Goal: Transaction & Acquisition: Purchase product/service

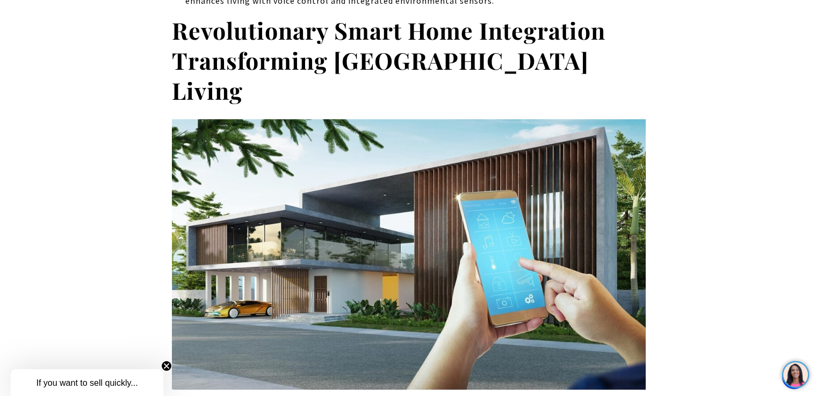
scroll to position [755, 0]
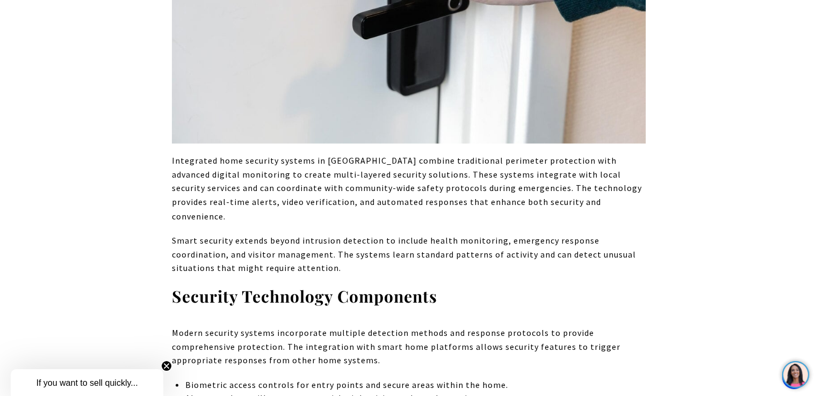
drag, startPoint x: 0, startPoint y: 0, endPoint x: 820, endPoint y: 99, distance: 826.3
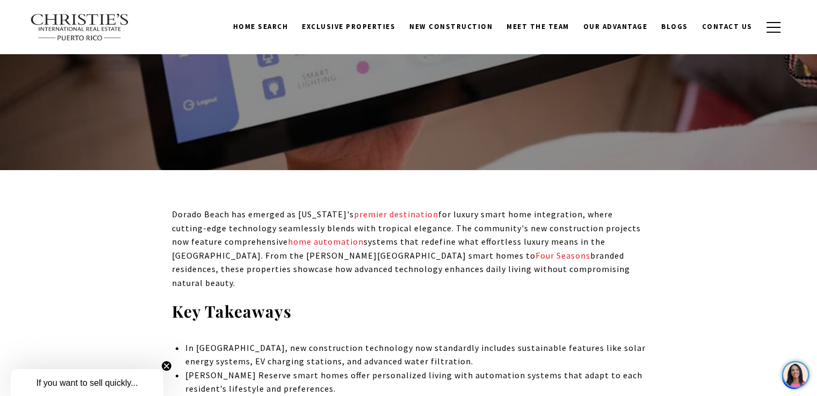
scroll to position [0, 0]
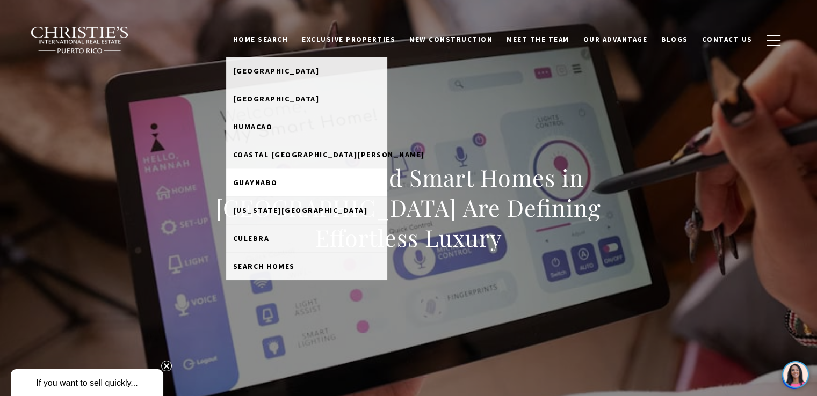
click at [265, 180] on span "Guaynabo" at bounding box center [255, 183] width 45 height 10
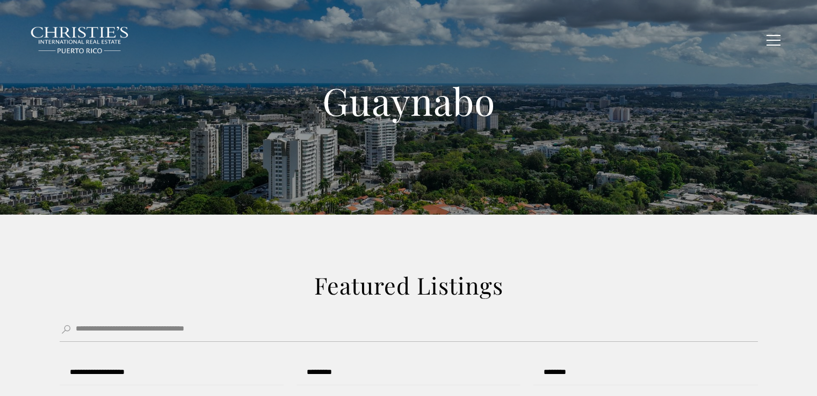
type input "**********"
type input "*********"
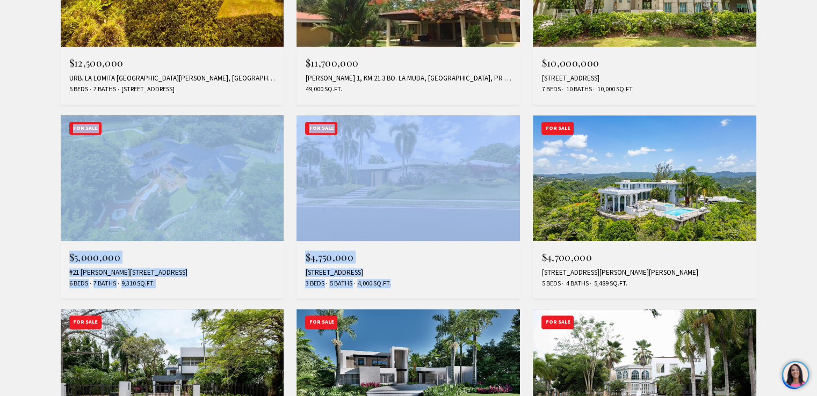
drag, startPoint x: 811, startPoint y: 119, endPoint x: 820, endPoint y: 112, distance: 11.5
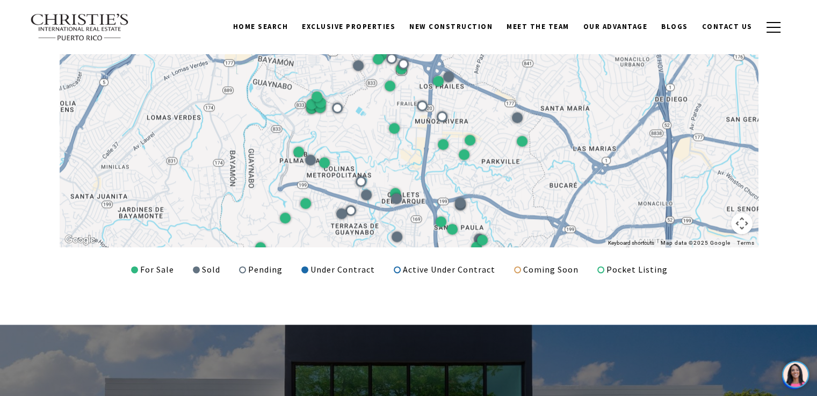
scroll to position [1435, 0]
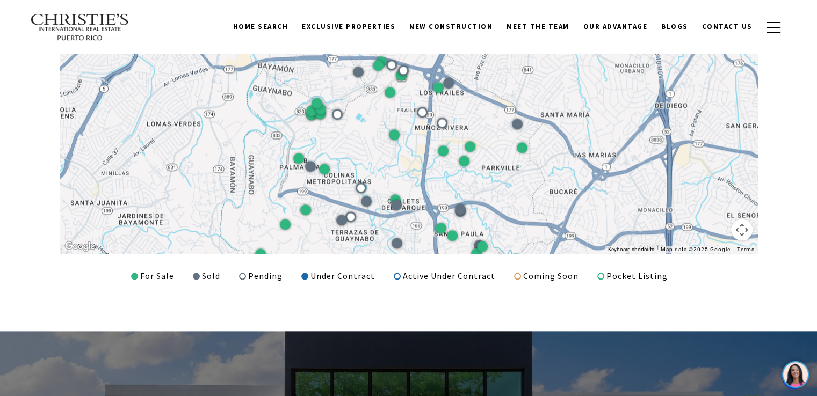
drag, startPoint x: 815, startPoint y: 234, endPoint x: 822, endPoint y: 235, distance: 7.2
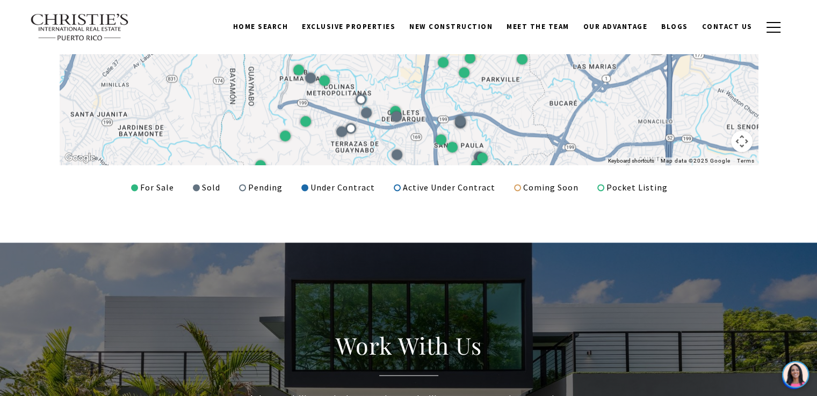
scroll to position [0, 0]
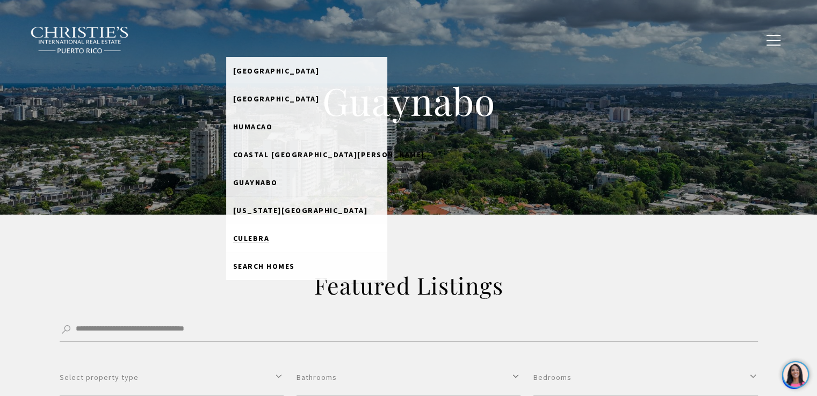
click at [270, 239] on span "Culebra" at bounding box center [251, 239] width 37 height 10
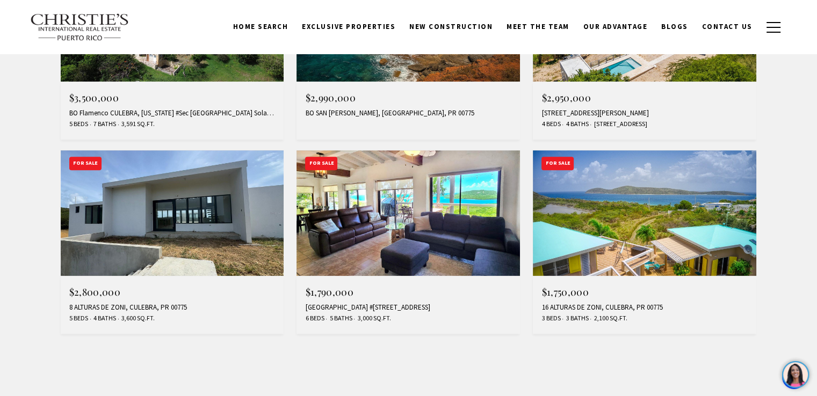
scroll to position [900, 0]
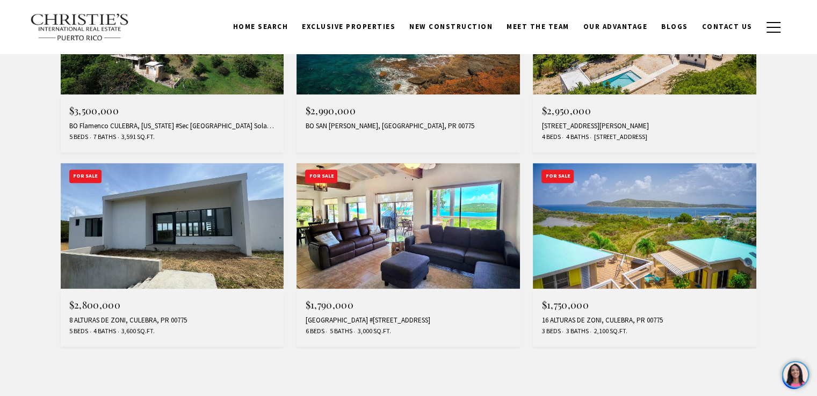
drag, startPoint x: 0, startPoint y: 0, endPoint x: 818, endPoint y: 164, distance: 834.5
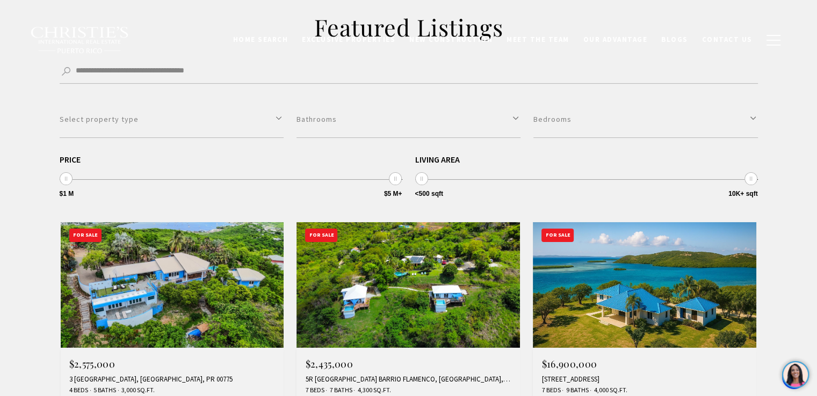
scroll to position [0, 0]
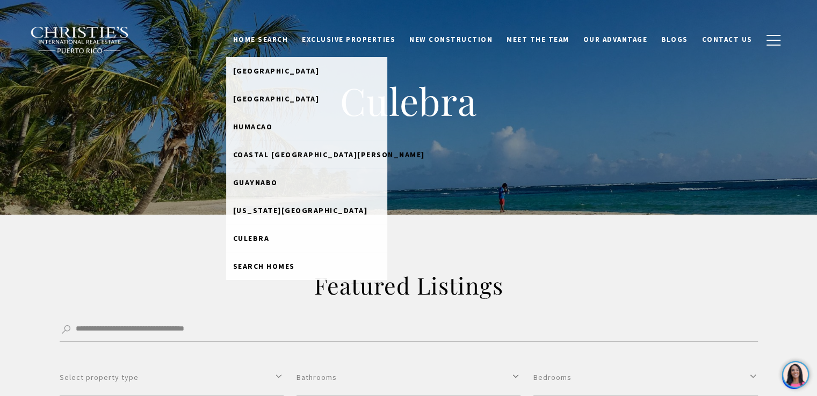
click at [263, 37] on link "Home Search" at bounding box center [260, 40] width 69 height 20
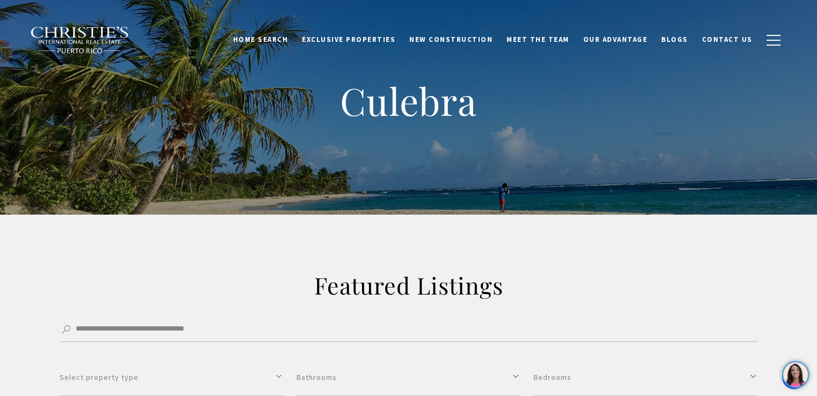
click at [263, 37] on link "Home Search" at bounding box center [260, 40] width 69 height 20
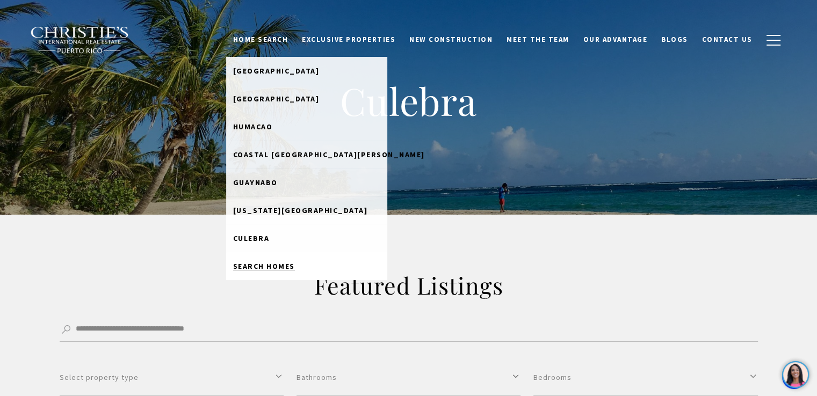
click at [268, 265] on span "Search Homes" at bounding box center [264, 267] width 62 height 10
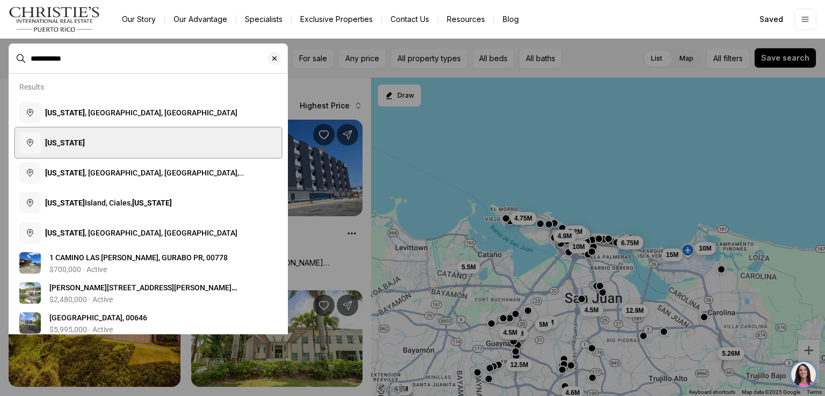
click at [117, 140] on button "Puerto Rico" at bounding box center [148, 143] width 266 height 30
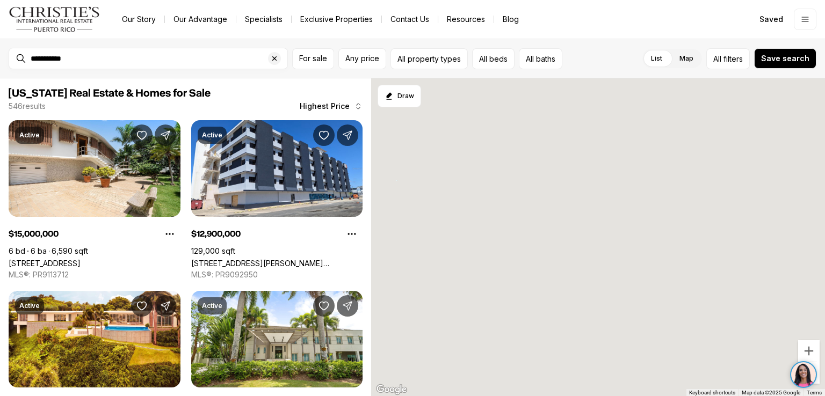
type input "**********"
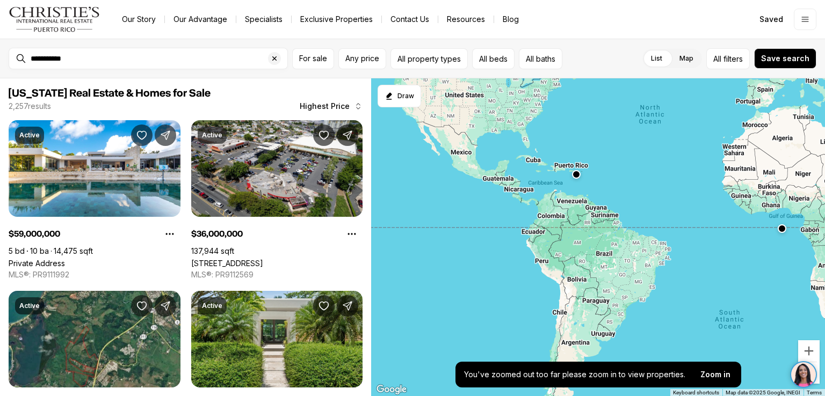
drag, startPoint x: 504, startPoint y: 213, endPoint x: 684, endPoint y: 203, distance: 180.2
click at [684, 203] on div at bounding box center [598, 237] width 454 height 319
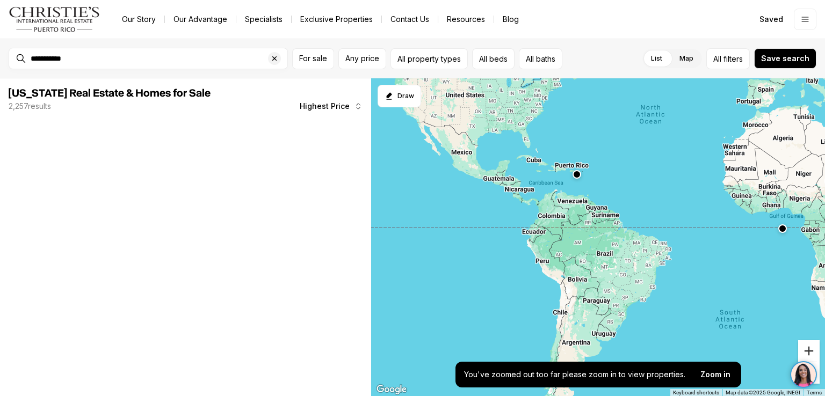
click at [812, 349] on button "Zoom in" at bounding box center [808, 351] width 21 height 21
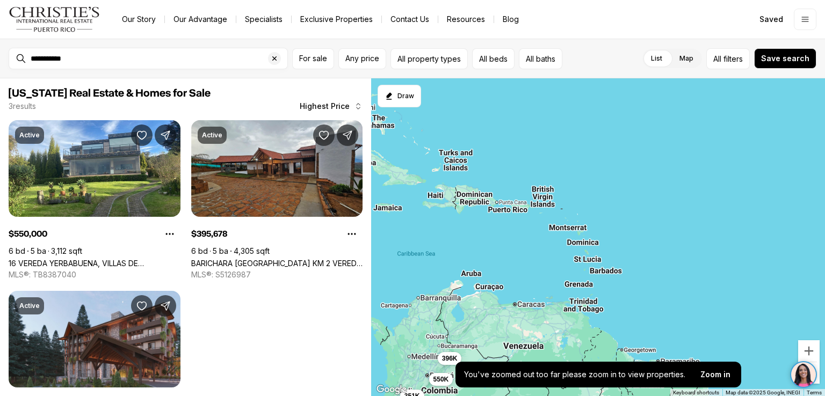
drag, startPoint x: 664, startPoint y: 126, endPoint x: 691, endPoint y: 364, distance: 239.5
click at [691, 364] on div "Draw View List To navigate the map with touch gestures double-tap and hold your…" at bounding box center [598, 237] width 454 height 318
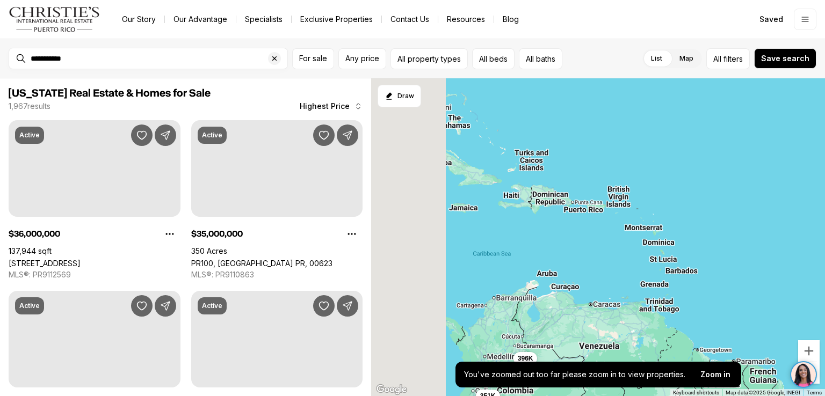
drag, startPoint x: 536, startPoint y: 233, endPoint x: 623, endPoint y: 232, distance: 87.0
click at [623, 232] on div "550K 396K 351K" at bounding box center [598, 237] width 454 height 319
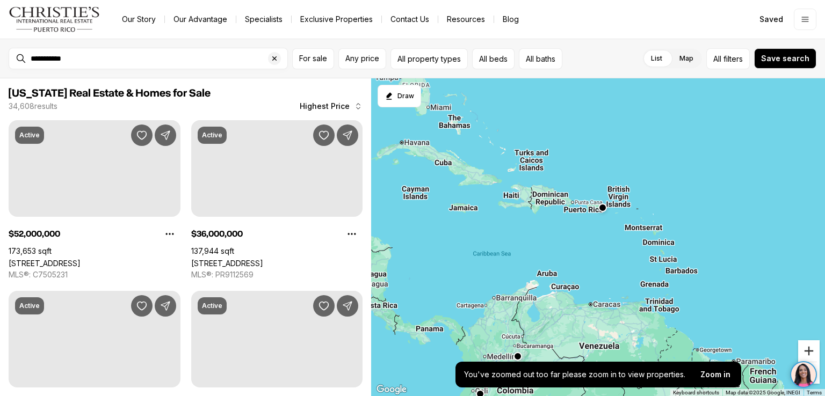
drag, startPoint x: 805, startPoint y: 342, endPoint x: 807, endPoint y: 349, distance: 6.8
click at [805, 346] on button "Zoom in" at bounding box center [808, 351] width 21 height 21
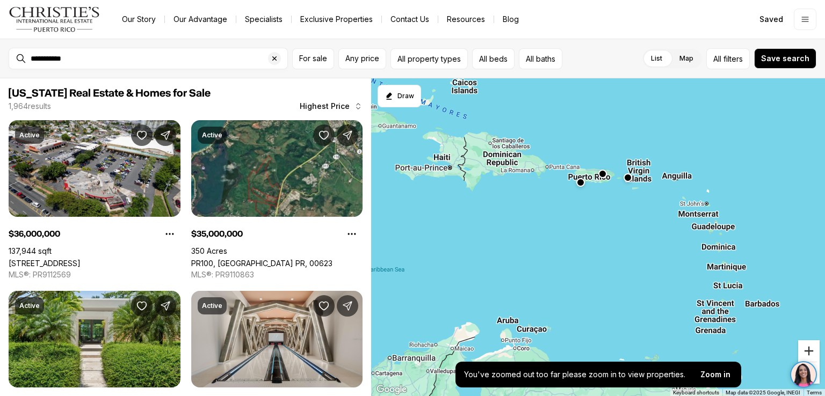
click at [807, 349] on button "Zoom in" at bounding box center [808, 351] width 21 height 21
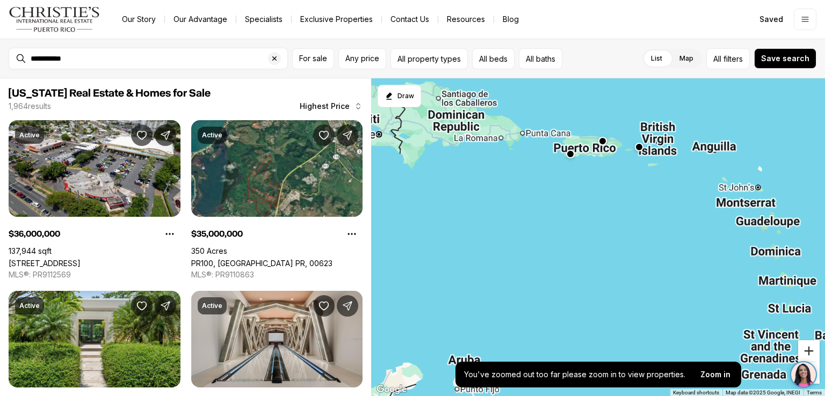
click at [807, 349] on button "Zoom in" at bounding box center [808, 351] width 21 height 21
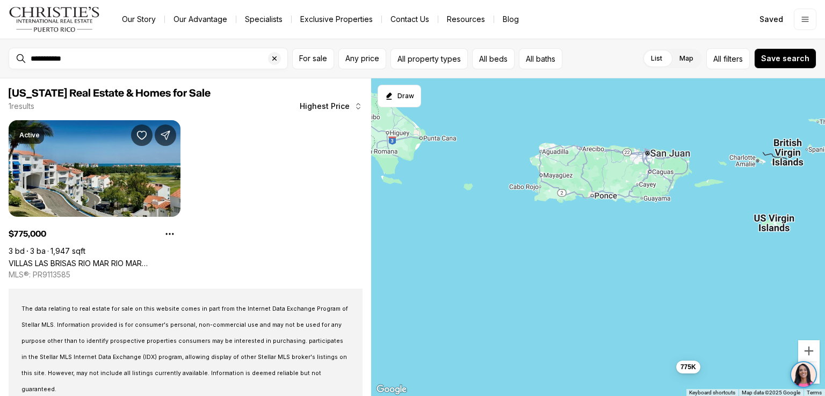
drag, startPoint x: 622, startPoint y: 124, endPoint x: 651, endPoint y: 309, distance: 187.1
click at [651, 309] on div "775K" at bounding box center [598, 237] width 454 height 319
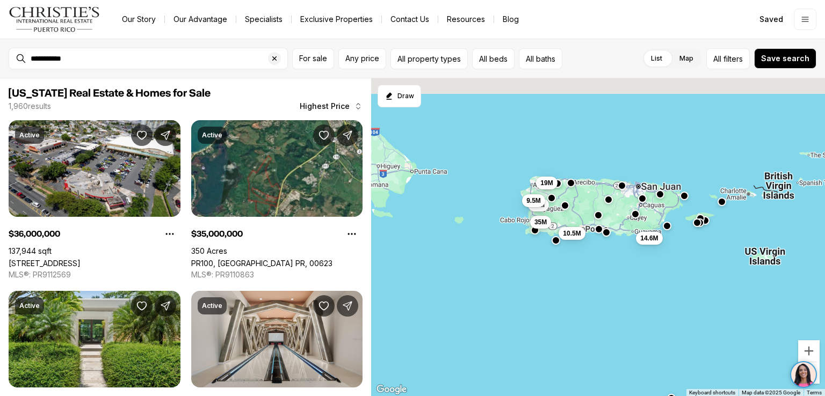
drag, startPoint x: 623, startPoint y: 157, endPoint x: 612, endPoint y: 201, distance: 44.9
click at [612, 201] on div "35M 10M 19M 14.6M 10.5M 9.5M" at bounding box center [598, 237] width 454 height 319
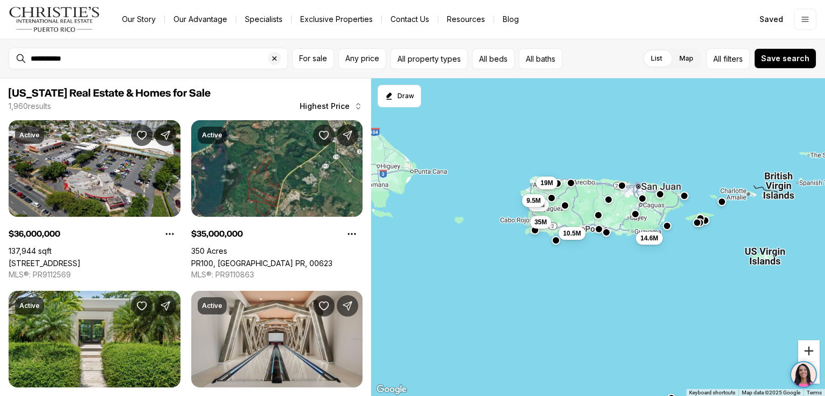
click at [808, 349] on button "Zoom in" at bounding box center [808, 351] width 21 height 21
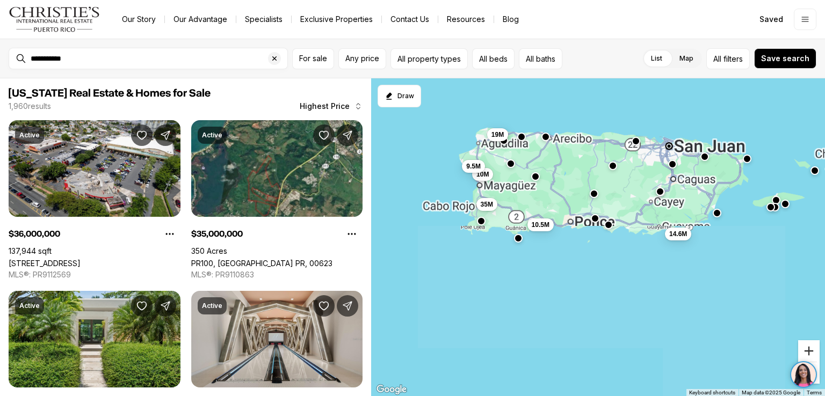
click at [808, 349] on button "Zoom in" at bounding box center [808, 351] width 21 height 21
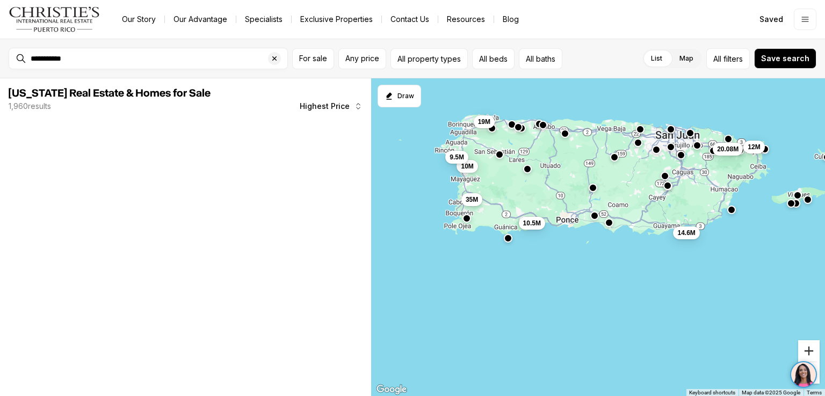
click at [808, 349] on button "Zoom in" at bounding box center [808, 351] width 21 height 21
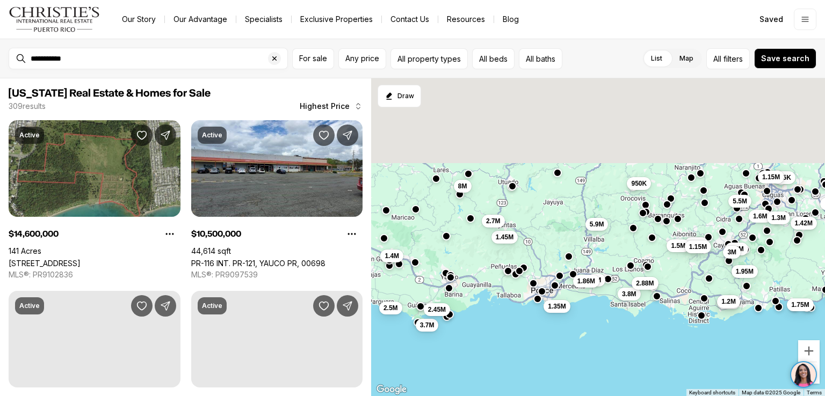
drag, startPoint x: 722, startPoint y: 200, endPoint x: 727, endPoint y: 285, distance: 85.0
click at [727, 285] on div "3.7M 8M 5.9M 4M 3.8M 5.5M 2.7M 1.42M 3.2M 3M 975K 1.95M 1.5M 1.75M 1.2M 995K 1.…" at bounding box center [598, 237] width 454 height 319
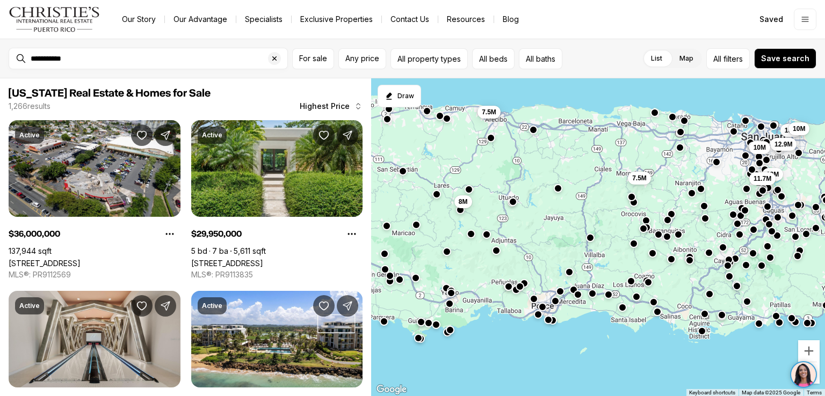
drag, startPoint x: 679, startPoint y: 175, endPoint x: 680, endPoint y: 190, distance: 15.6
click at [680, 190] on div "8M 15M 10M 12.9M 18M 10M 11.7M 7.5M 7.5M" at bounding box center [598, 237] width 454 height 319
drag, startPoint x: 818, startPoint y: 371, endPoint x: 942, endPoint y: 443, distance: 143.5
click at [816, 383] on div at bounding box center [804, 375] width 38 height 27
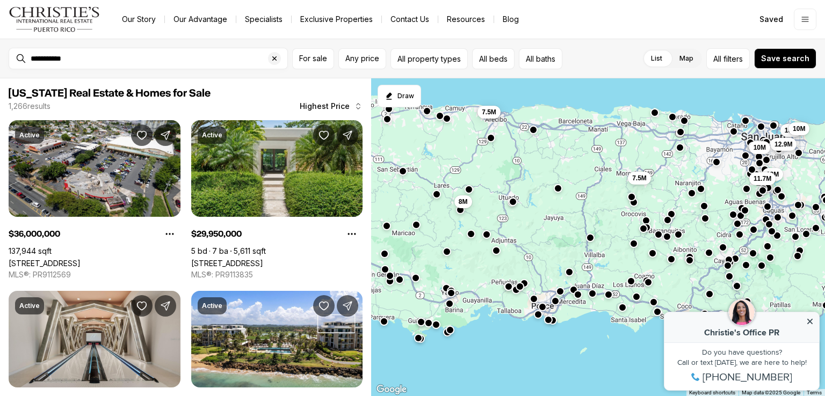
click at [810, 321] on icon at bounding box center [809, 321] width 5 height 5
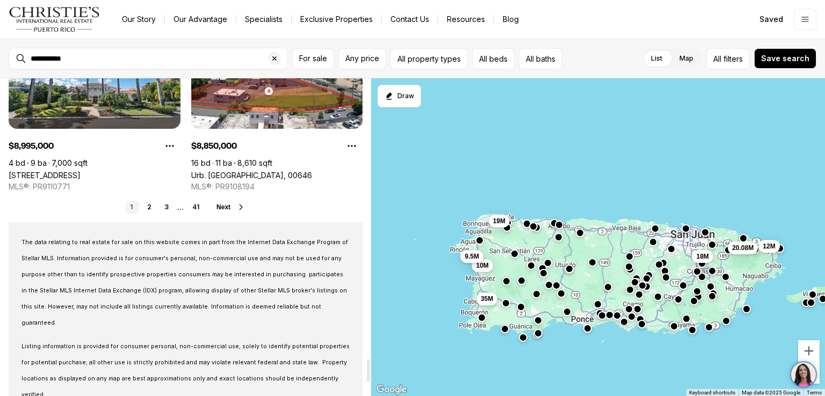
scroll to position [4023, 0]
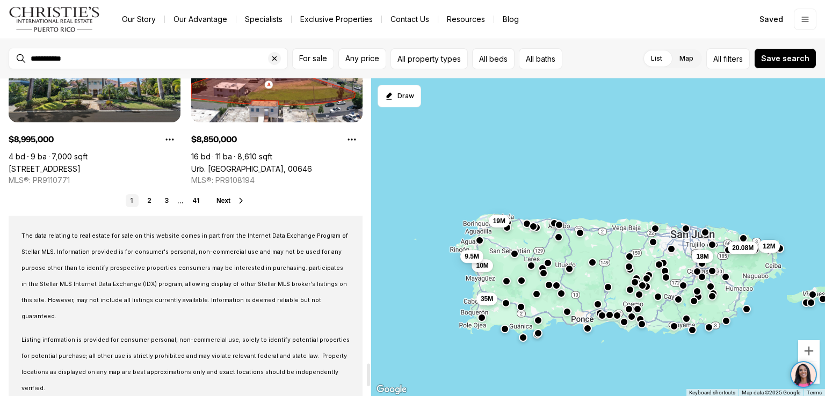
drag, startPoint x: 369, startPoint y: 92, endPoint x: 342, endPoint y: 377, distance: 285.4
click at [367, 377] on div at bounding box center [368, 375] width 3 height 23
click at [305, 61] on span "For sale" at bounding box center [313, 58] width 28 height 9
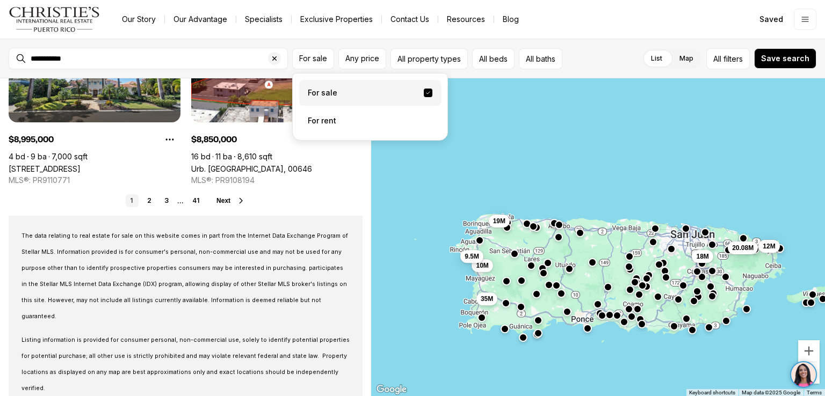
click at [320, 91] on label "For sale" at bounding box center [370, 93] width 142 height 26
click at [424, 91] on button "For sale" at bounding box center [428, 93] width 9 height 9
click at [358, 56] on span "Any price" at bounding box center [362, 58] width 34 height 9
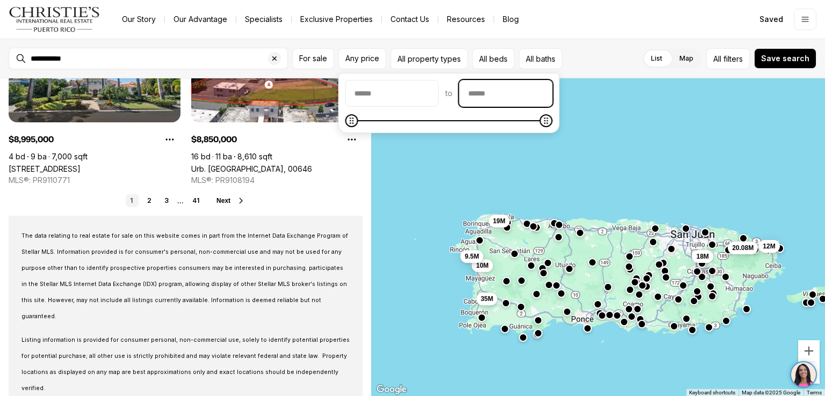
click at [486, 93] on input "priceMax" at bounding box center [506, 94] width 92 height 26
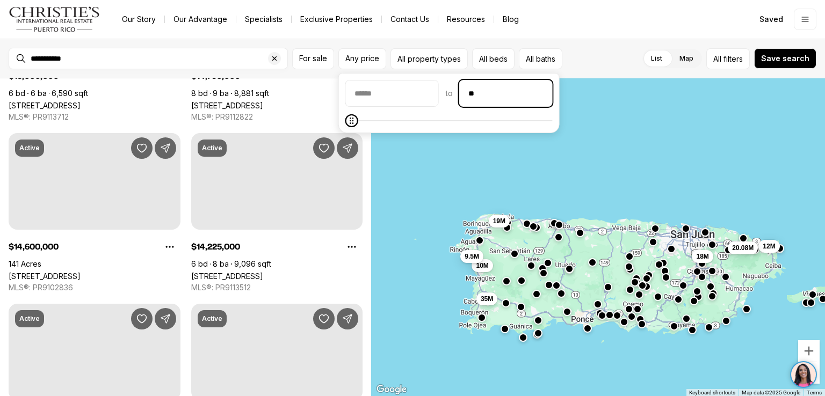
scroll to position [0, 0]
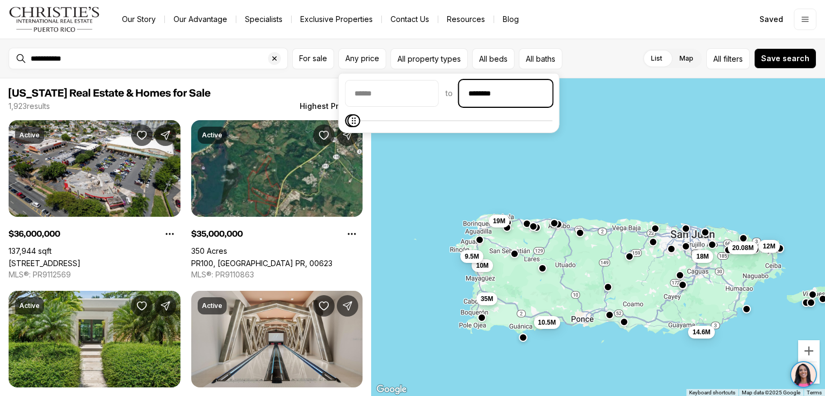
type input "********"
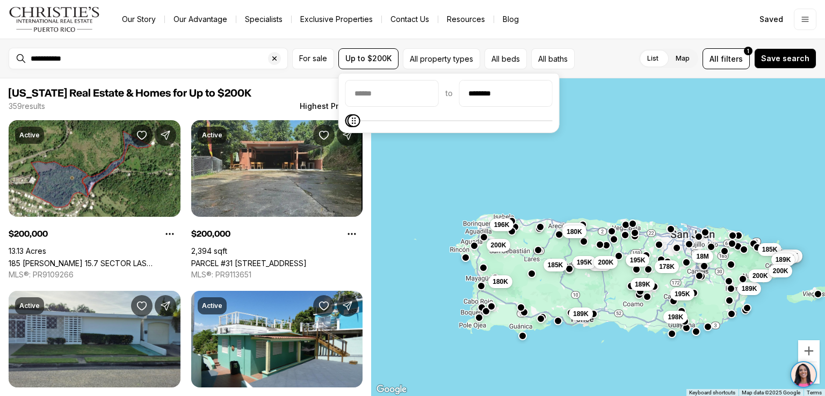
click at [277, 259] on link "PARCEL #31 [STREET_ADDRESS]" at bounding box center [248, 263] width 115 height 9
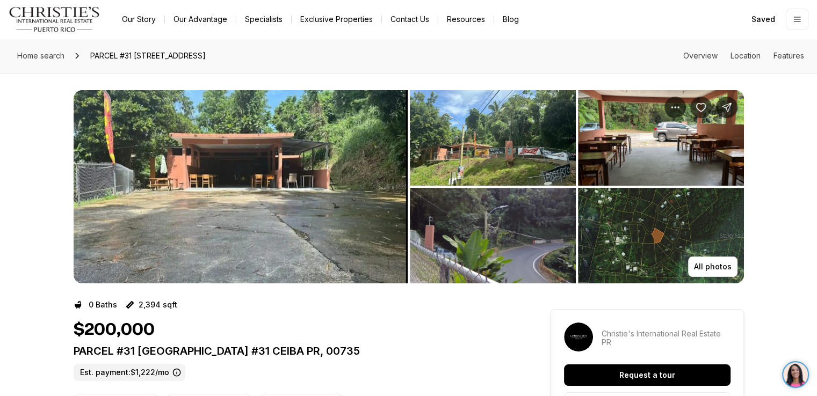
click at [651, 148] on img "View image gallery" at bounding box center [661, 138] width 166 height 96
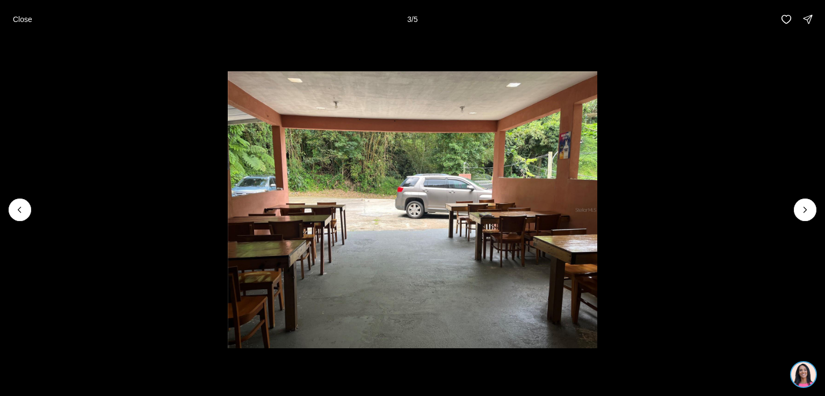
click at [482, 198] on img "3 of 5" at bounding box center [413, 210] width 370 height 278
click at [806, 207] on icon "Next slide" at bounding box center [805, 210] width 11 height 11
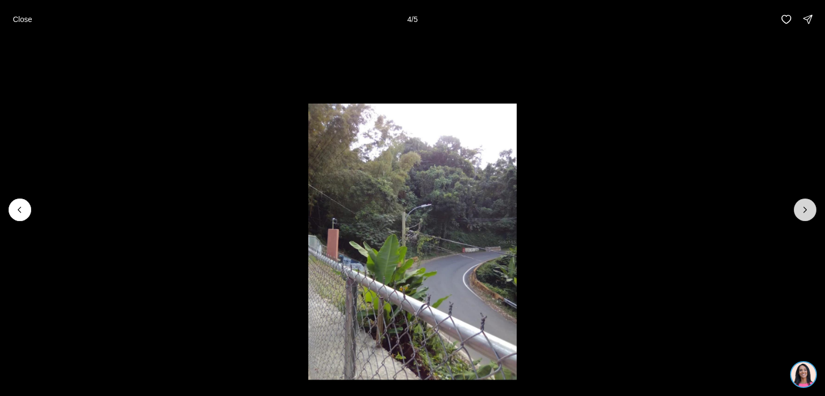
click at [806, 207] on icon "Next slide" at bounding box center [805, 210] width 11 height 11
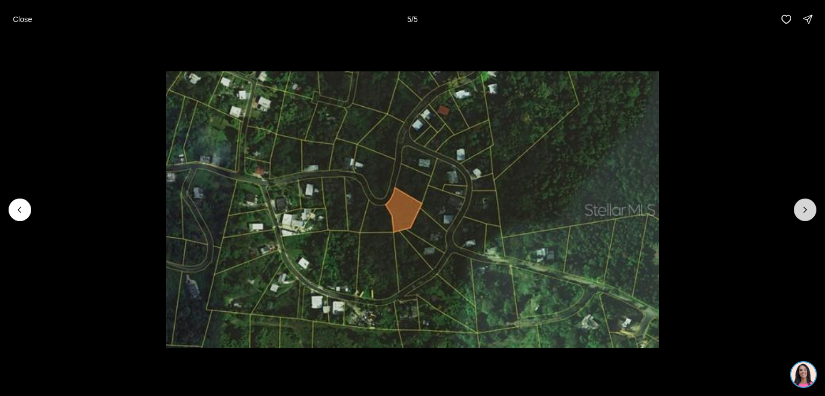
click at [806, 207] on div at bounding box center [805, 210] width 23 height 23
click at [804, 212] on div at bounding box center [805, 210] width 23 height 23
click at [19, 206] on icon "Previous slide" at bounding box center [20, 210] width 11 height 11
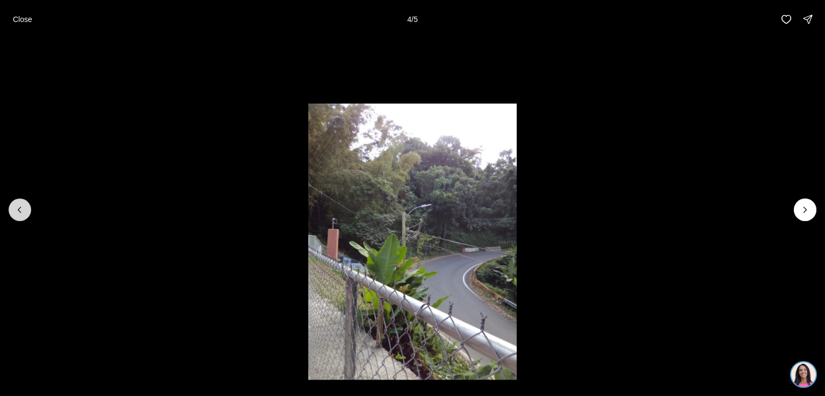
click at [19, 206] on icon "Previous slide" at bounding box center [20, 210] width 11 height 11
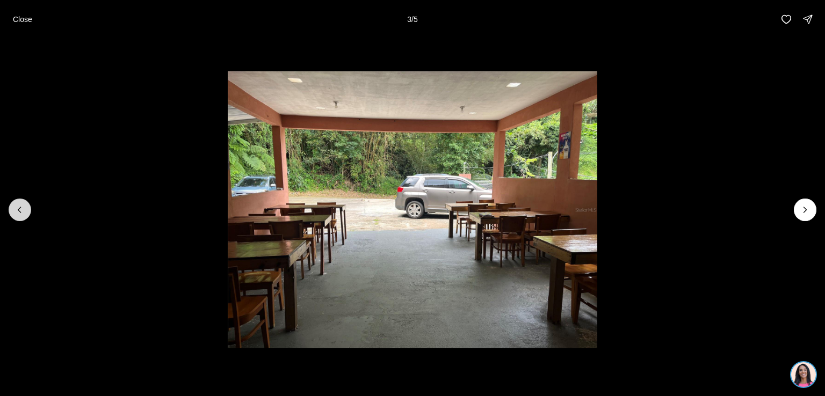
click at [19, 206] on icon "Previous slide" at bounding box center [20, 210] width 11 height 11
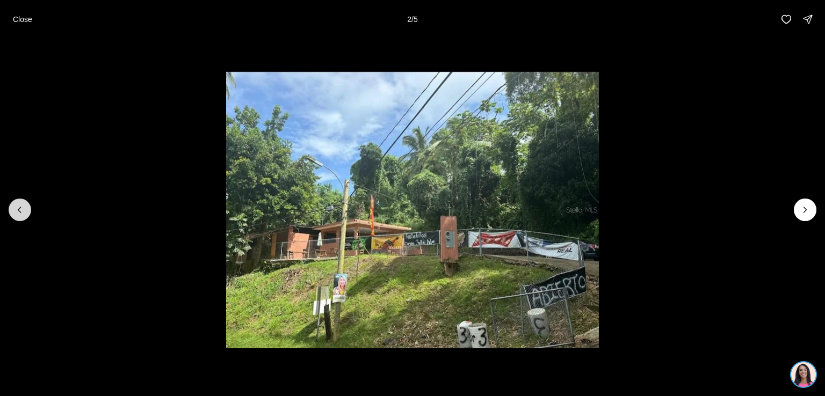
click at [19, 206] on icon "Previous slide" at bounding box center [20, 210] width 11 height 11
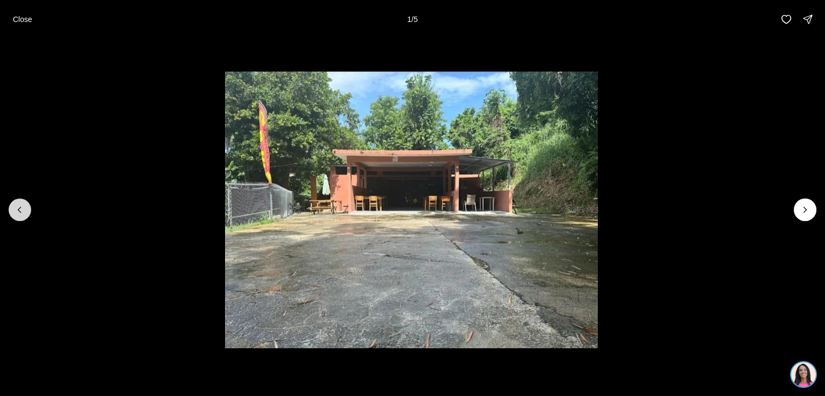
click at [19, 206] on div at bounding box center [20, 210] width 23 height 23
click at [22, 23] on p "Close" at bounding box center [22, 19] width 19 height 9
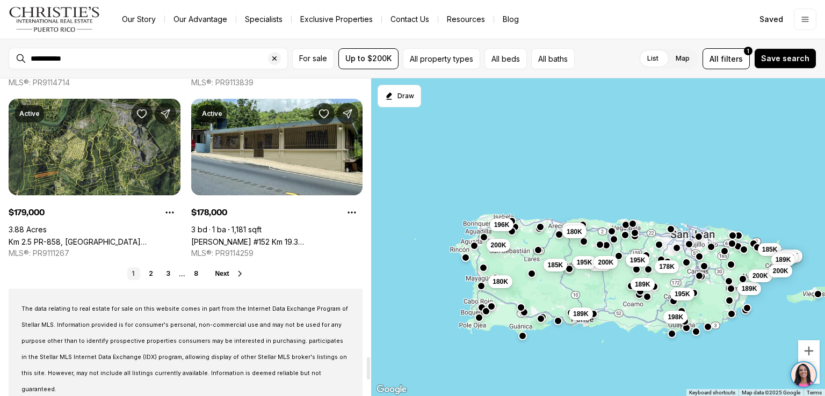
scroll to position [3962, 0]
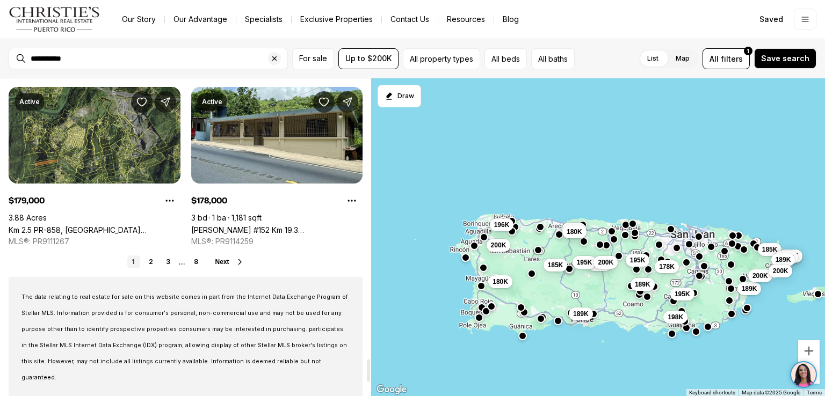
drag, startPoint x: 369, startPoint y: 94, endPoint x: 354, endPoint y: 374, distance: 280.8
click at [367, 374] on div at bounding box center [368, 371] width 3 height 23
click at [195, 269] on link "8" at bounding box center [196, 262] width 13 height 13
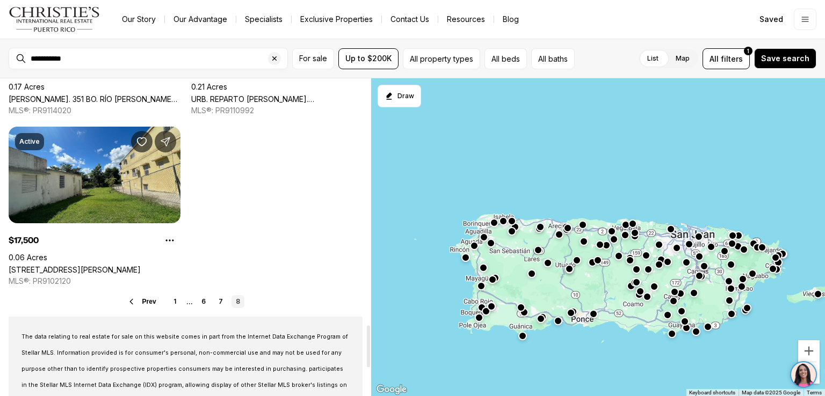
scroll to position [1880, 0]
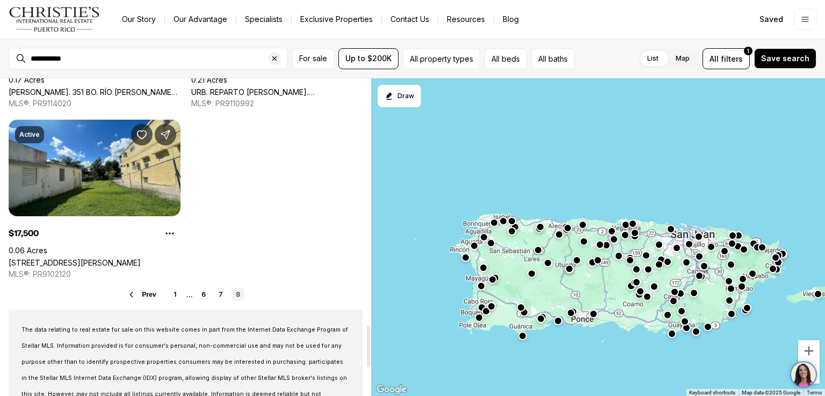
drag, startPoint x: 369, startPoint y: 109, endPoint x: 327, endPoint y: 355, distance: 249.6
click at [367, 355] on div at bounding box center [368, 347] width 3 height 42
click at [219, 301] on link "7" at bounding box center [220, 294] width 13 height 13
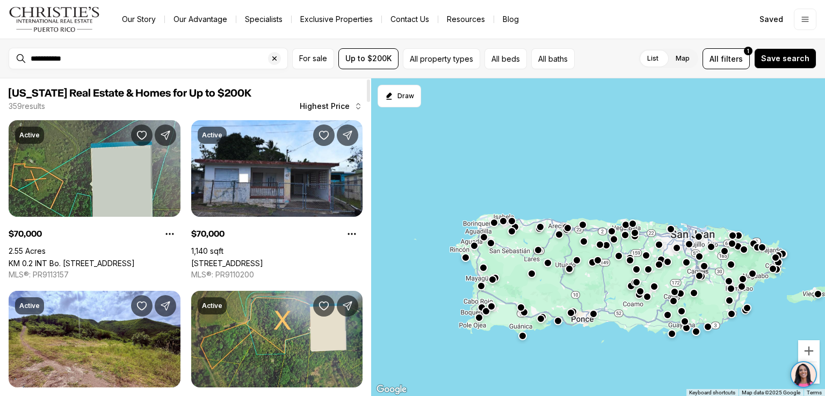
click at [367, 97] on div at bounding box center [368, 91] width 3 height 23
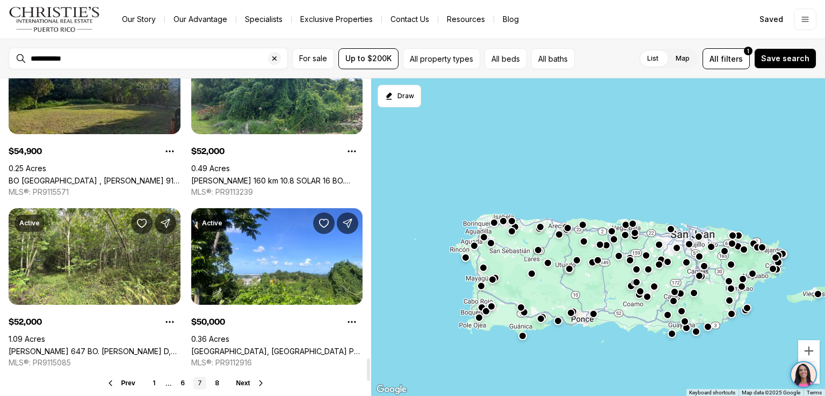
scroll to position [4023, 0]
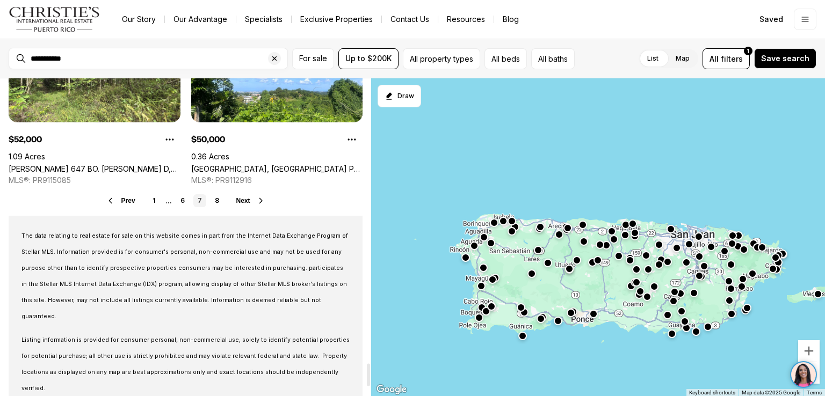
drag, startPoint x: 367, startPoint y: 97, endPoint x: 357, endPoint y: 381, distance: 284.4
click at [367, 381] on div at bounding box center [368, 375] width 3 height 23
click at [179, 207] on link "6" at bounding box center [182, 200] width 13 height 13
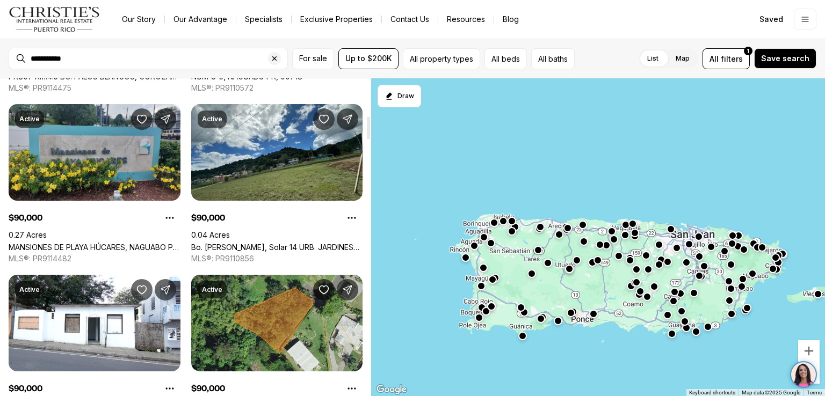
scroll to position [541, 0]
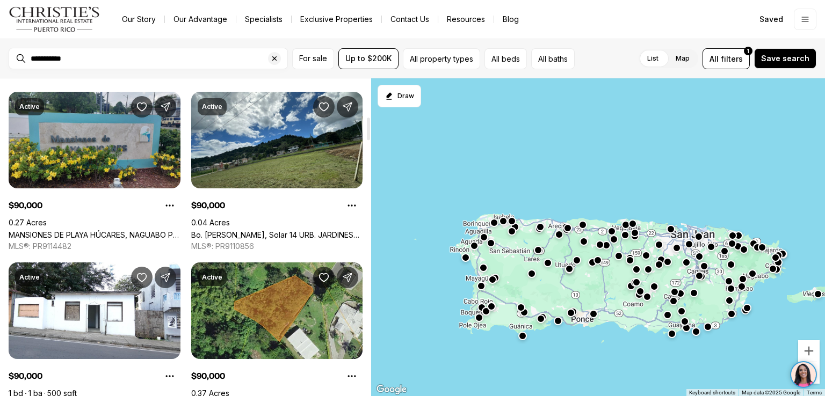
drag, startPoint x: 369, startPoint y: 91, endPoint x: 367, endPoint y: 129, distance: 38.2
click at [367, 129] on div at bounding box center [368, 129] width 3 height 23
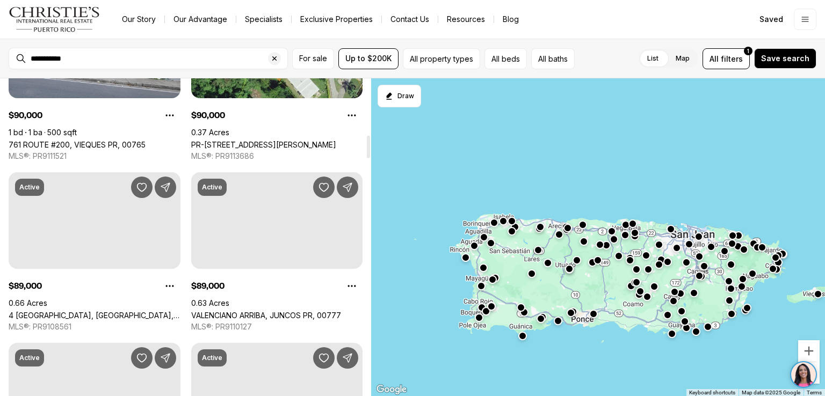
scroll to position [814, 0]
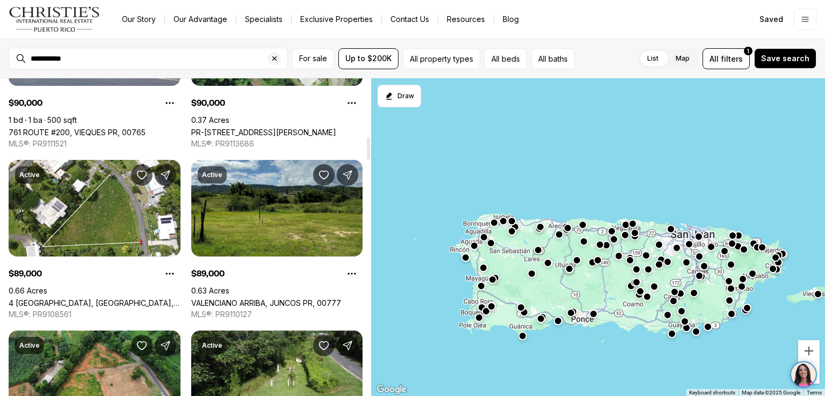
drag, startPoint x: 367, startPoint y: 129, endPoint x: 367, endPoint y: 149, distance: 19.3
click at [367, 149] on div at bounding box center [368, 148] width 3 height 23
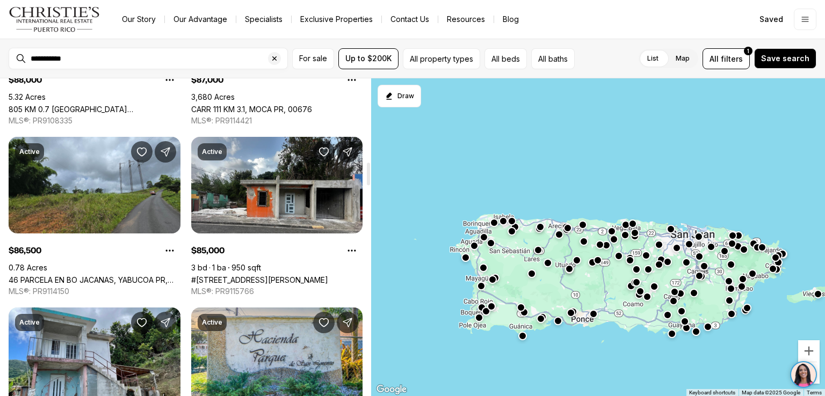
scroll to position [1197, 0]
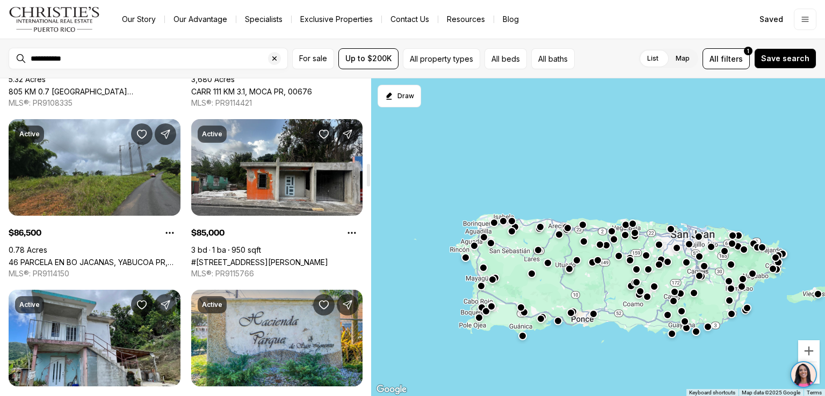
drag, startPoint x: 367, startPoint y: 149, endPoint x: 369, endPoint y: 176, distance: 27.4
click at [369, 176] on div at bounding box center [368, 175] width 3 height 23
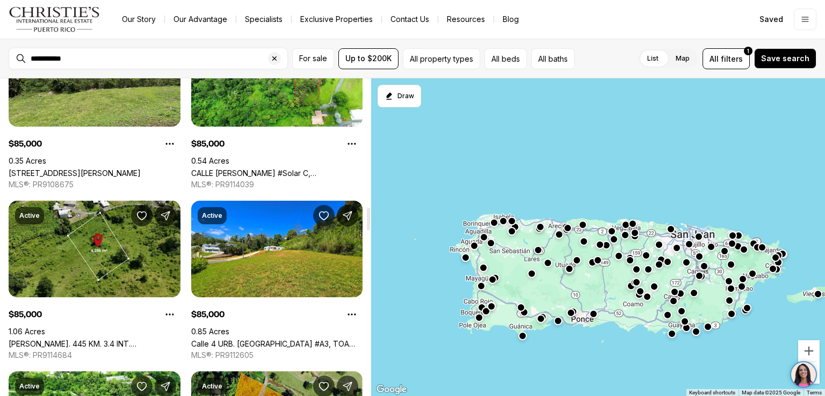
scroll to position [1817, 0]
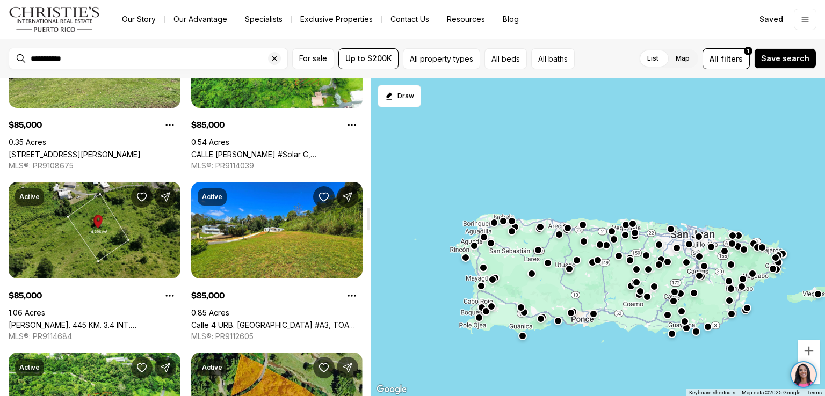
drag, startPoint x: 369, startPoint y: 176, endPoint x: 370, endPoint y: 220, distance: 43.5
click at [370, 220] on div at bounding box center [368, 219] width 3 height 23
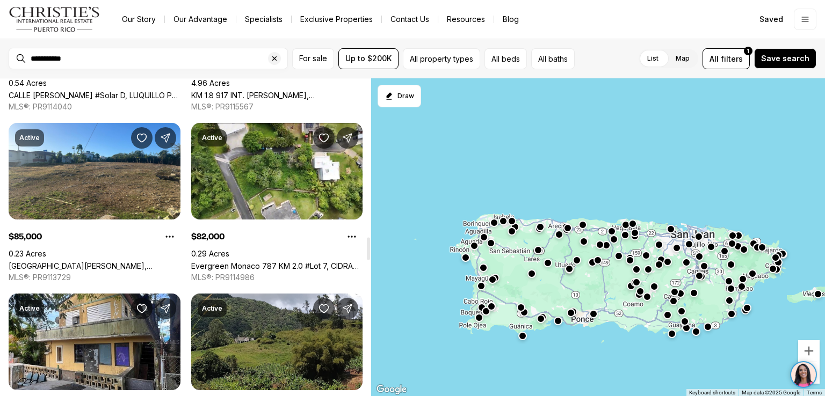
scroll to position [2255, 0]
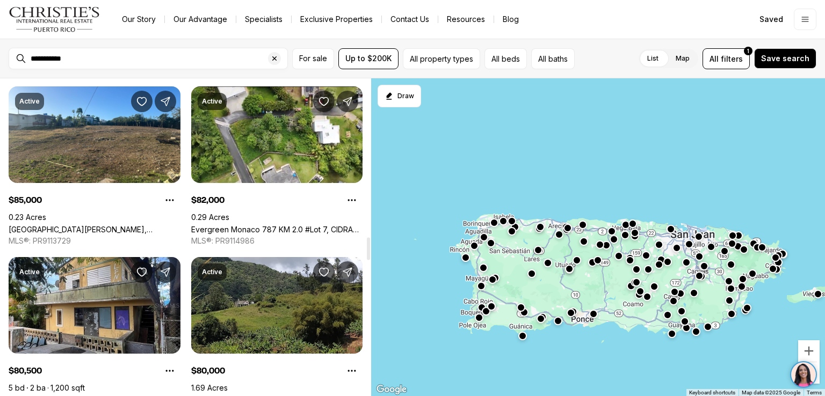
drag, startPoint x: 370, startPoint y: 220, endPoint x: 370, endPoint y: 251, distance: 31.2
click at [370, 251] on div at bounding box center [368, 248] width 3 height 23
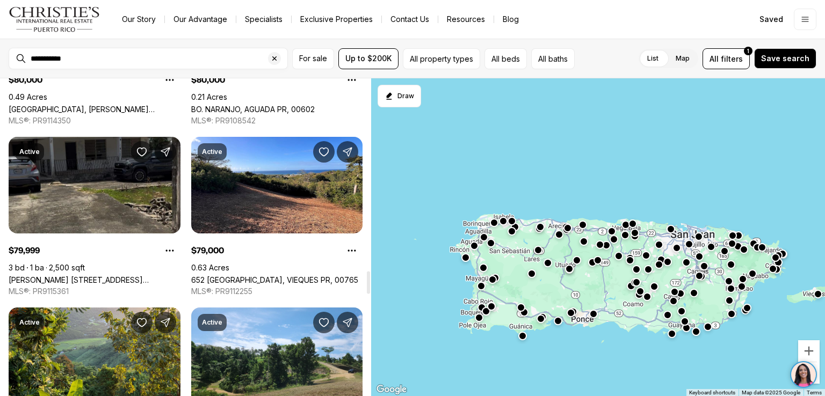
scroll to position [2722, 0]
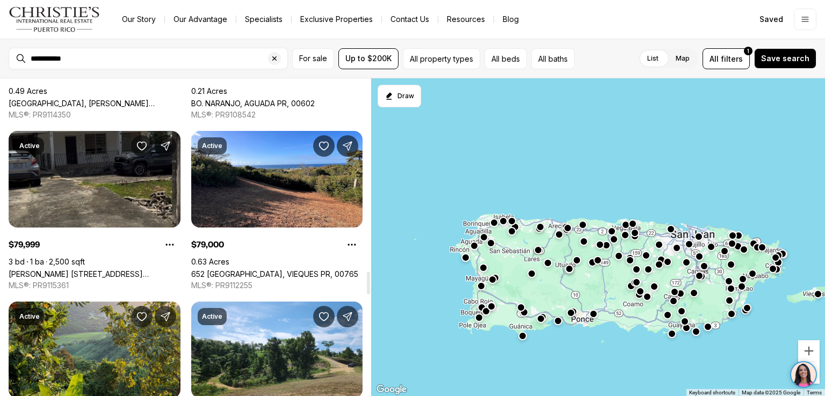
drag, startPoint x: 370, startPoint y: 251, endPoint x: 371, endPoint y: 284, distance: 33.3
click at [370, 284] on div at bounding box center [368, 283] width 3 height 23
click at [371, 284] on div at bounding box center [598, 237] width 454 height 319
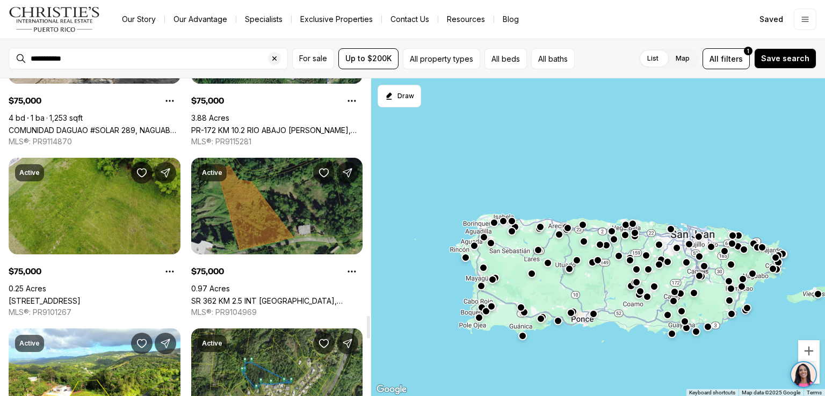
scroll to position [3397, 0]
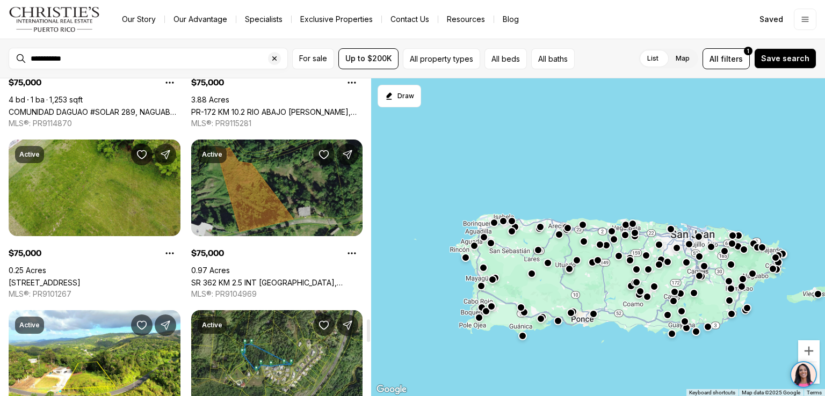
drag, startPoint x: 367, startPoint y: 279, endPoint x: 367, endPoint y: 327, distance: 47.8
click at [367, 327] on div at bounding box center [368, 331] width 3 height 23
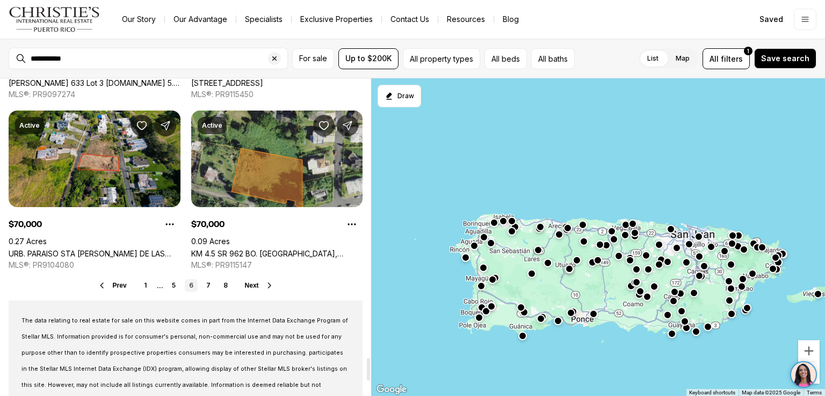
scroll to position [3944, 0]
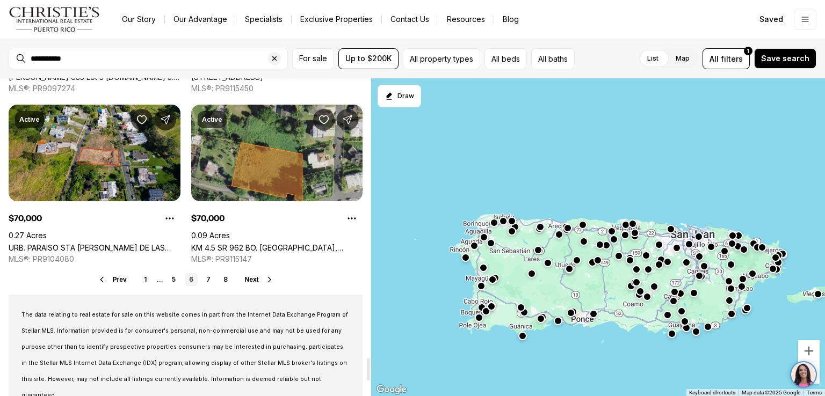
drag, startPoint x: 367, startPoint y: 327, endPoint x: 367, endPoint y: 365, distance: 38.7
click at [367, 365] on div at bounding box center [368, 369] width 3 height 23
click at [174, 286] on link "5" at bounding box center [174, 279] width 13 height 13
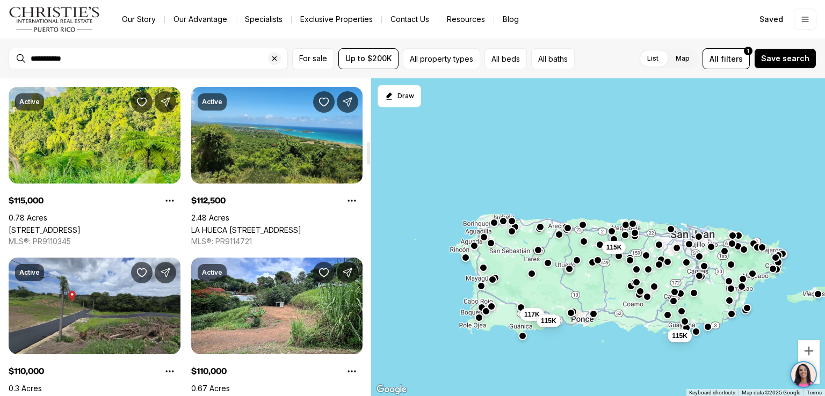
scroll to position [899, 0]
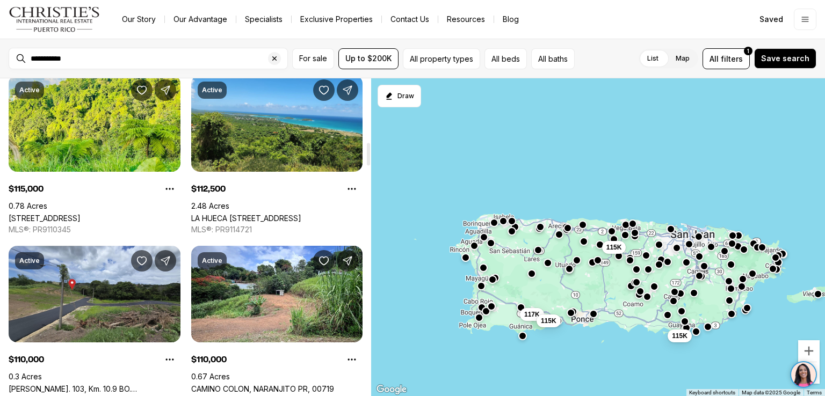
drag, startPoint x: 367, startPoint y: 93, endPoint x: 372, endPoint y: 157, distance: 64.1
click at [370, 157] on div at bounding box center [368, 154] width 3 height 23
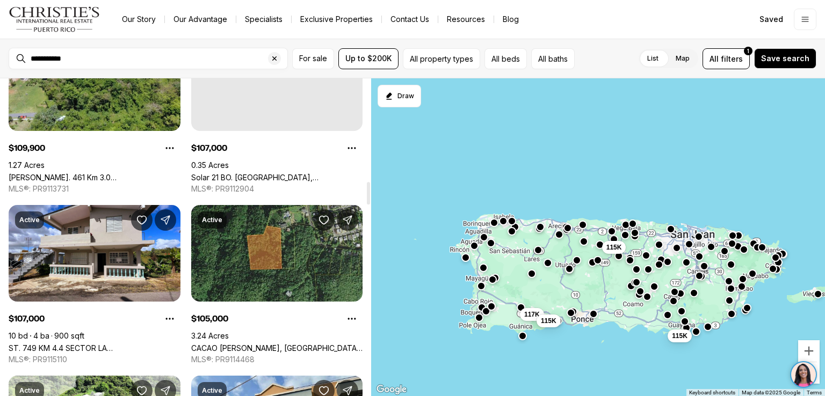
scroll to position [1458, 0]
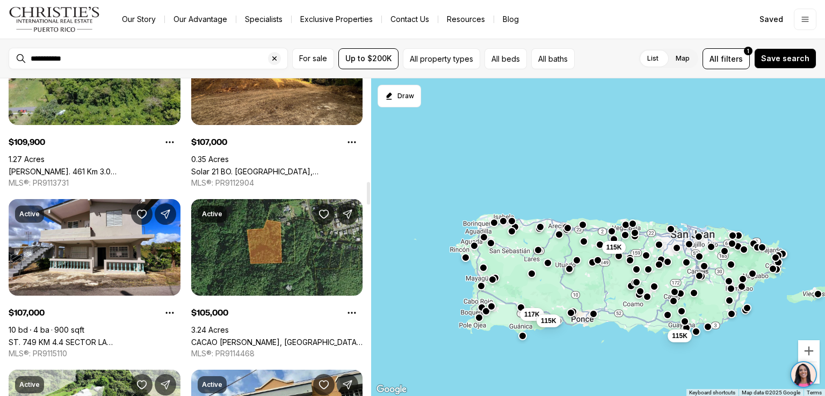
drag, startPoint x: 369, startPoint y: 157, endPoint x: 367, endPoint y: 197, distance: 39.8
click at [367, 197] on div at bounding box center [368, 193] width 3 height 23
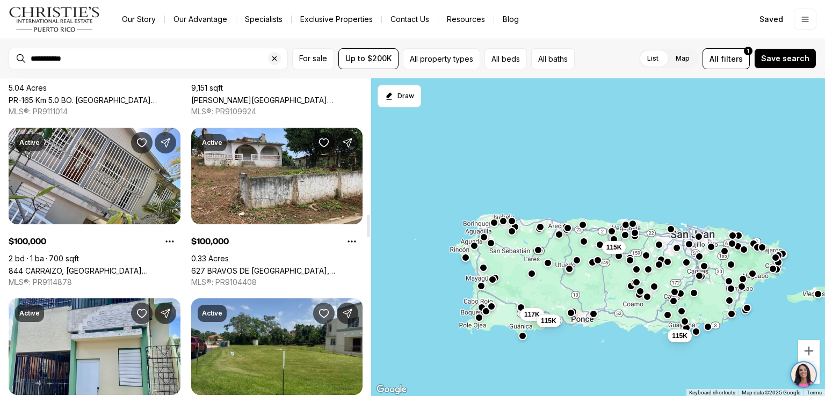
scroll to position [1914, 0]
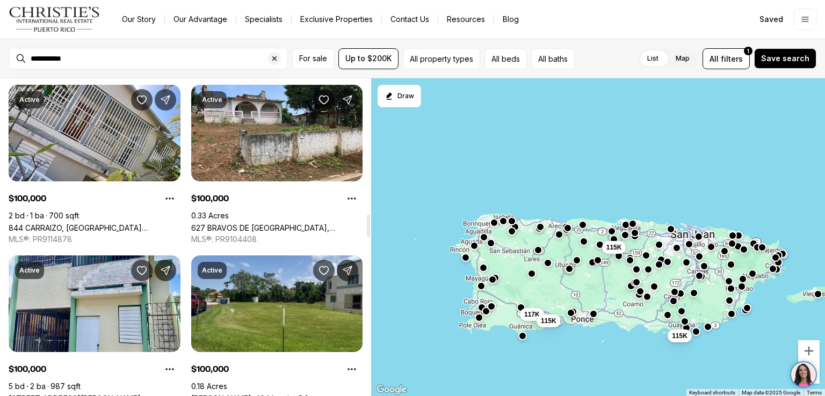
drag, startPoint x: 367, startPoint y: 197, endPoint x: 366, endPoint y: 229, distance: 32.2
click at [367, 229] on div at bounding box center [368, 226] width 3 height 23
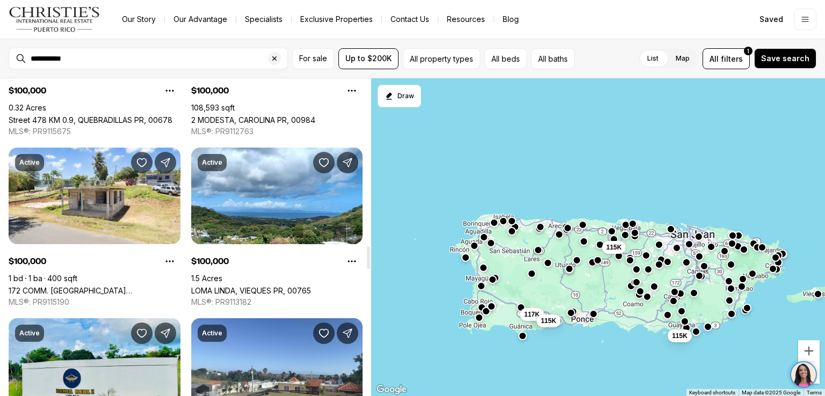
scroll to position [2388, 0]
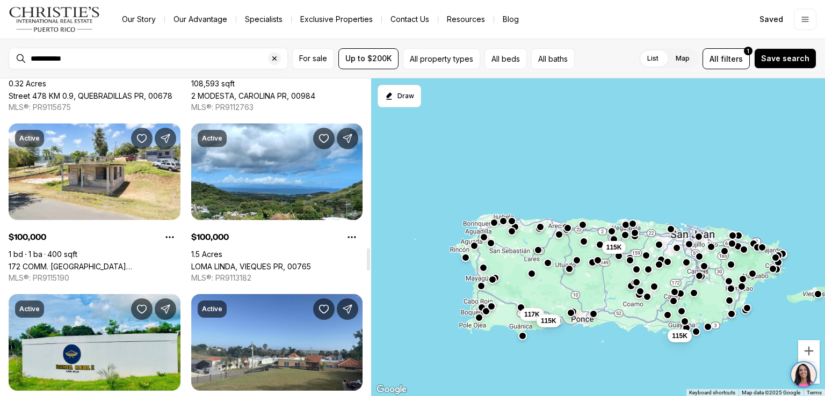
drag, startPoint x: 366, startPoint y: 229, endPoint x: 368, endPoint y: 263, distance: 33.3
click at [368, 263] on div at bounding box center [368, 259] width 3 height 23
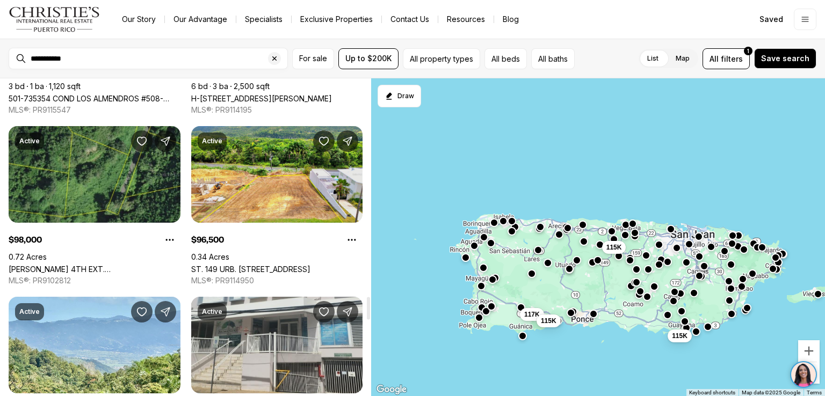
scroll to position [3094, 0]
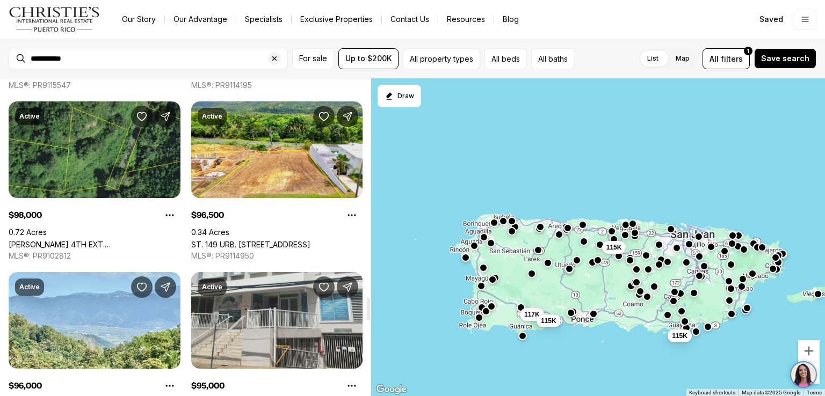
drag, startPoint x: 368, startPoint y: 263, endPoint x: 372, endPoint y: 313, distance: 50.1
click at [370, 313] on div at bounding box center [368, 309] width 3 height 23
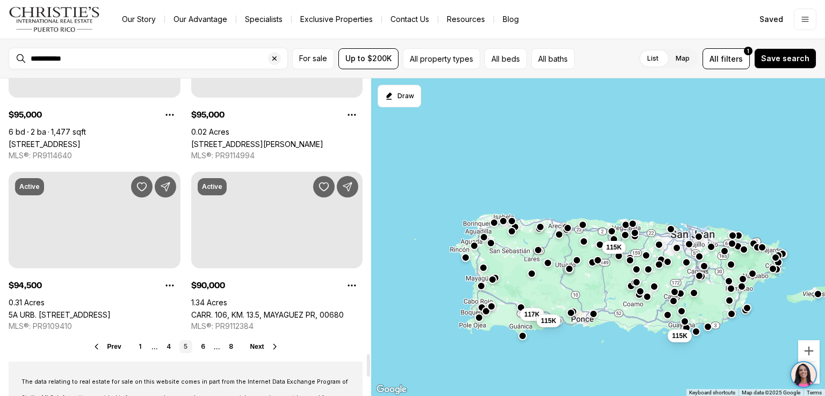
scroll to position [3890, 0]
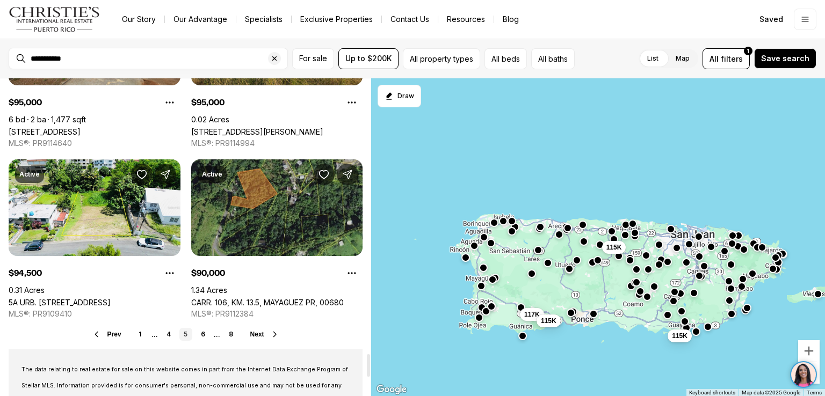
drag, startPoint x: 367, startPoint y: 310, endPoint x: 370, endPoint y: 366, distance: 56.4
click at [370, 366] on div at bounding box center [368, 366] width 3 height 23
click at [171, 341] on link "4" at bounding box center [168, 334] width 13 height 13
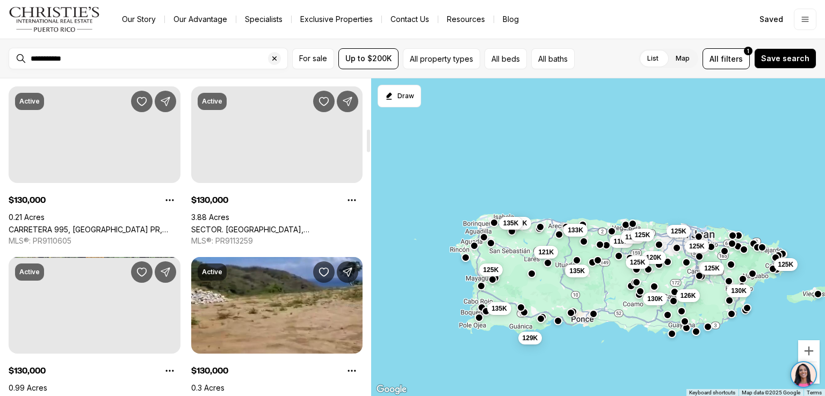
scroll to position [723, 0]
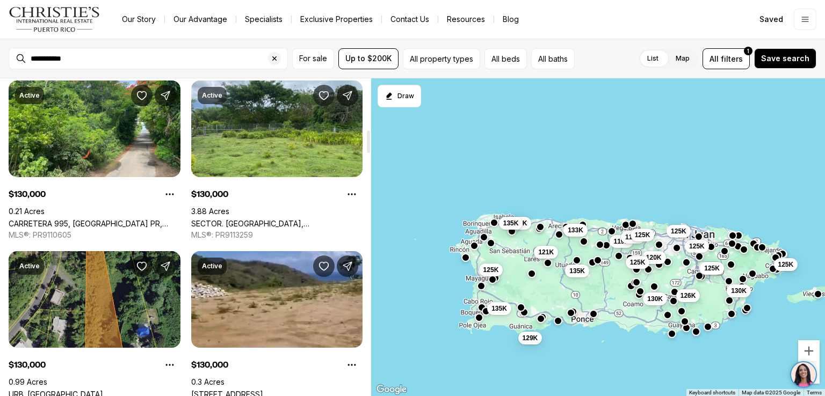
drag, startPoint x: 369, startPoint y: 91, endPoint x: 367, endPoint y: 142, distance: 51.6
click at [367, 142] on div at bounding box center [368, 142] width 3 height 23
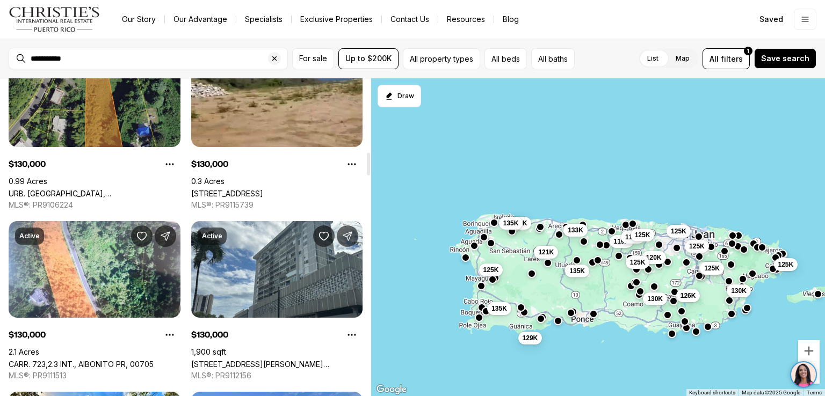
scroll to position [1070, 0]
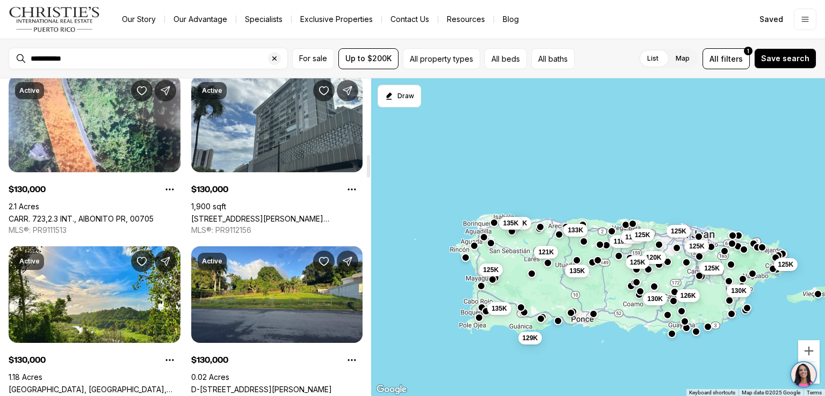
drag, startPoint x: 367, startPoint y: 142, endPoint x: 367, endPoint y: 167, distance: 24.2
click at [367, 167] on div at bounding box center [368, 166] width 3 height 23
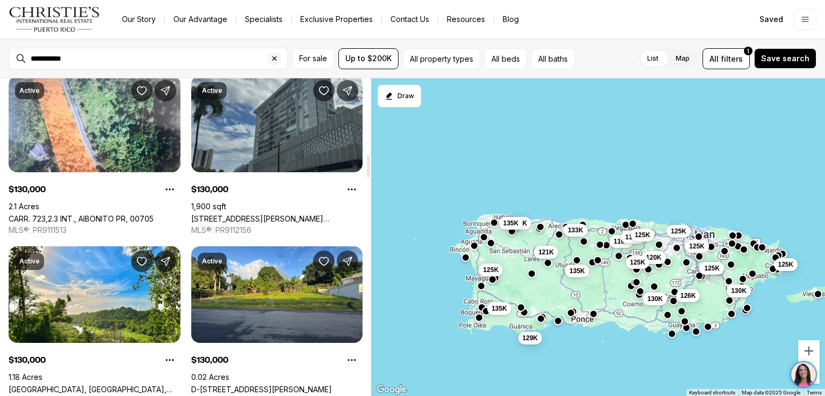
click at [277, 214] on link "[STREET_ADDRESS][PERSON_NAME][PERSON_NAME]" at bounding box center [277, 218] width 172 height 9
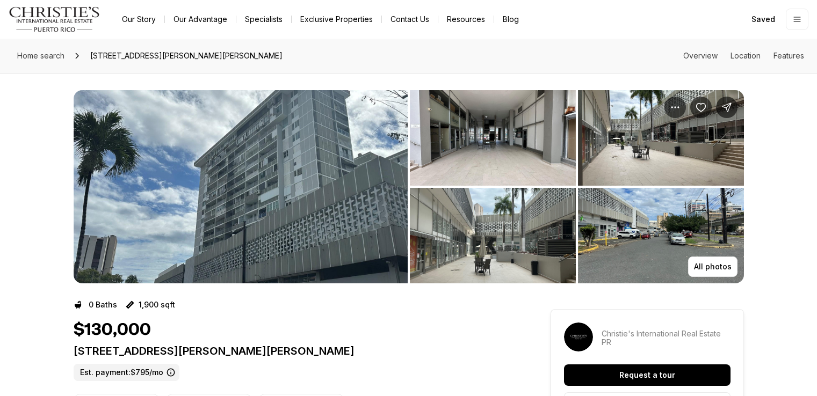
click at [277, 150] on img "View image gallery" at bounding box center [241, 186] width 334 height 193
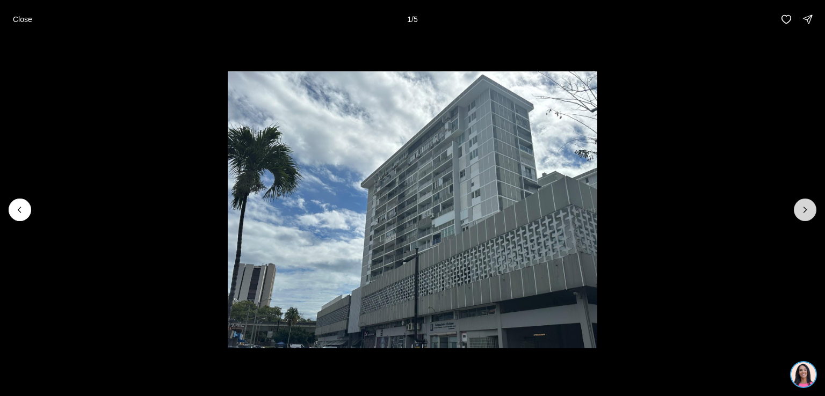
click at [806, 208] on icon "Next slide" at bounding box center [805, 210] width 11 height 11
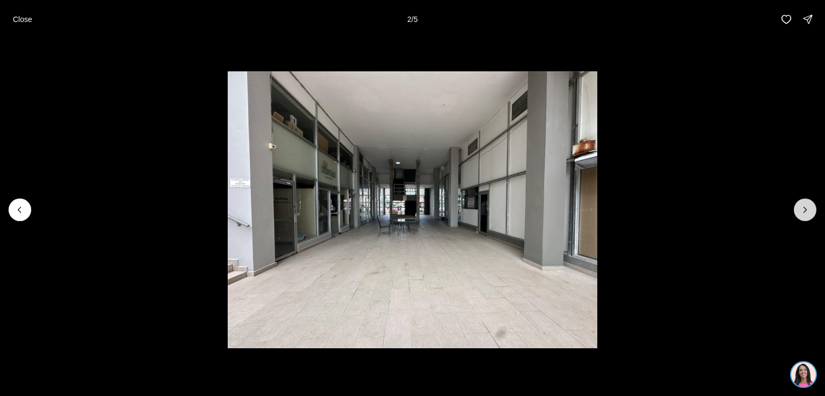
click at [806, 208] on icon "Next slide" at bounding box center [805, 210] width 11 height 11
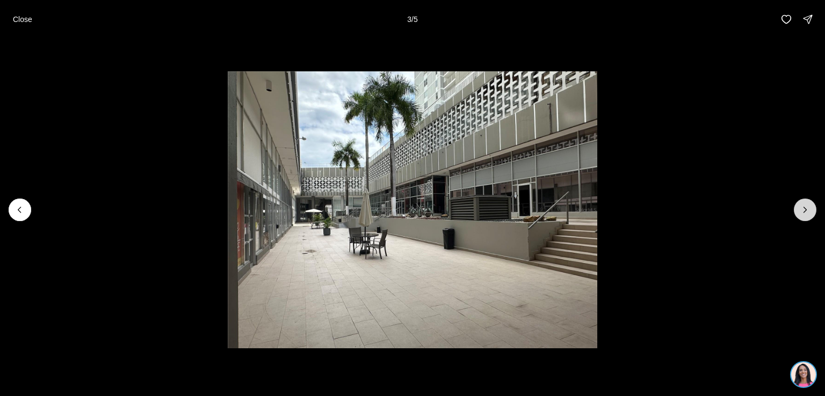
click at [806, 208] on icon "Next slide" at bounding box center [805, 210] width 11 height 11
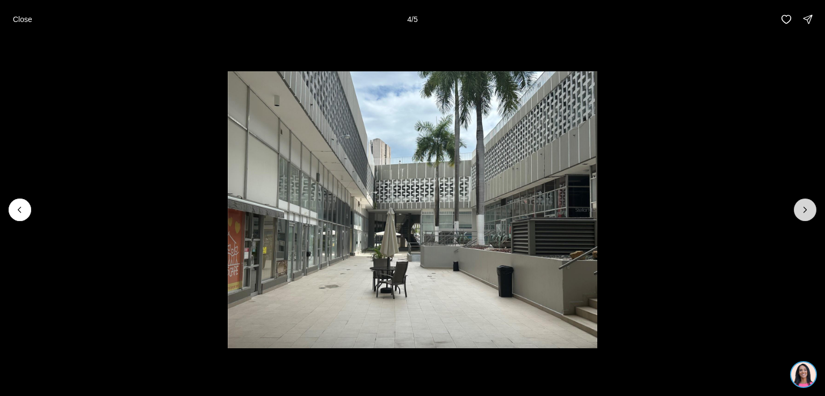
click at [806, 208] on icon "Next slide" at bounding box center [805, 210] width 11 height 11
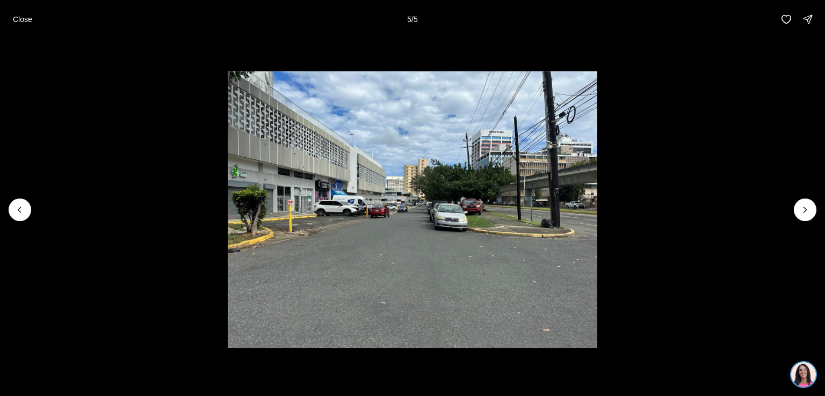
click at [806, 207] on div at bounding box center [805, 210] width 23 height 23
click at [803, 208] on div at bounding box center [805, 210] width 23 height 23
click at [21, 22] on p "Close" at bounding box center [22, 19] width 19 height 9
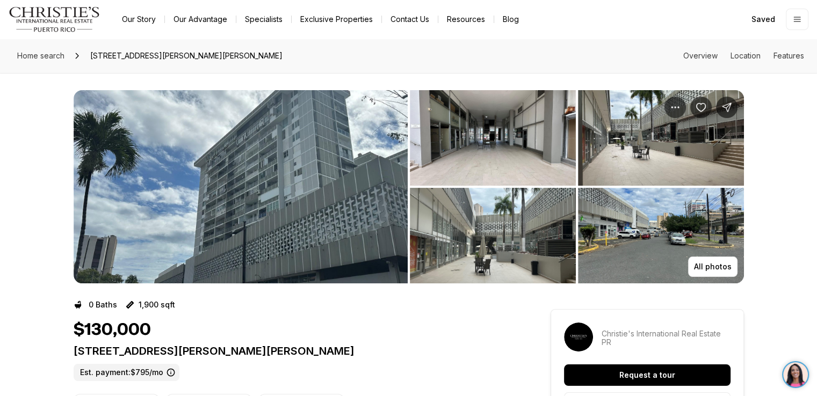
click at [689, 226] on img "View image gallery" at bounding box center [661, 236] width 166 height 96
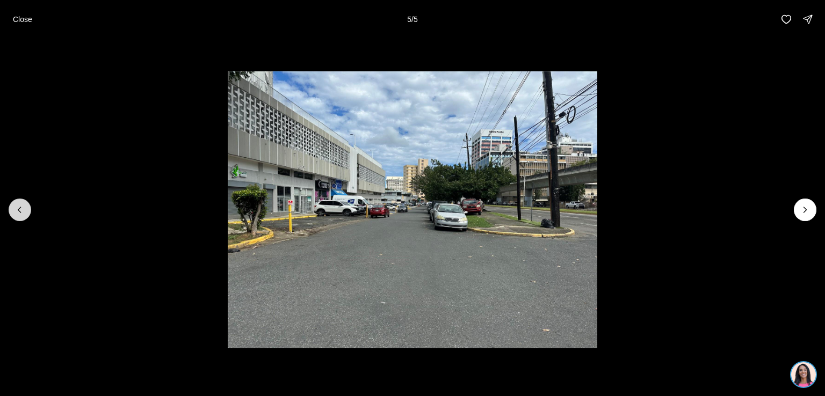
click at [19, 207] on icon "Previous slide" at bounding box center [20, 210] width 11 height 11
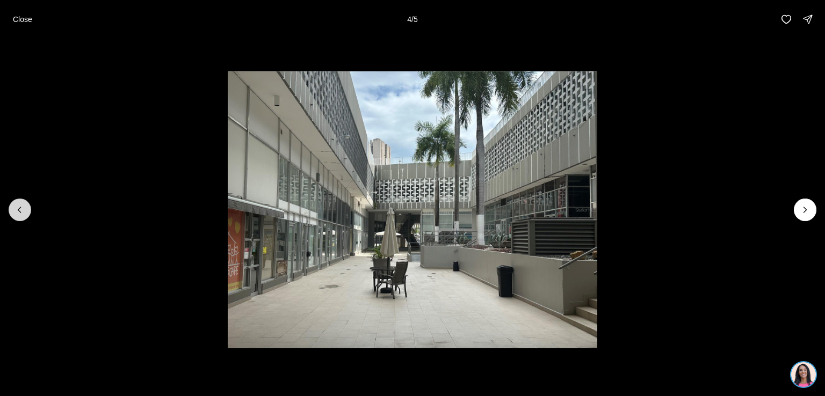
click at [19, 207] on icon "Previous slide" at bounding box center [20, 210] width 11 height 11
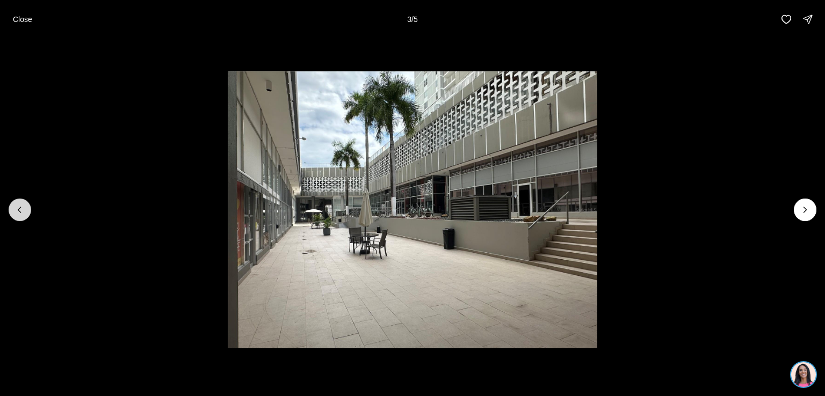
click at [19, 207] on icon "Previous slide" at bounding box center [20, 210] width 11 height 11
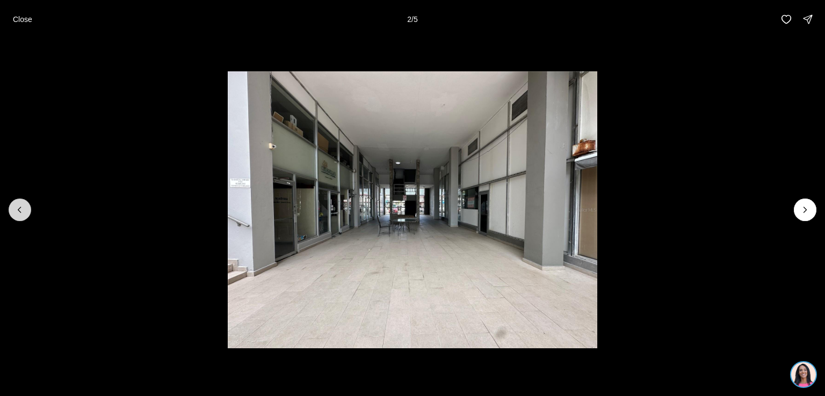
click at [19, 207] on icon "Previous slide" at bounding box center [20, 210] width 11 height 11
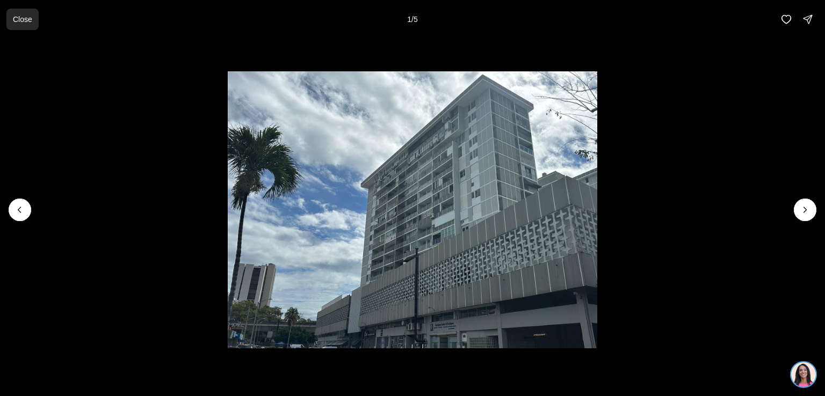
click at [18, 24] on button "Close" at bounding box center [22, 19] width 32 height 21
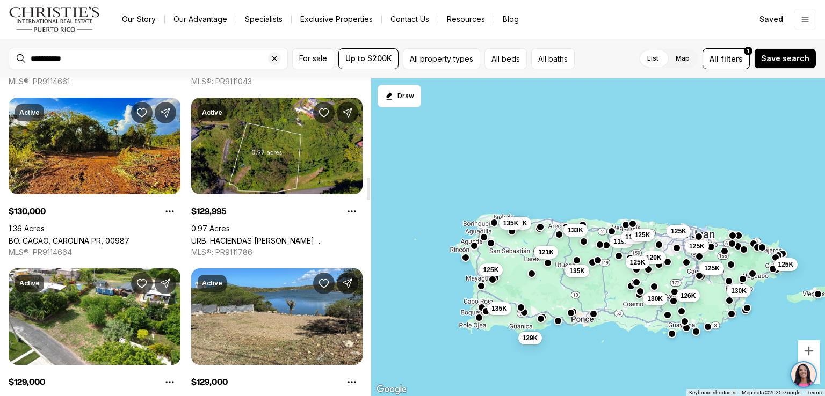
scroll to position [1395, 0]
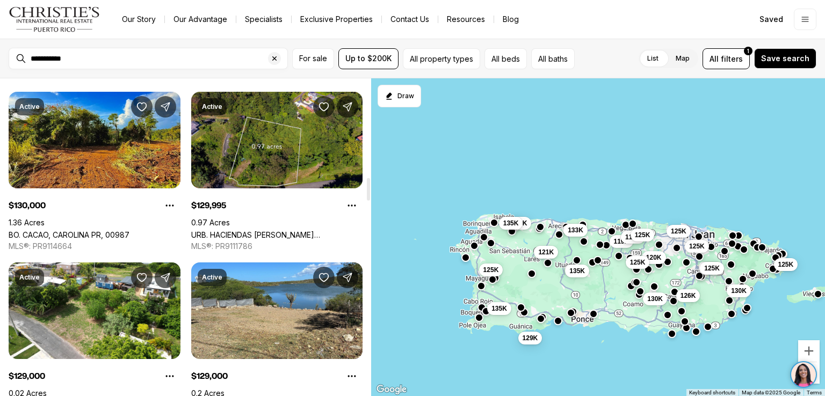
drag, startPoint x: 370, startPoint y: 95, endPoint x: 364, endPoint y: 189, distance: 94.2
click at [366, 189] on div at bounding box center [368, 237] width 5 height 318
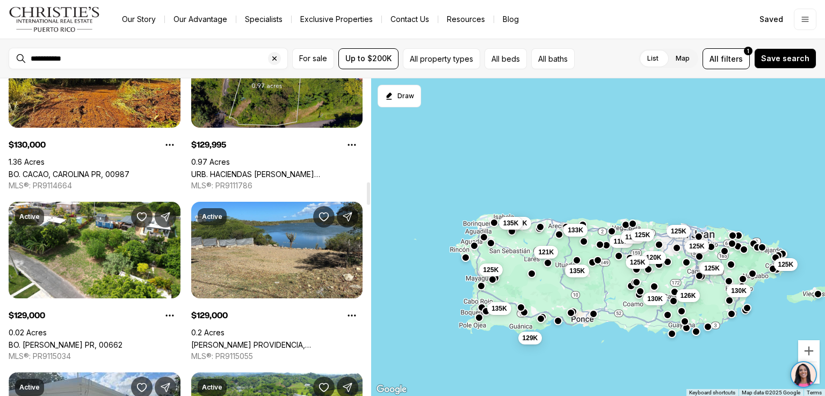
scroll to position [1480, 0]
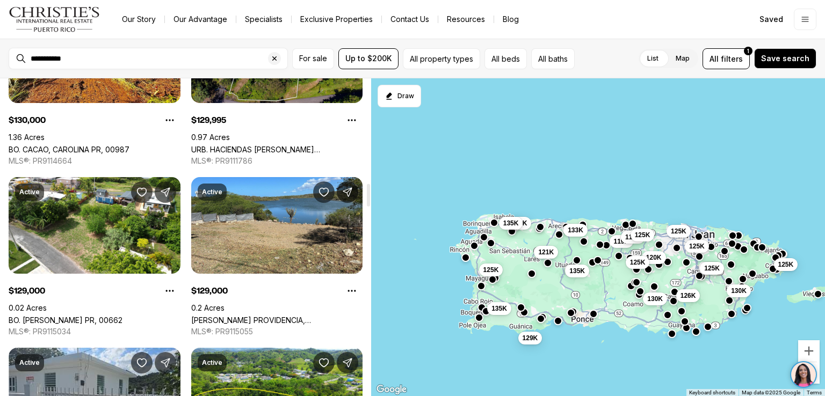
drag, startPoint x: 364, startPoint y: 189, endPoint x: 364, endPoint y: 195, distance: 5.9
click at [367, 195] on div at bounding box center [368, 195] width 3 height 23
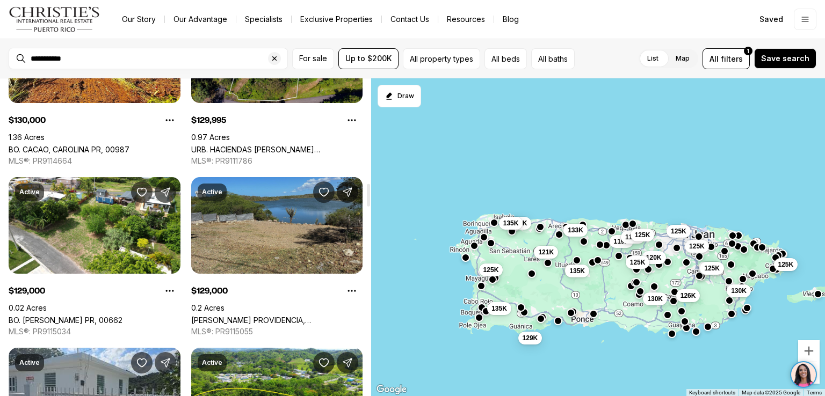
click at [289, 316] on link "SALINAS PROVIDENCIA, CALLE C BLOQ. A-7-A, GUANICA PR, 00653" at bounding box center [277, 320] width 172 height 9
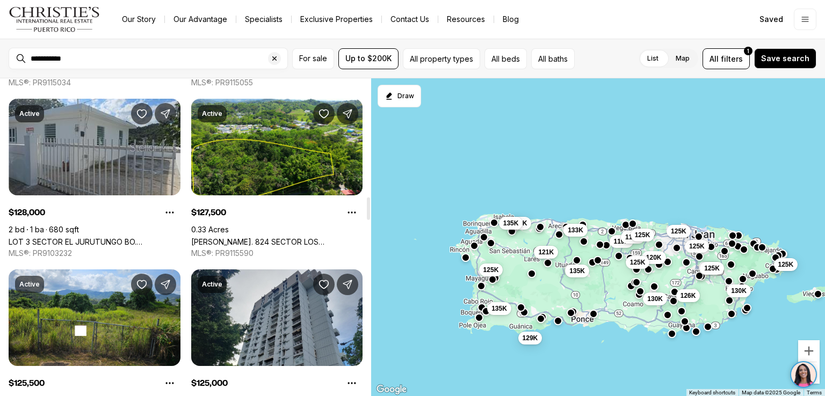
scroll to position [1742, 0]
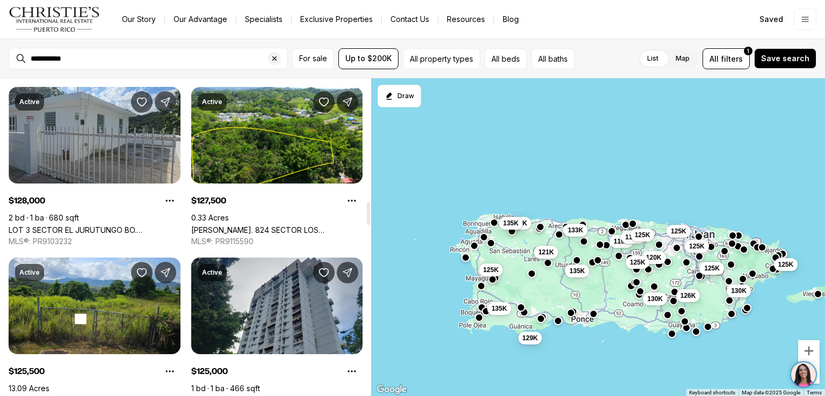
drag, startPoint x: 368, startPoint y: 196, endPoint x: 369, endPoint y: 215, distance: 18.8
click at [369, 215] on div at bounding box center [368, 214] width 3 height 23
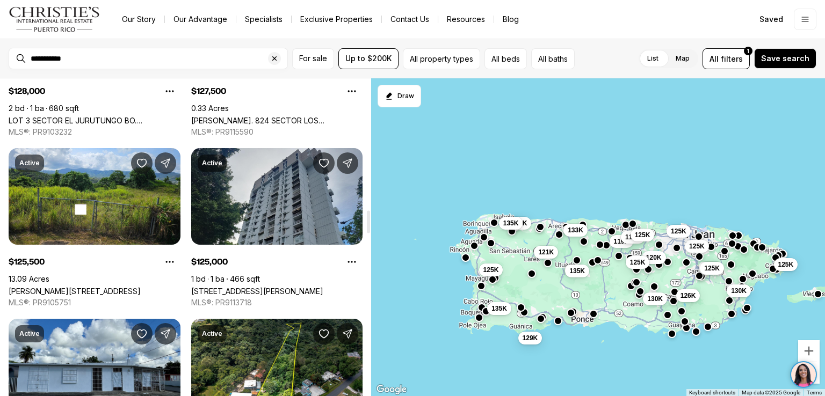
scroll to position [1857, 0]
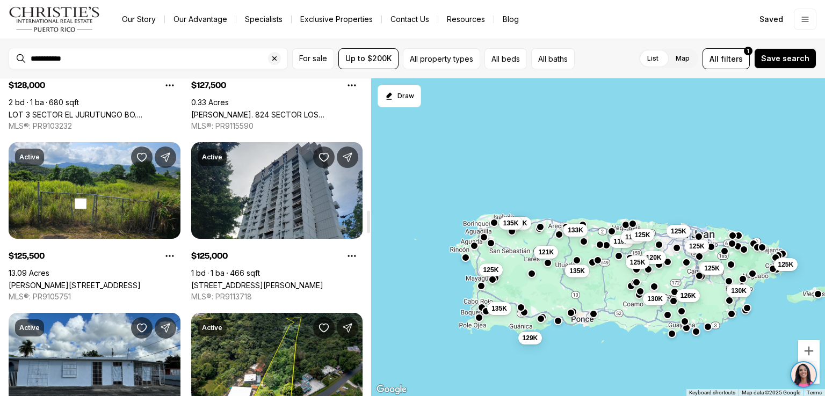
drag, startPoint x: 369, startPoint y: 211, endPoint x: 370, endPoint y: 219, distance: 8.1
click at [370, 219] on div at bounding box center [368, 222] width 3 height 23
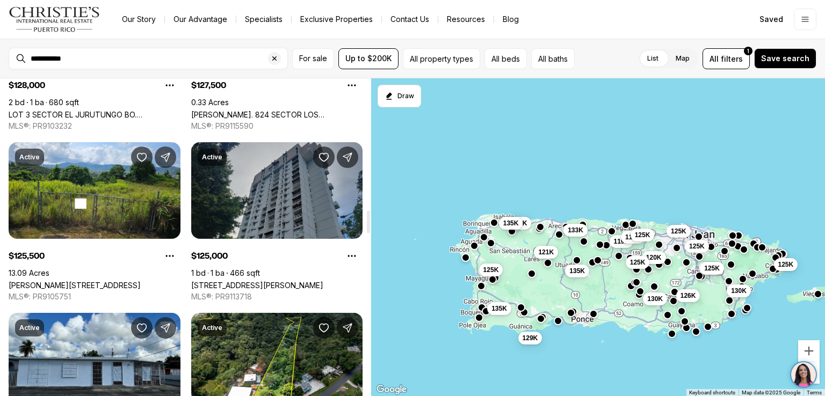
drag, startPoint x: 357, startPoint y: 219, endPoint x: 343, endPoint y: 219, distance: 14.0
click at [367, 219] on div at bounding box center [368, 222] width 3 height 23
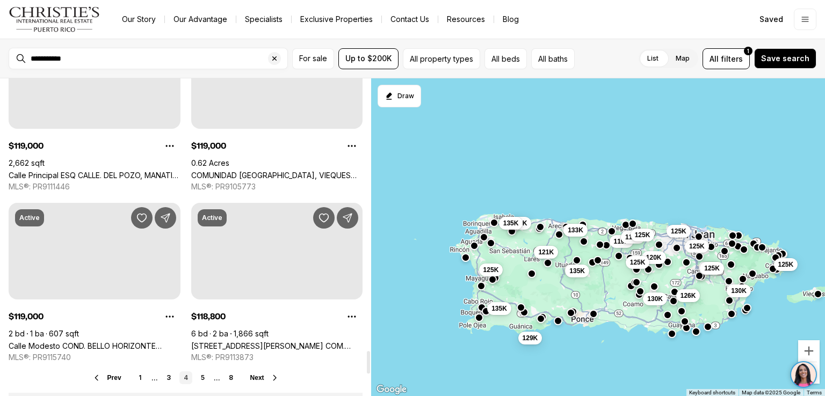
scroll to position [3853, 0]
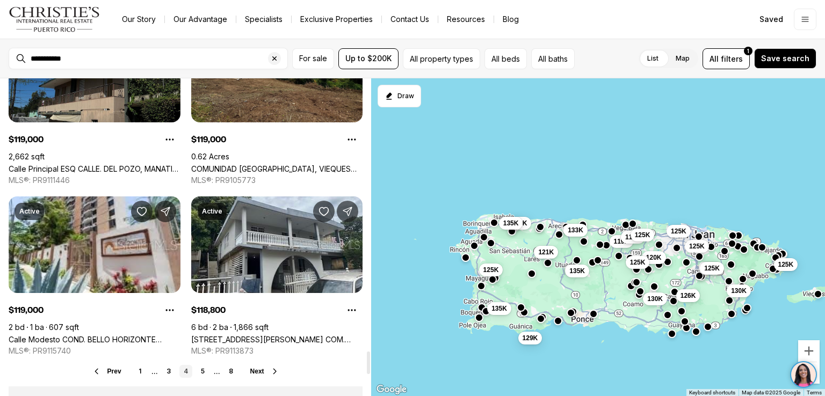
drag, startPoint x: 368, startPoint y: 320, endPoint x: 369, endPoint y: 364, distance: 44.1
click at [369, 364] on div at bounding box center [368, 363] width 3 height 23
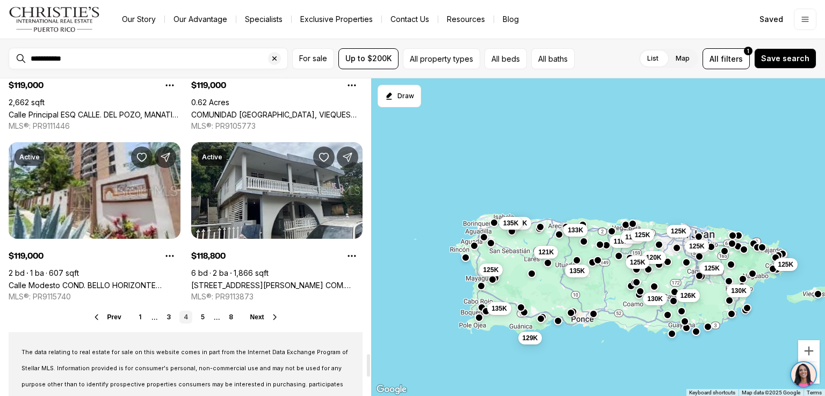
scroll to position [3919, 0]
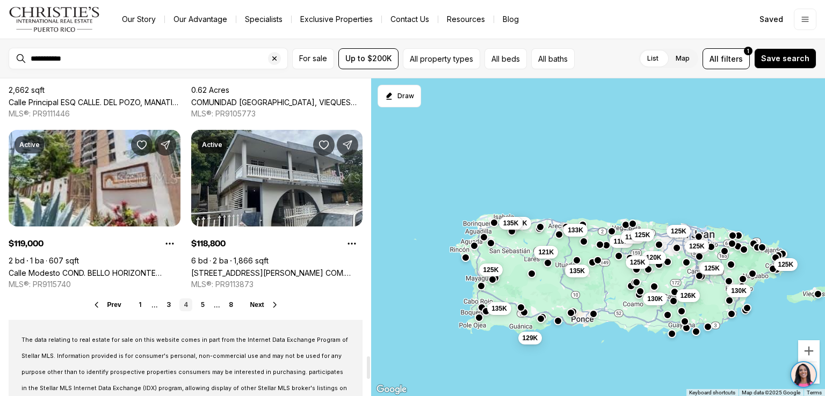
click at [369, 368] on div at bounding box center [368, 368] width 3 height 23
click at [168, 312] on link "3" at bounding box center [168, 305] width 13 height 13
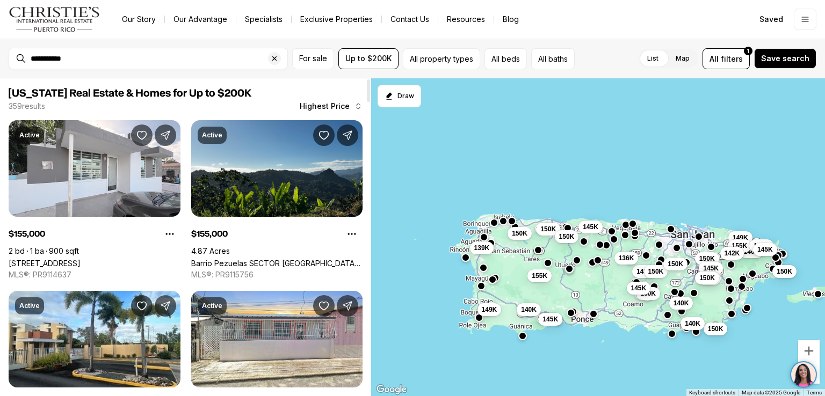
click at [367, 95] on div at bounding box center [368, 91] width 3 height 23
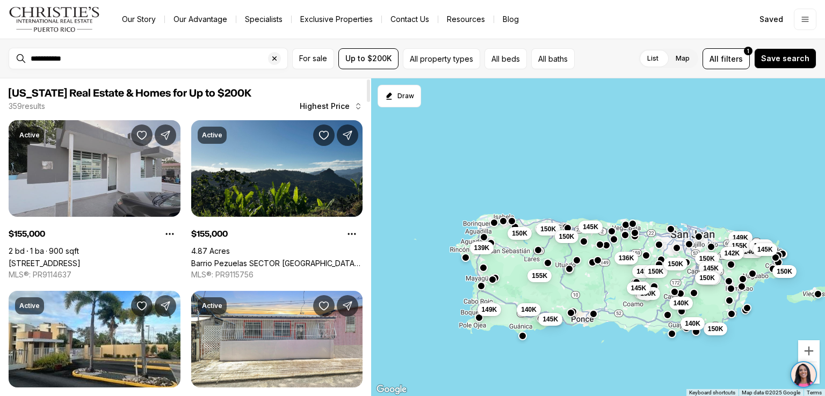
click at [81, 259] on link "[STREET_ADDRESS]" at bounding box center [45, 263] width 72 height 9
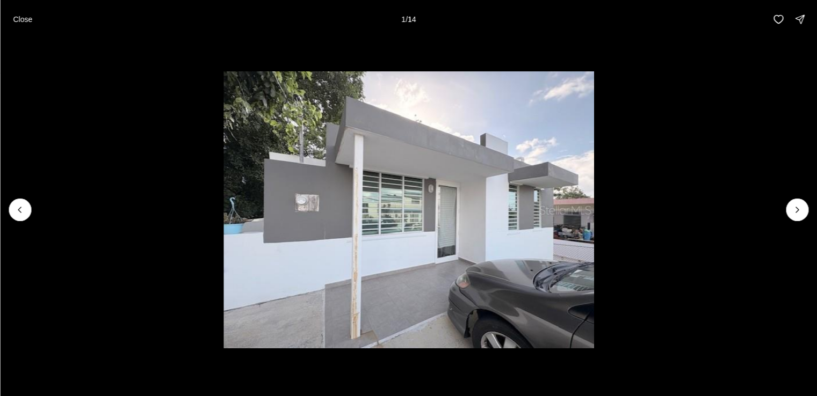
click at [202, 200] on li "1 of 14" at bounding box center [408, 210] width 817 height 343
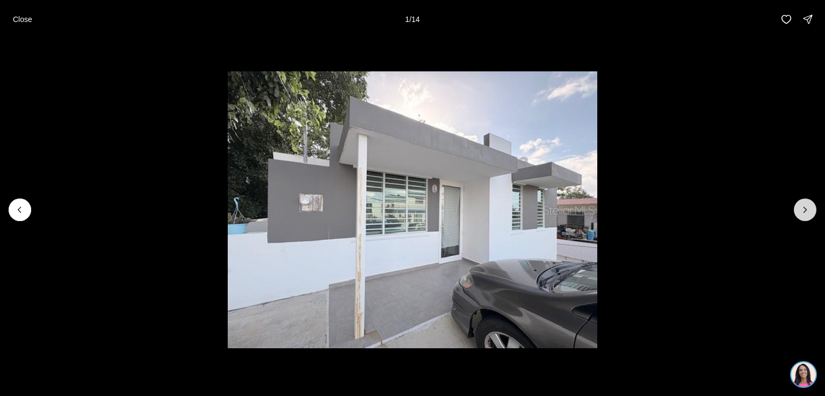
click at [803, 211] on icon "Next slide" at bounding box center [805, 210] width 11 height 11
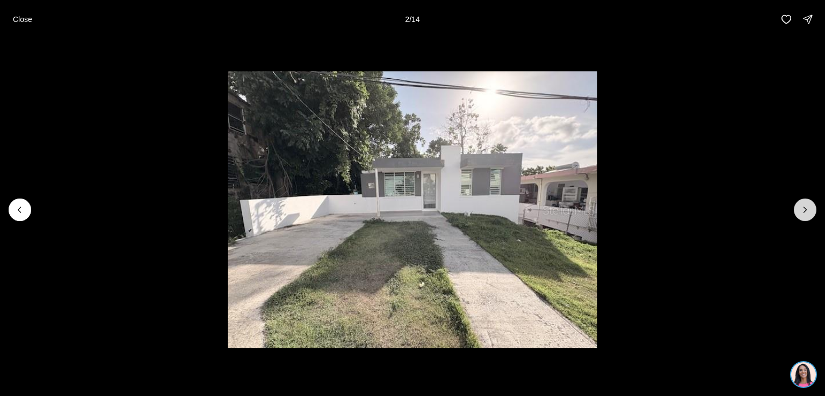
click at [803, 211] on icon "Next slide" at bounding box center [805, 210] width 11 height 11
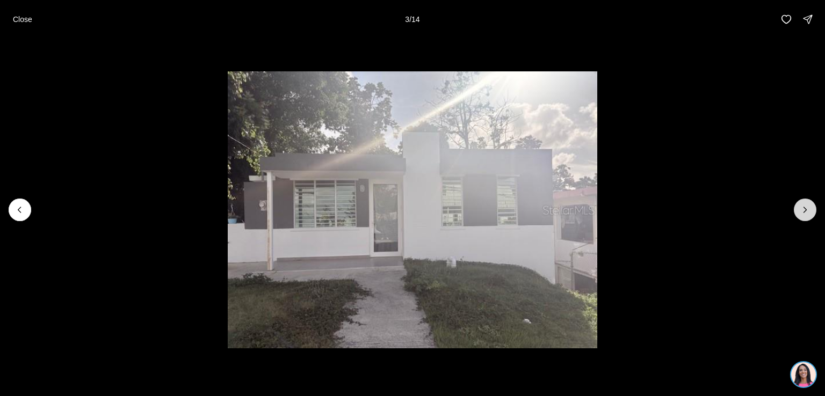
click at [803, 211] on icon "Next slide" at bounding box center [805, 210] width 11 height 11
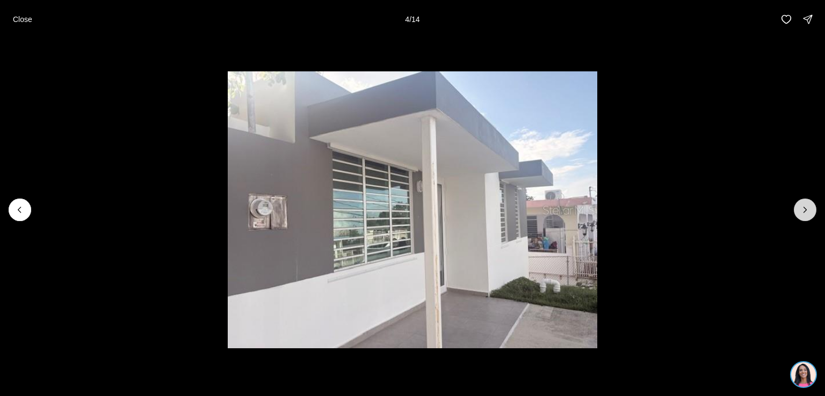
click at [803, 211] on icon "Next slide" at bounding box center [805, 210] width 11 height 11
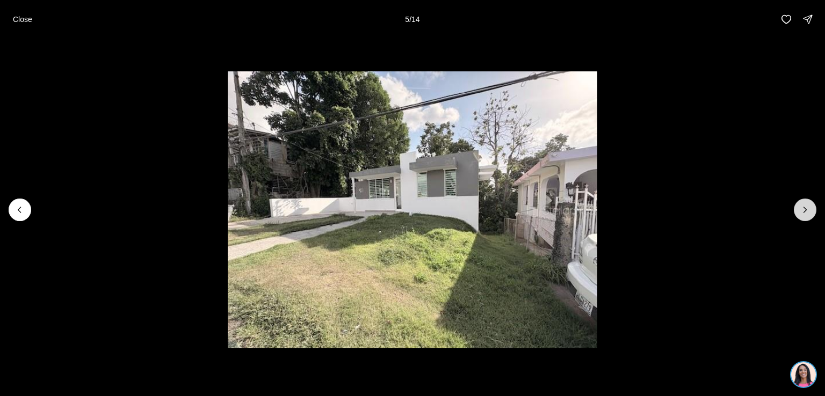
click at [803, 211] on icon "Next slide" at bounding box center [805, 210] width 11 height 11
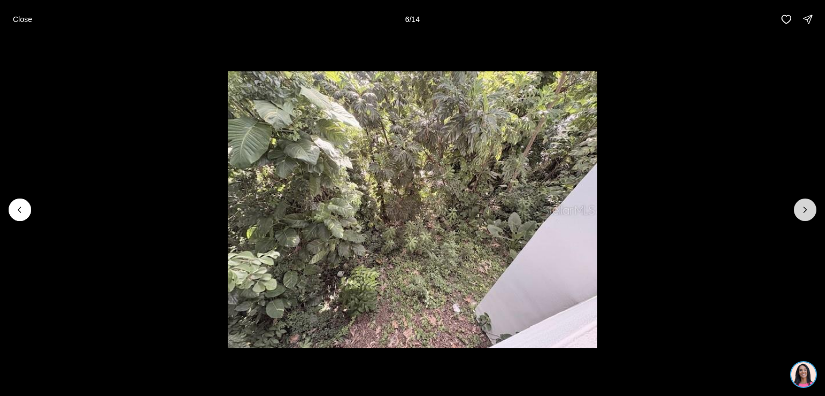
click at [803, 211] on icon "Next slide" at bounding box center [805, 210] width 11 height 11
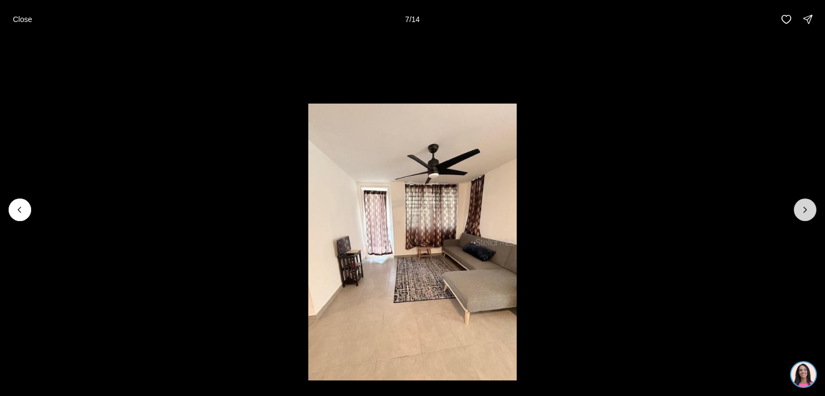
click at [803, 211] on icon "Next slide" at bounding box center [805, 210] width 11 height 11
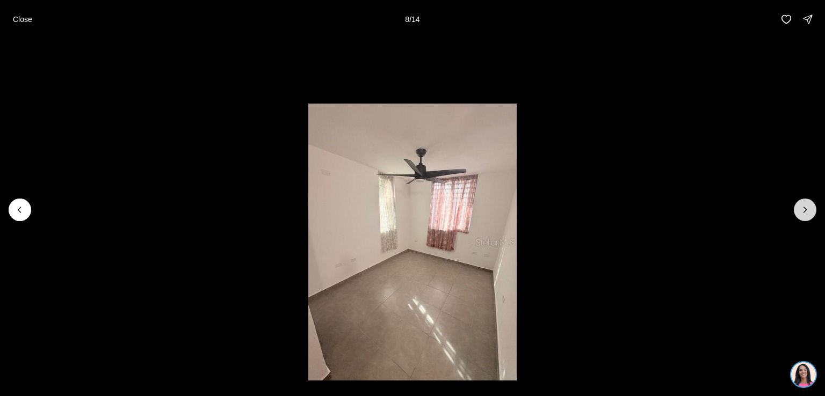
click at [803, 211] on icon "Next slide" at bounding box center [805, 210] width 11 height 11
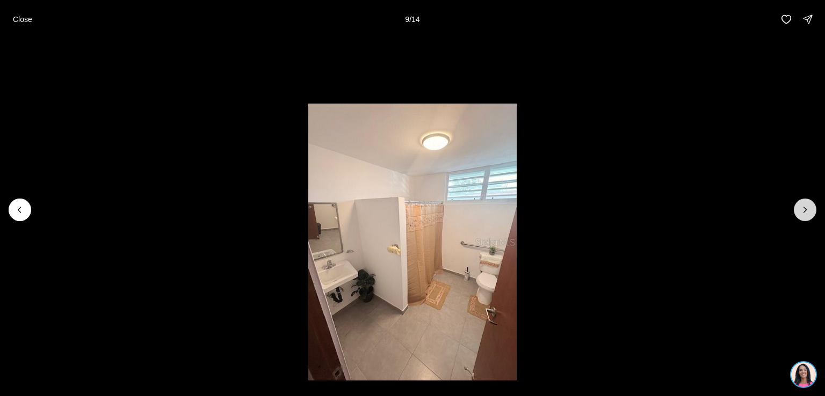
click at [803, 211] on icon "Next slide" at bounding box center [805, 210] width 11 height 11
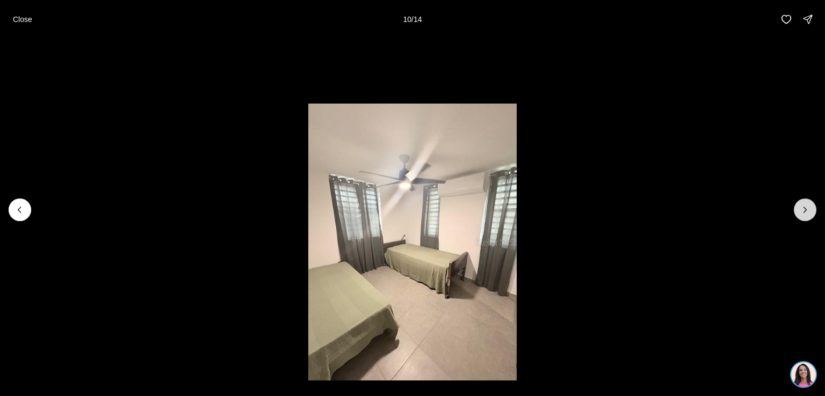
click at [803, 211] on icon "Next slide" at bounding box center [805, 210] width 11 height 11
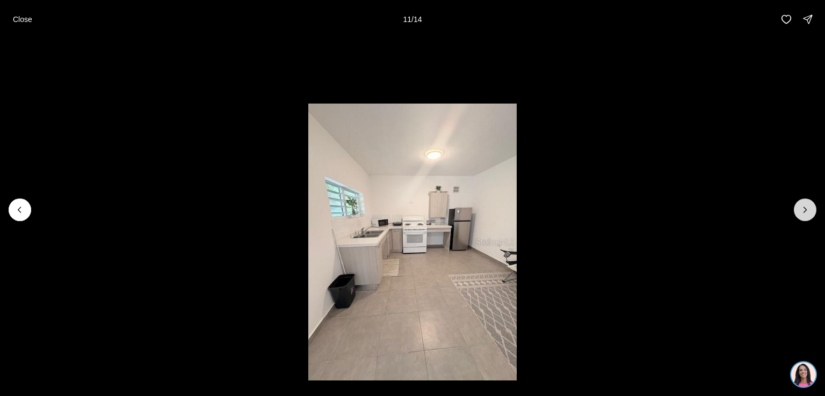
click at [803, 211] on icon "Next slide" at bounding box center [805, 210] width 11 height 11
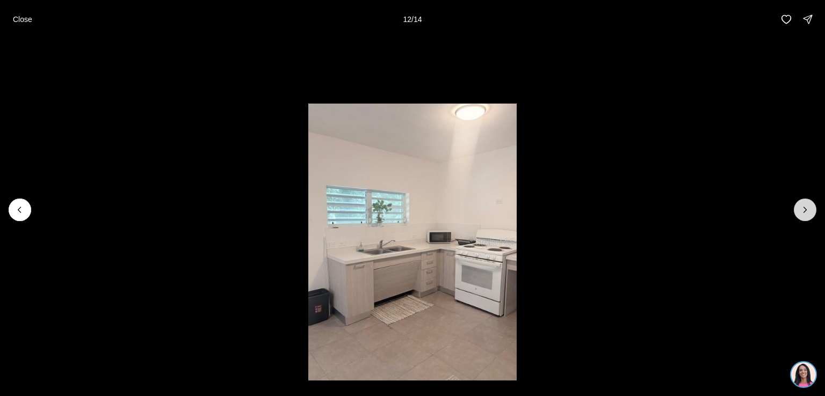
click at [803, 211] on icon "Next slide" at bounding box center [805, 210] width 11 height 11
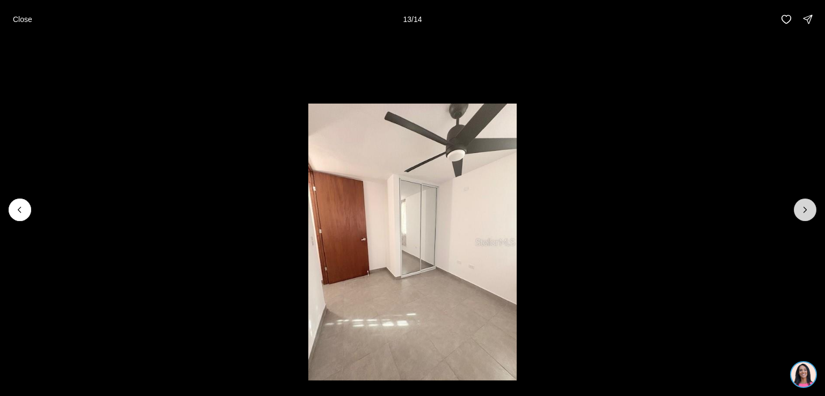
click at [803, 211] on icon "Next slide" at bounding box center [805, 210] width 11 height 11
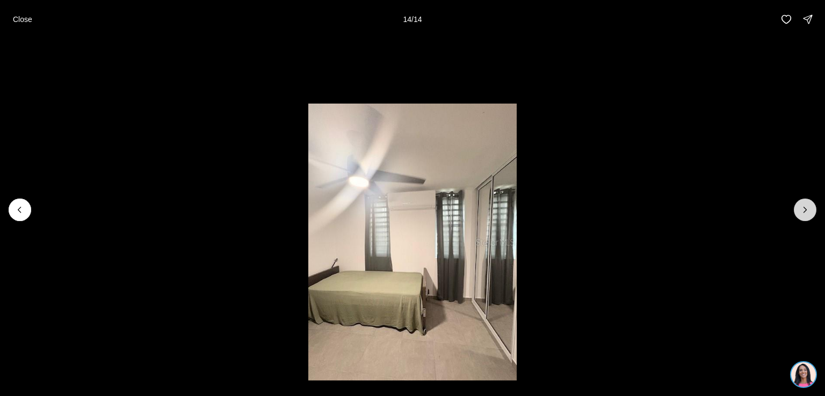
click at [803, 211] on div at bounding box center [805, 210] width 23 height 23
click at [23, 13] on button "Close" at bounding box center [22, 19] width 32 height 21
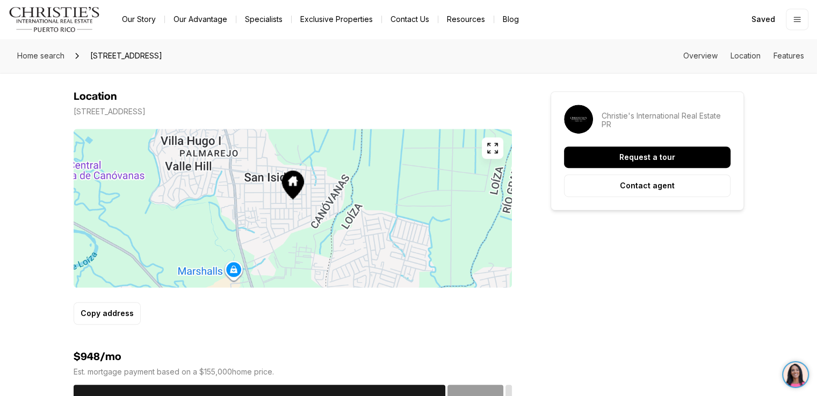
scroll to position [637, 0]
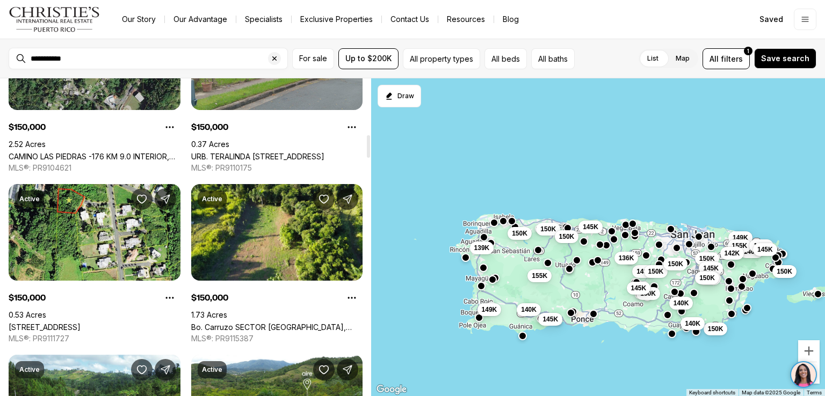
scroll to position [814, 0]
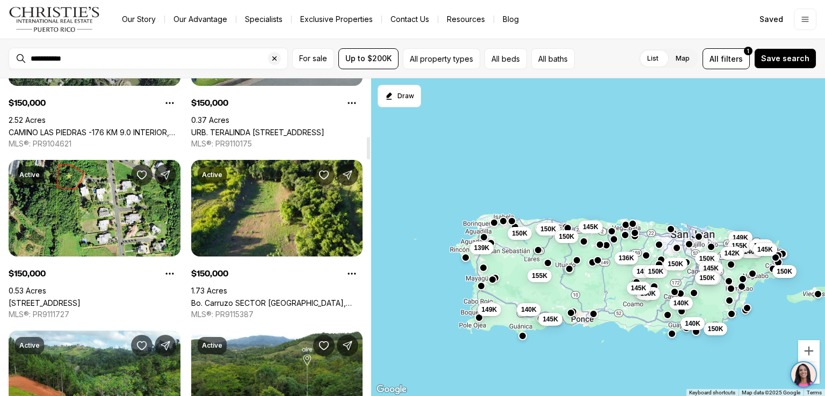
drag, startPoint x: 368, startPoint y: 95, endPoint x: 371, endPoint y: 152, distance: 57.6
click at [370, 152] on div at bounding box center [368, 148] width 3 height 23
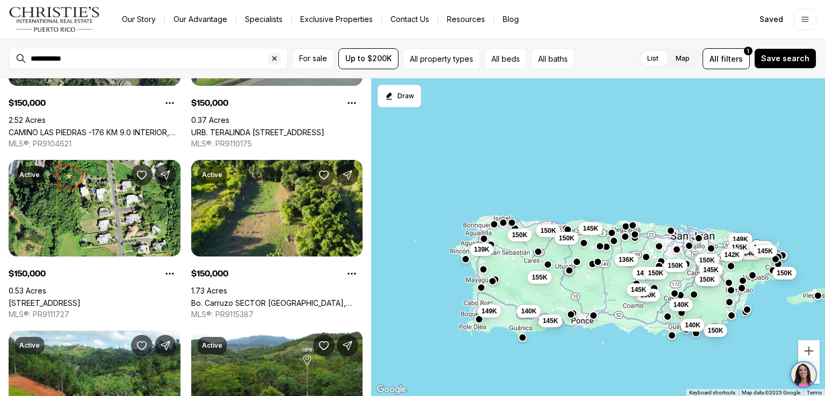
click at [371, 155] on div "149K 150K 150K 150K 150K 140K 149K 140K 155K 142K 140K 145K 150K 145K 140K 154K…" at bounding box center [598, 237] width 454 height 319
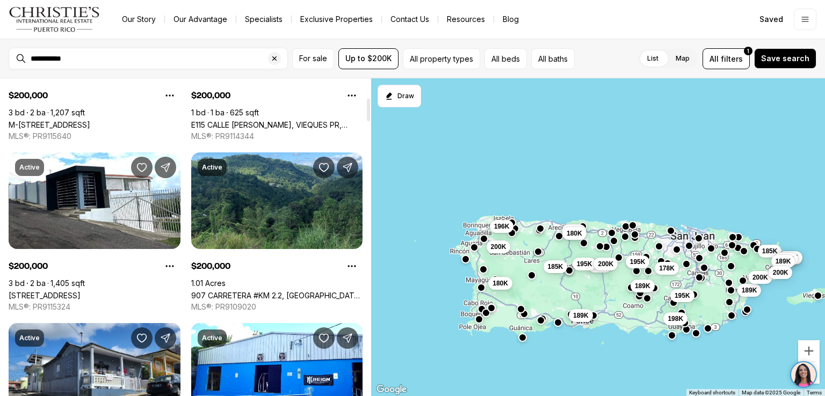
scroll to position [340, 0]
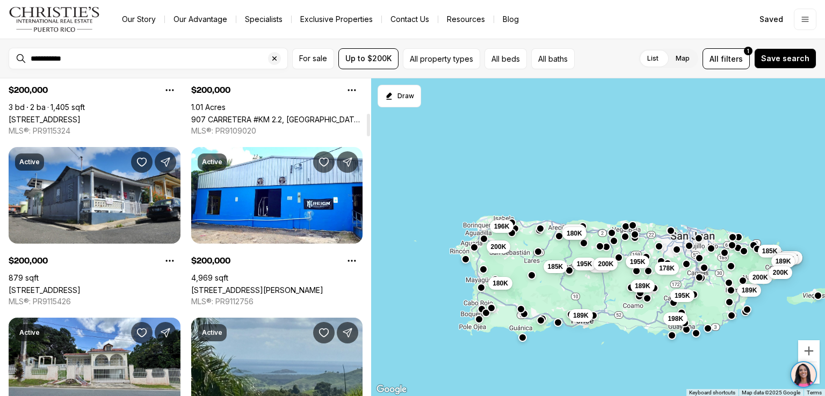
drag, startPoint x: 367, startPoint y: 93, endPoint x: 370, endPoint y: 154, distance: 61.3
click at [370, 136] on div at bounding box center [368, 125] width 3 height 23
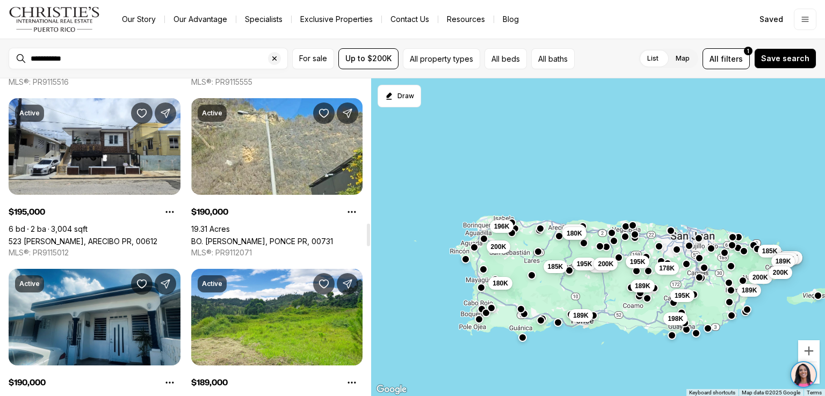
drag, startPoint x: 370, startPoint y: 154, endPoint x: 368, endPoint y: 240, distance: 85.4
click at [368, 240] on div at bounding box center [368, 235] width 3 height 23
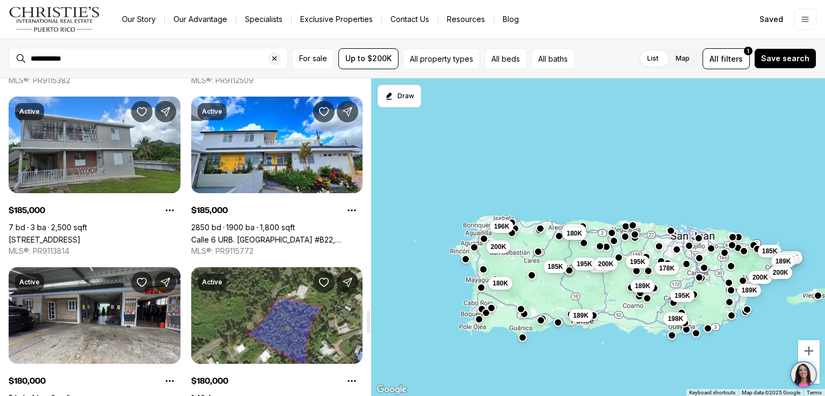
scroll to position [3275, 0]
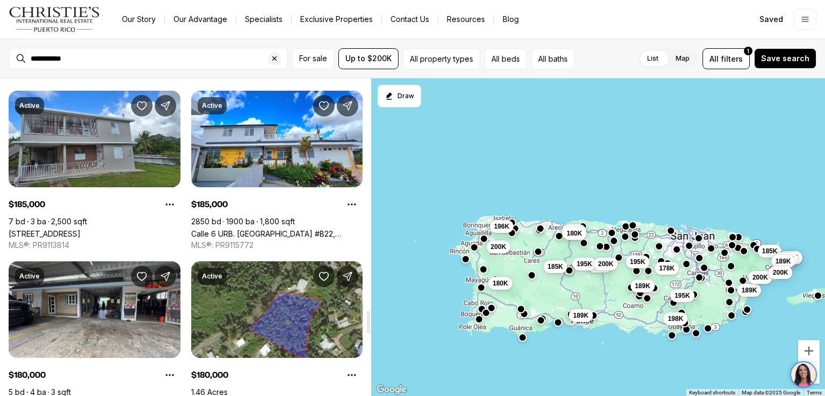
drag, startPoint x: 368, startPoint y: 240, endPoint x: 367, endPoint y: 324, distance: 84.9
click at [367, 324] on div at bounding box center [368, 322] width 3 height 23
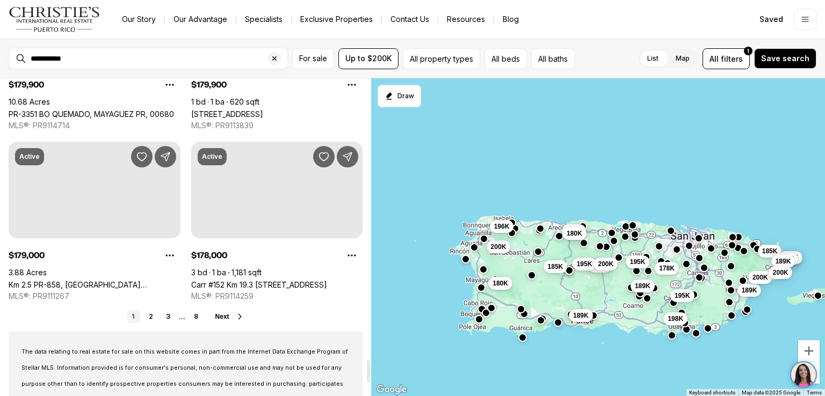
scroll to position [3896, 0]
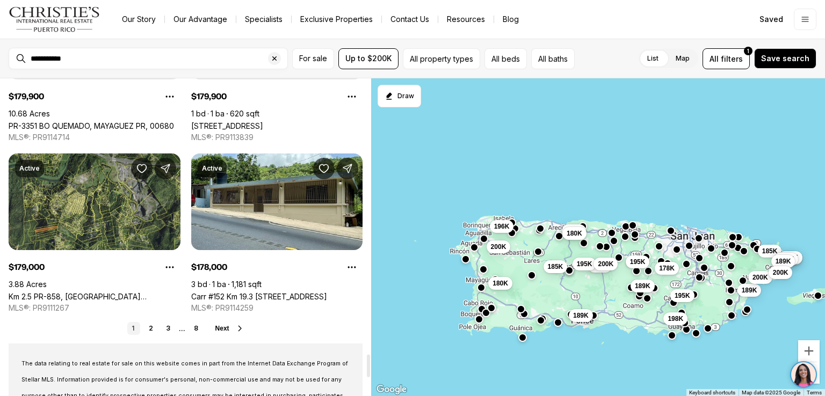
drag, startPoint x: 367, startPoint y: 324, endPoint x: 367, endPoint y: 368, distance: 43.5
click at [367, 368] on div at bounding box center [368, 366] width 3 height 23
click at [151, 335] on link "2" at bounding box center [151, 328] width 13 height 13
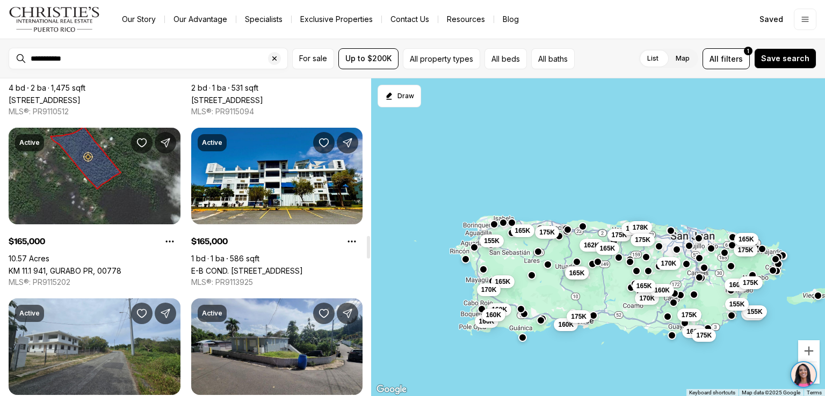
scroll to position [2235, 0]
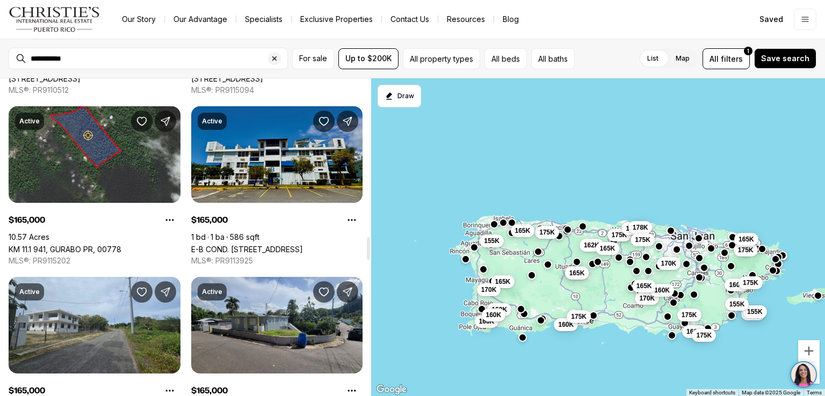
click at [298, 245] on link "E-B COND. [STREET_ADDRESS]" at bounding box center [247, 249] width 112 height 9
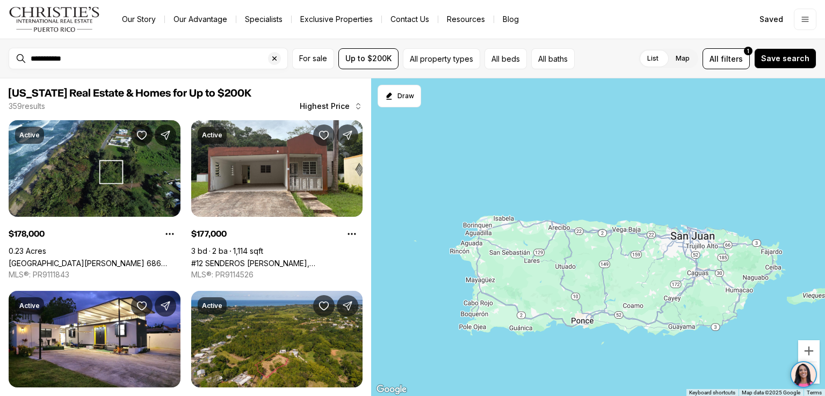
scroll to position [2235, 0]
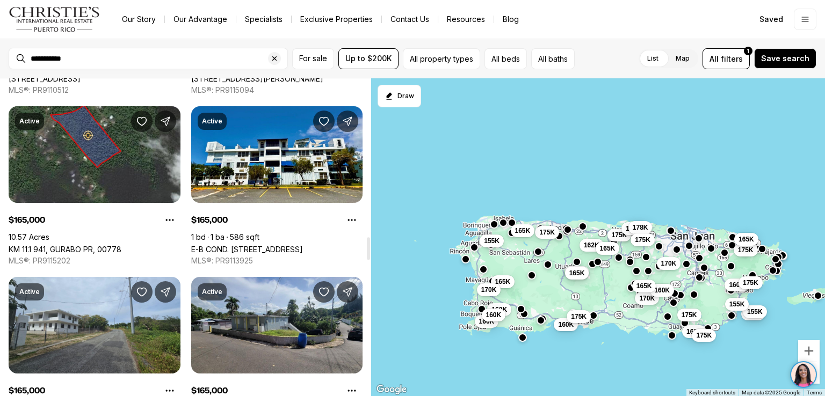
click at [368, 248] on div at bounding box center [368, 248] width 3 height 23
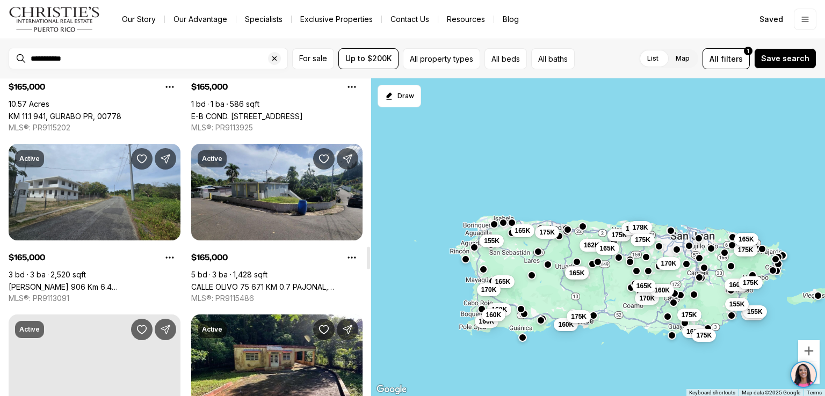
scroll to position [2380, 0]
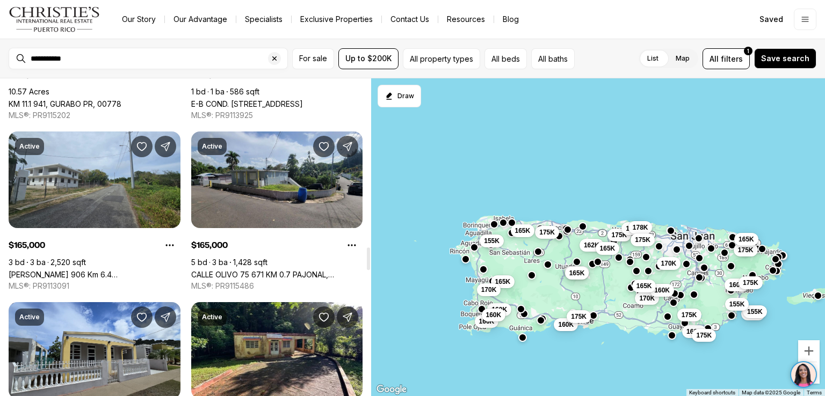
drag, startPoint x: 368, startPoint y: 248, endPoint x: 368, endPoint y: 258, distance: 10.2
click at [368, 258] on div at bounding box center [368, 259] width 3 height 23
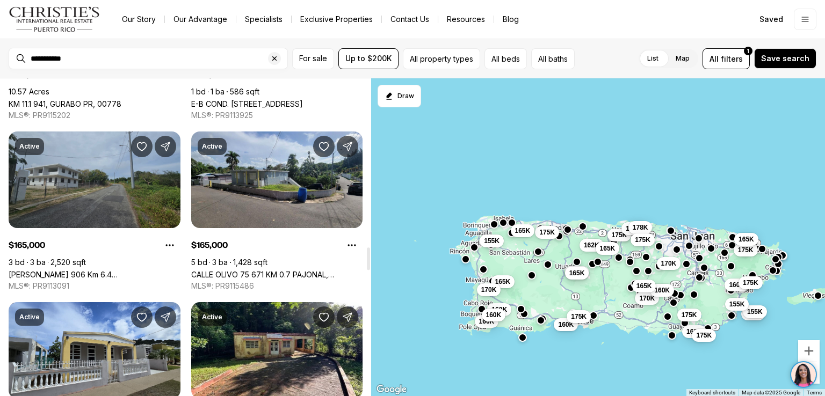
click at [103, 270] on link "[PERSON_NAME] 906 Km 6.4 [STREET_ADDRESS]" at bounding box center [95, 274] width 172 height 9
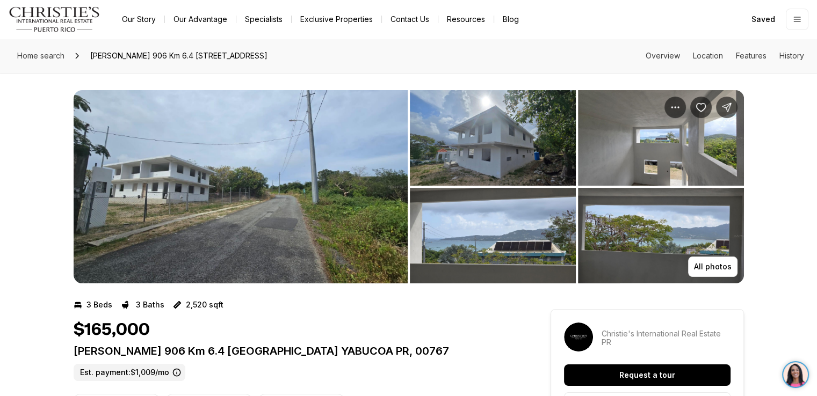
scroll to position [21, 0]
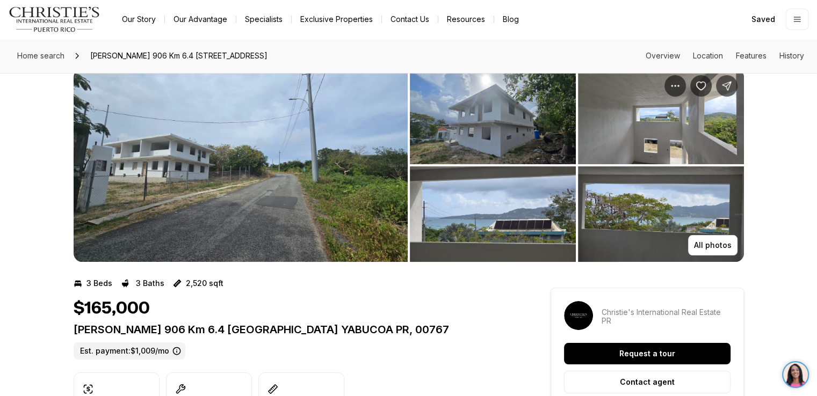
click at [103, 198] on img "View image gallery" at bounding box center [241, 165] width 334 height 193
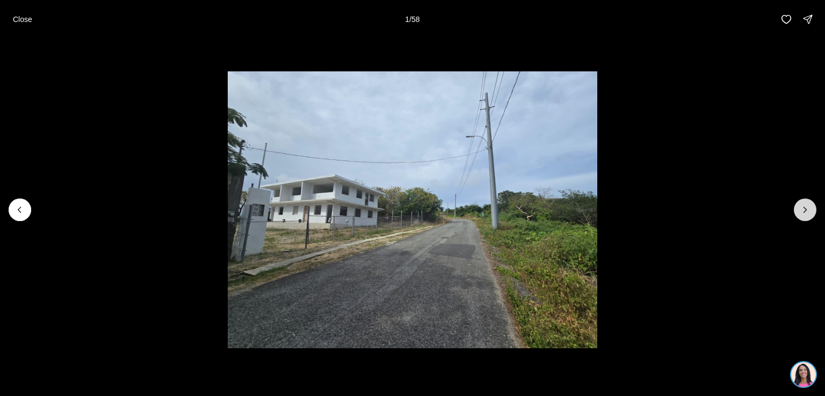
click at [806, 207] on icon "Next slide" at bounding box center [805, 210] width 11 height 11
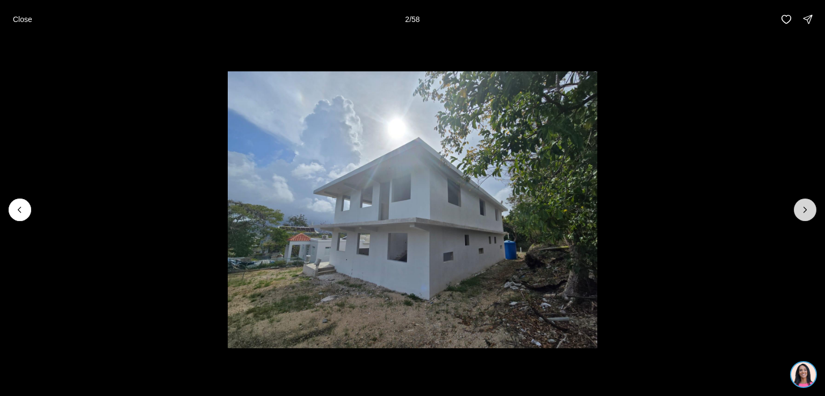
click at [806, 207] on icon "Next slide" at bounding box center [805, 210] width 11 height 11
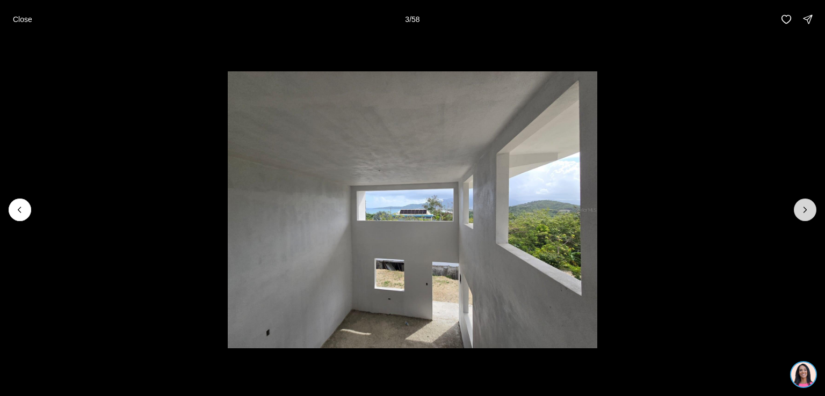
click at [806, 207] on icon "Next slide" at bounding box center [805, 210] width 11 height 11
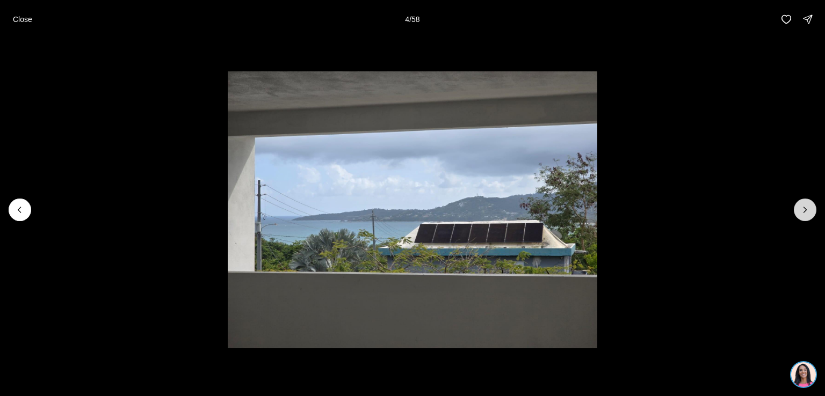
click at [806, 207] on icon "Next slide" at bounding box center [805, 210] width 11 height 11
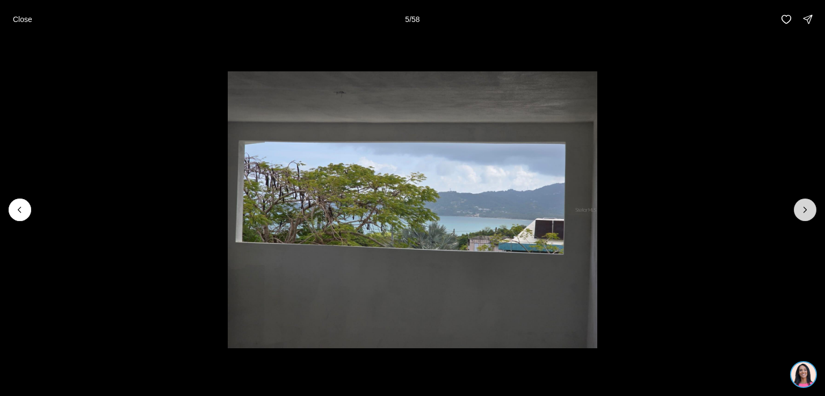
click at [806, 207] on icon "Next slide" at bounding box center [805, 210] width 11 height 11
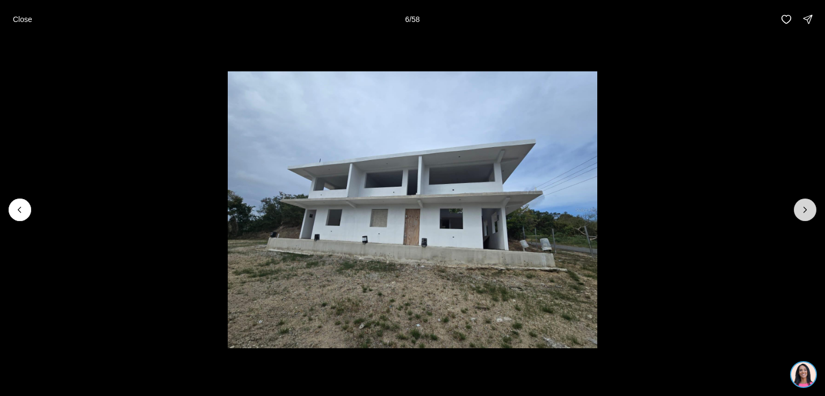
click at [806, 207] on icon "Next slide" at bounding box center [805, 210] width 11 height 11
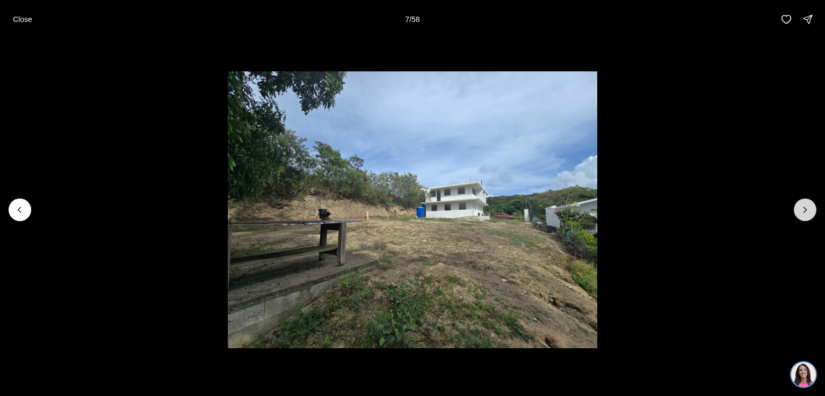
click at [806, 207] on icon "Next slide" at bounding box center [805, 210] width 11 height 11
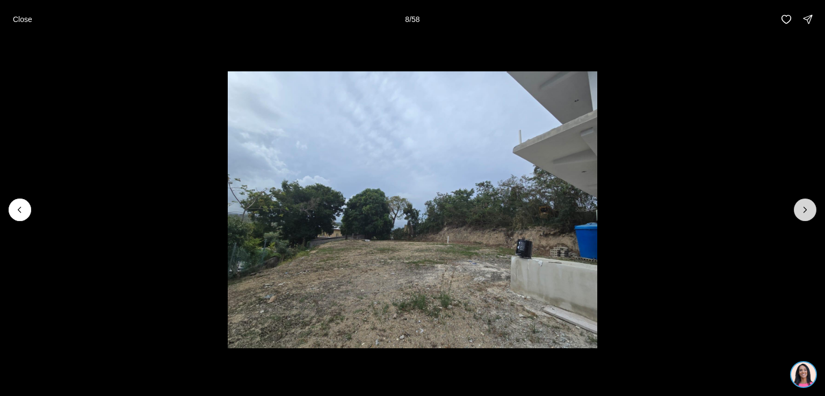
click at [806, 207] on icon "Next slide" at bounding box center [805, 210] width 11 height 11
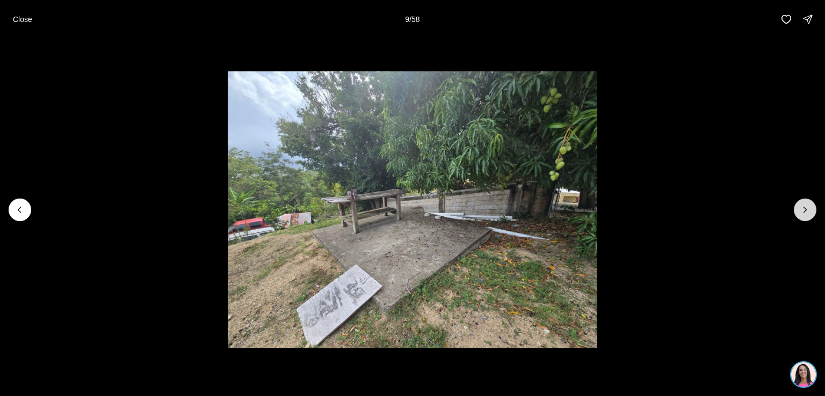
click at [806, 207] on icon "Next slide" at bounding box center [805, 210] width 11 height 11
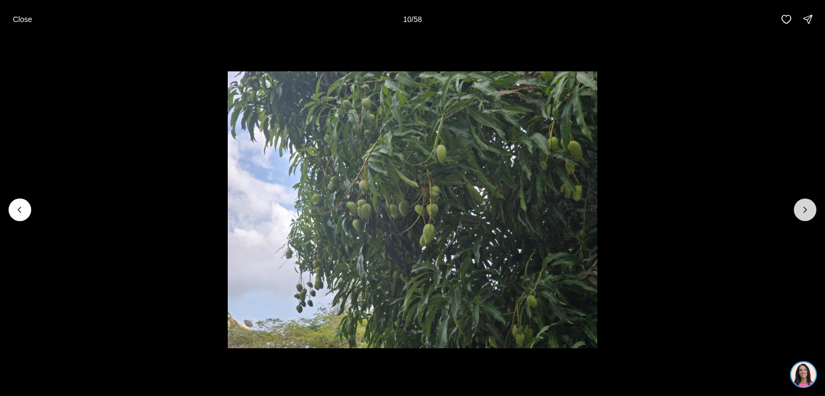
click at [806, 207] on icon "Next slide" at bounding box center [805, 210] width 11 height 11
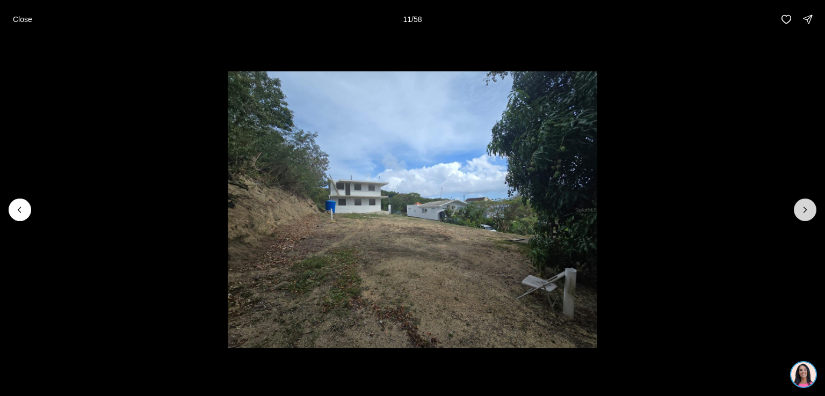
click at [806, 207] on icon "Next slide" at bounding box center [805, 210] width 11 height 11
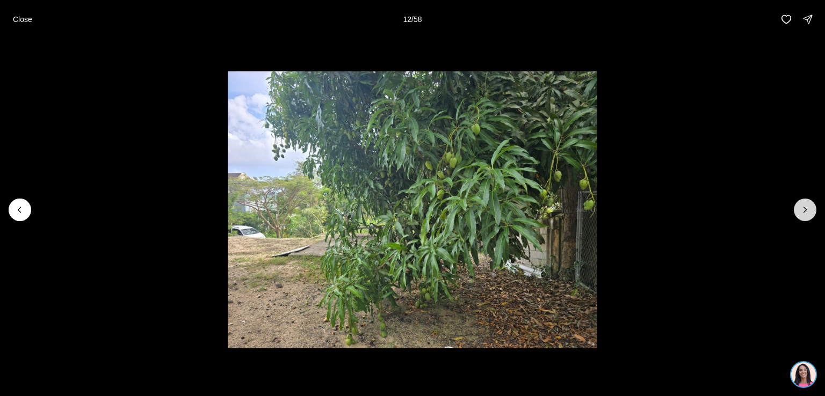
click at [806, 207] on icon "Next slide" at bounding box center [805, 210] width 11 height 11
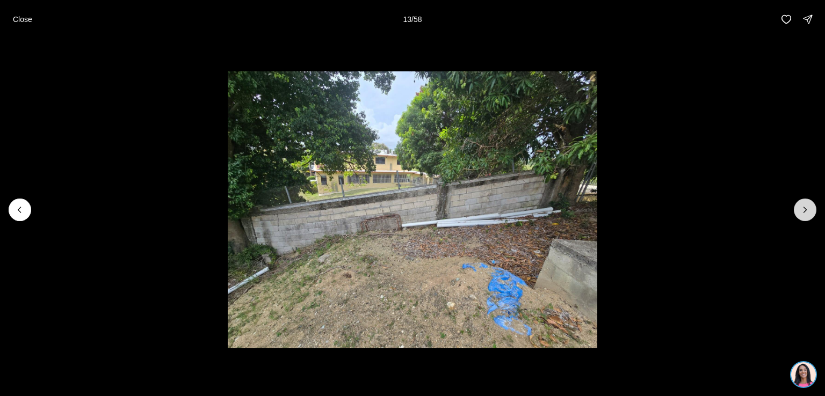
click at [806, 207] on icon "Next slide" at bounding box center [805, 210] width 11 height 11
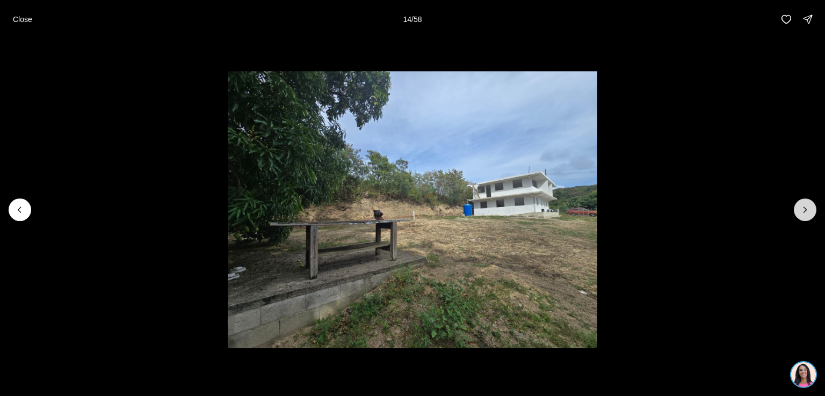
click at [806, 207] on icon "Next slide" at bounding box center [805, 210] width 11 height 11
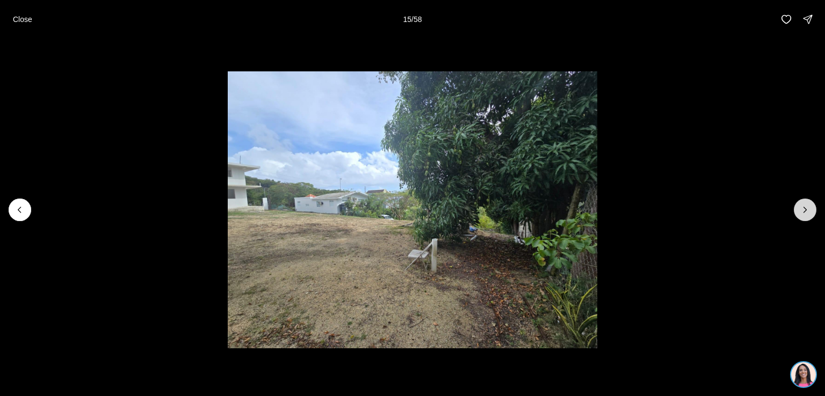
click at [806, 207] on icon "Next slide" at bounding box center [805, 210] width 11 height 11
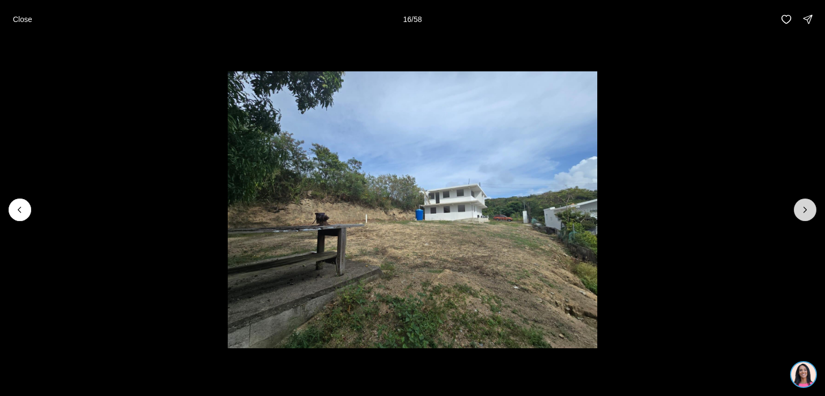
click at [806, 207] on icon "Next slide" at bounding box center [805, 210] width 11 height 11
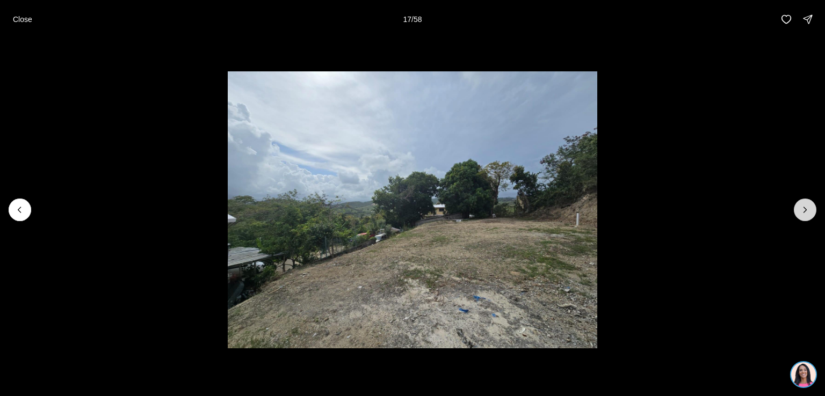
click at [806, 207] on icon "Next slide" at bounding box center [805, 210] width 11 height 11
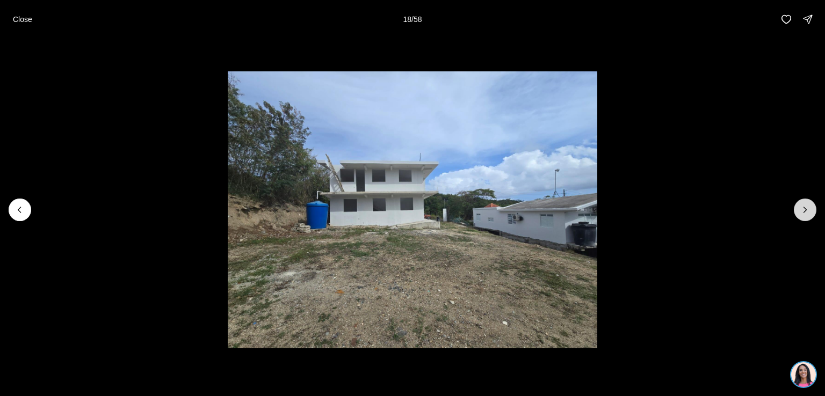
click at [806, 207] on icon "Next slide" at bounding box center [805, 210] width 11 height 11
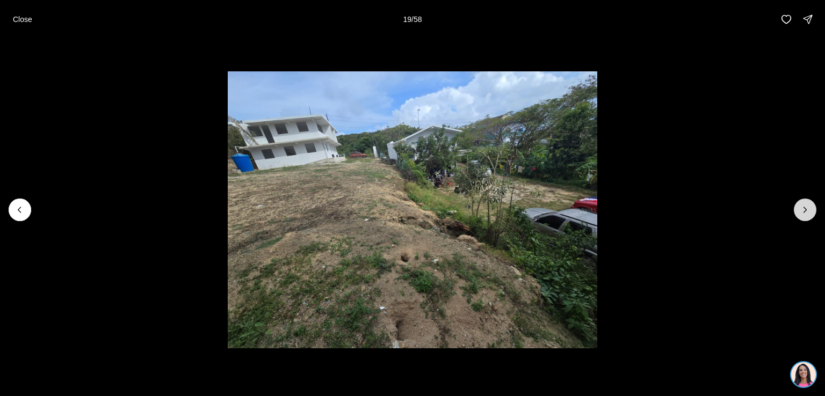
click at [806, 207] on icon "Next slide" at bounding box center [805, 210] width 11 height 11
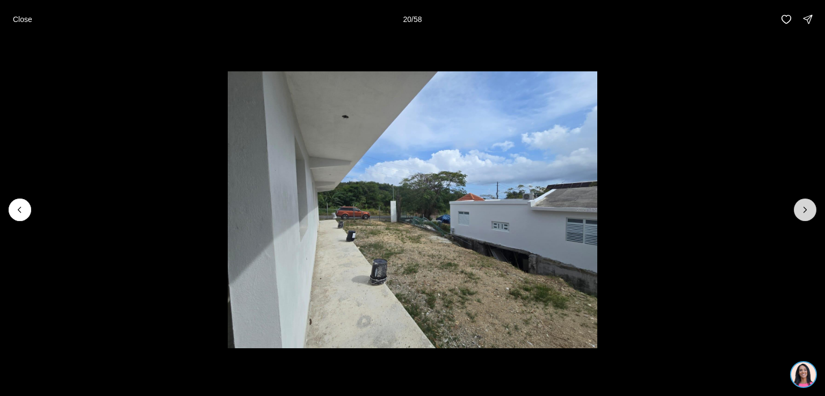
click at [806, 207] on icon "Next slide" at bounding box center [805, 210] width 11 height 11
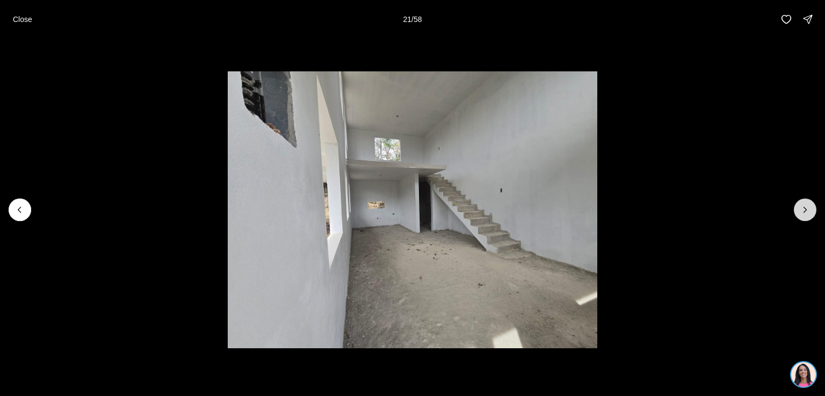
click at [806, 207] on icon "Next slide" at bounding box center [805, 210] width 11 height 11
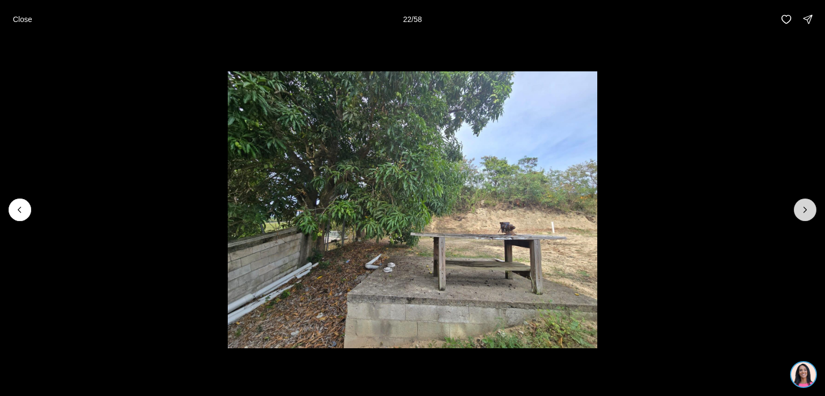
click at [806, 207] on icon "Next slide" at bounding box center [805, 210] width 11 height 11
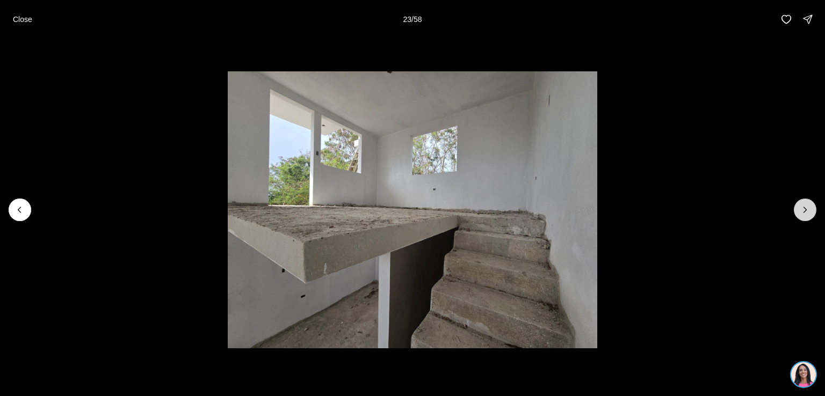
click at [806, 207] on icon "Next slide" at bounding box center [805, 210] width 11 height 11
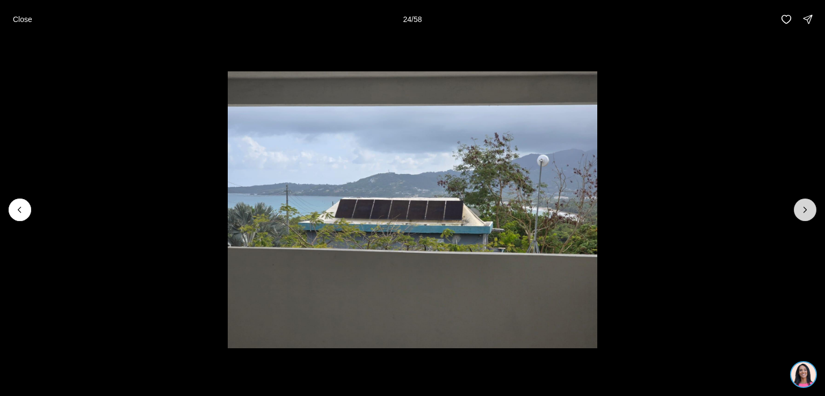
click at [806, 207] on icon "Next slide" at bounding box center [805, 210] width 11 height 11
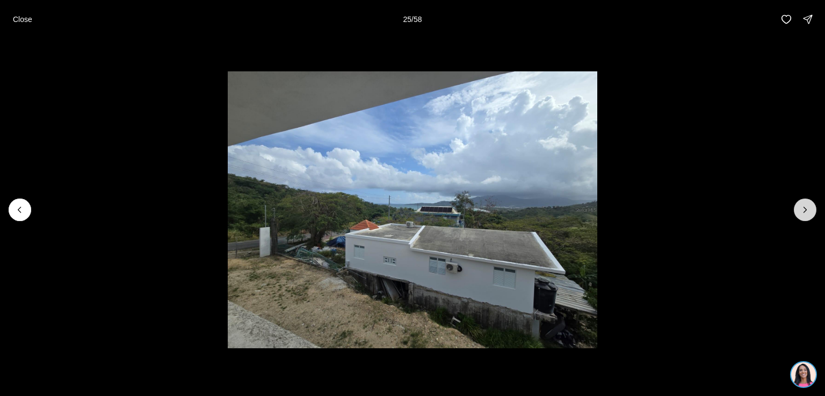
click at [806, 207] on icon "Next slide" at bounding box center [805, 210] width 11 height 11
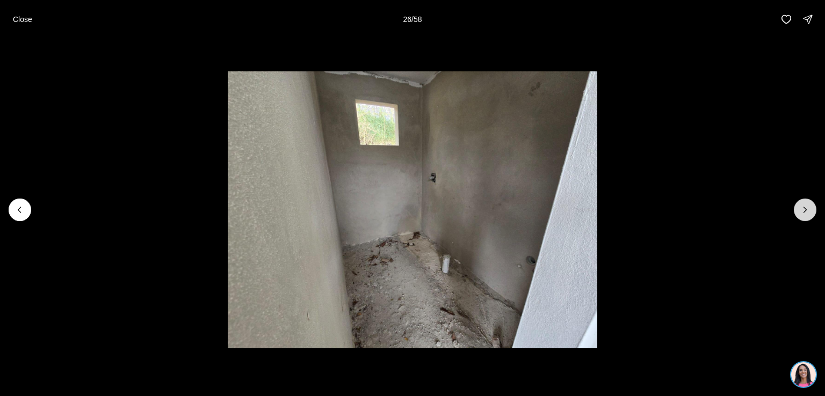
click at [806, 207] on icon "Next slide" at bounding box center [805, 210] width 11 height 11
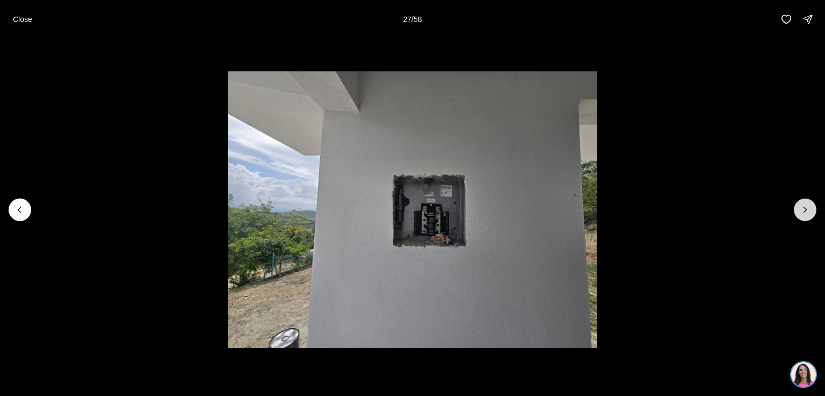
click at [806, 207] on icon "Next slide" at bounding box center [805, 210] width 11 height 11
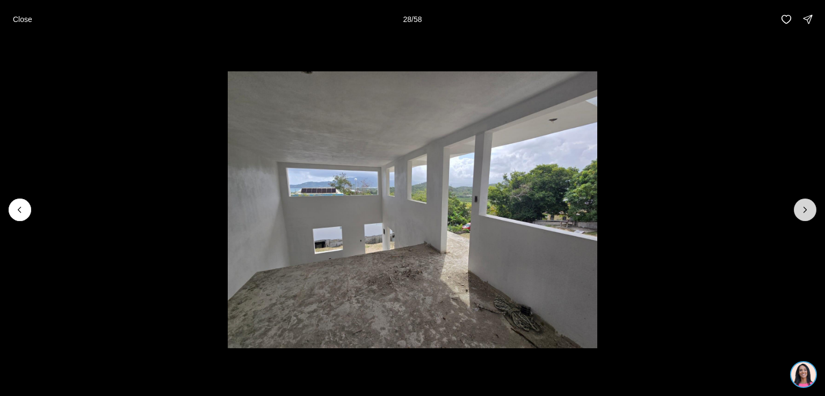
click at [806, 207] on icon "Next slide" at bounding box center [805, 210] width 11 height 11
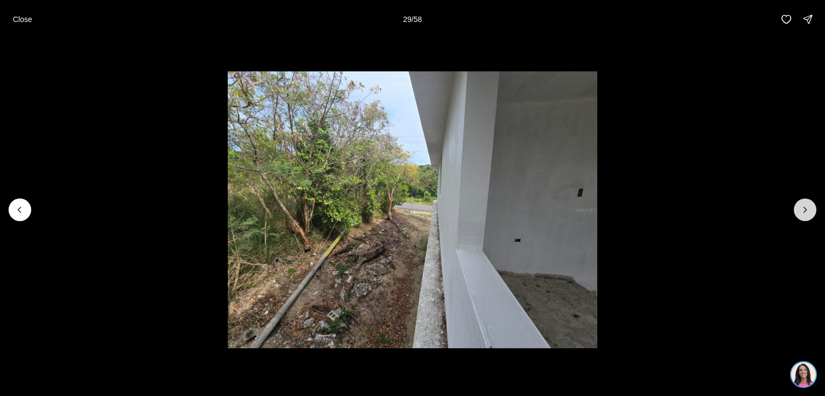
click at [806, 207] on icon "Next slide" at bounding box center [805, 210] width 11 height 11
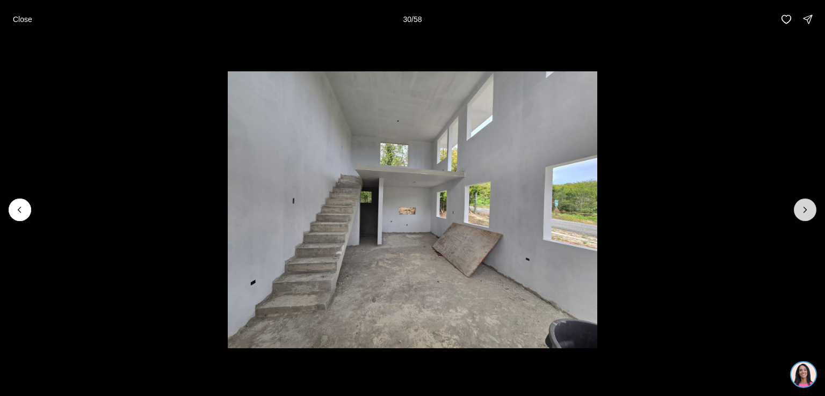
click at [806, 207] on icon "Next slide" at bounding box center [805, 210] width 11 height 11
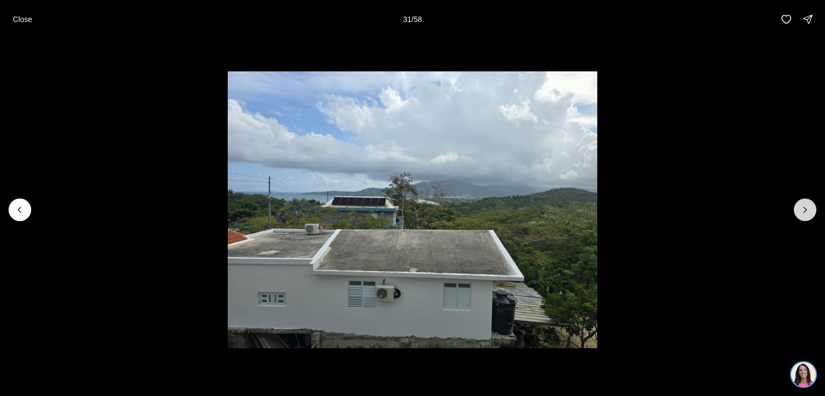
click at [806, 207] on icon "Next slide" at bounding box center [805, 210] width 11 height 11
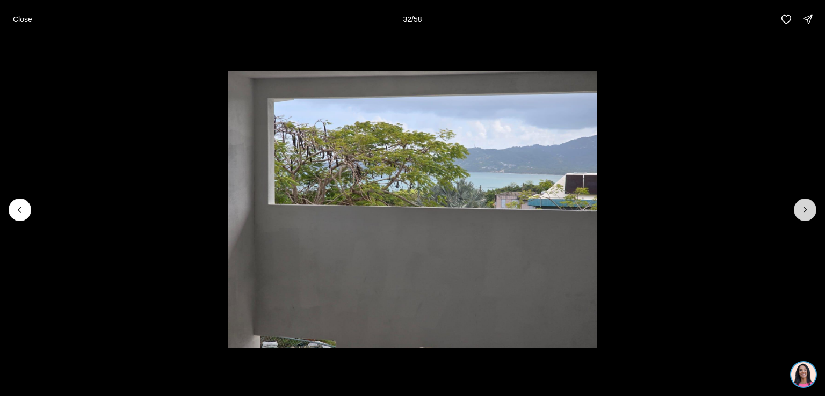
click at [806, 207] on icon "Next slide" at bounding box center [805, 210] width 11 height 11
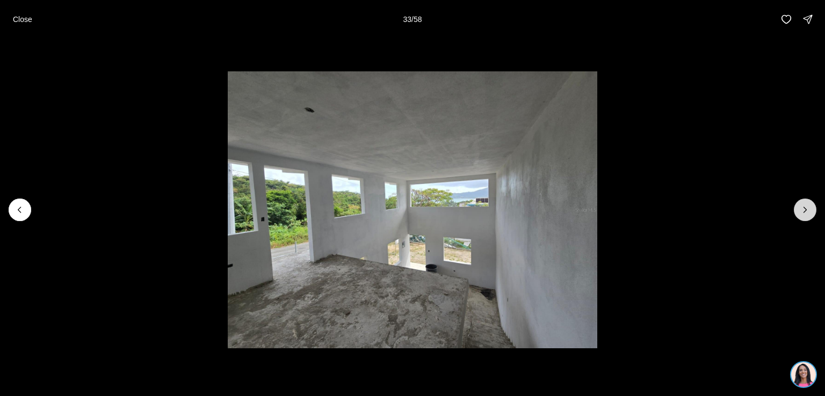
click at [806, 206] on icon "Next slide" at bounding box center [805, 210] width 11 height 11
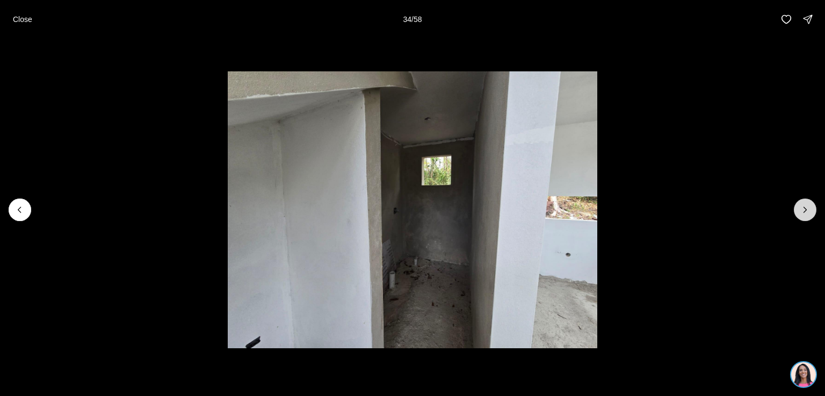
click at [806, 206] on icon "Next slide" at bounding box center [805, 210] width 11 height 11
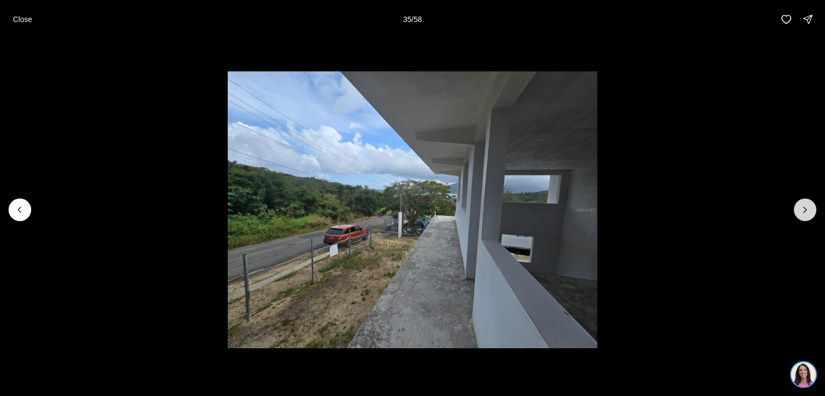
click at [806, 206] on icon "Next slide" at bounding box center [805, 210] width 11 height 11
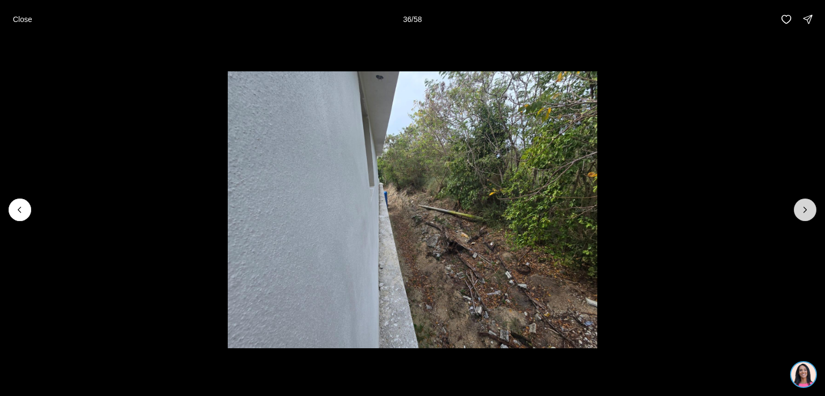
click at [806, 206] on icon "Next slide" at bounding box center [805, 210] width 11 height 11
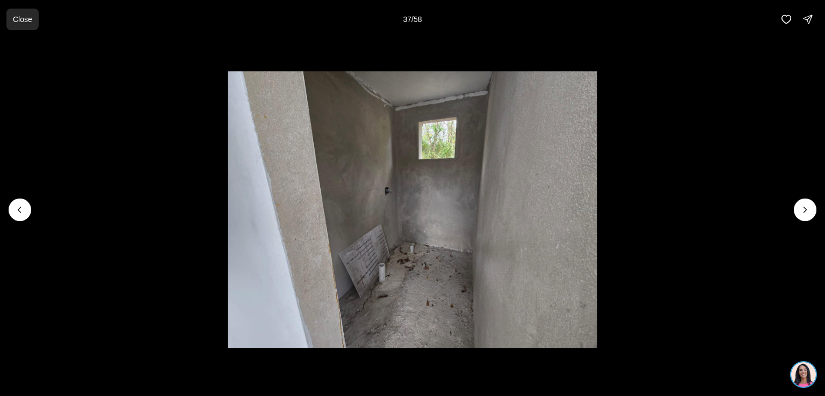
click at [21, 20] on p "Close" at bounding box center [22, 19] width 19 height 9
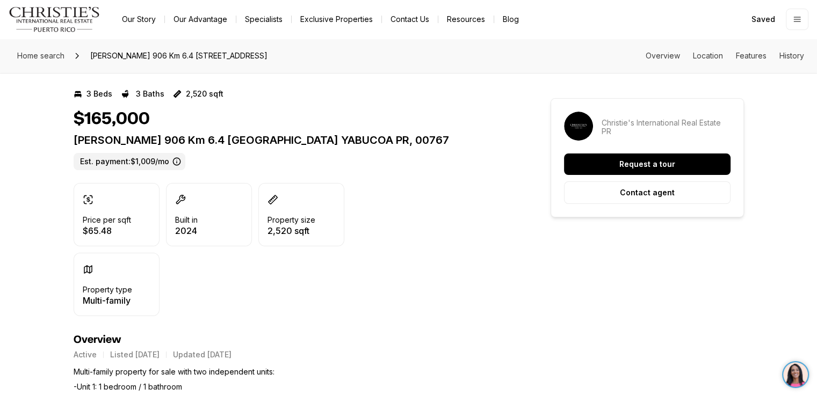
scroll to position [0, 0]
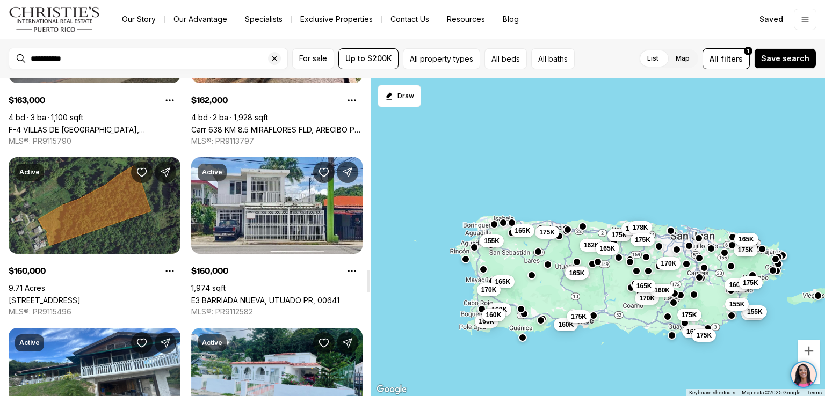
scroll to position [2703, 0]
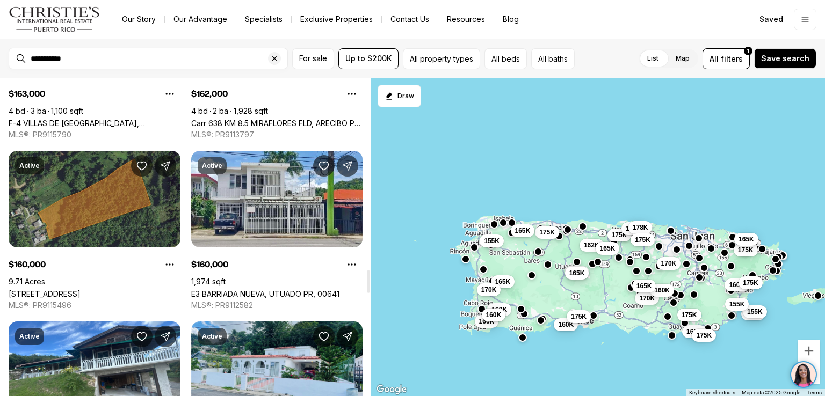
drag, startPoint x: 369, startPoint y: 259, endPoint x: 369, endPoint y: 282, distance: 23.1
click at [369, 282] on div at bounding box center [368, 282] width 3 height 23
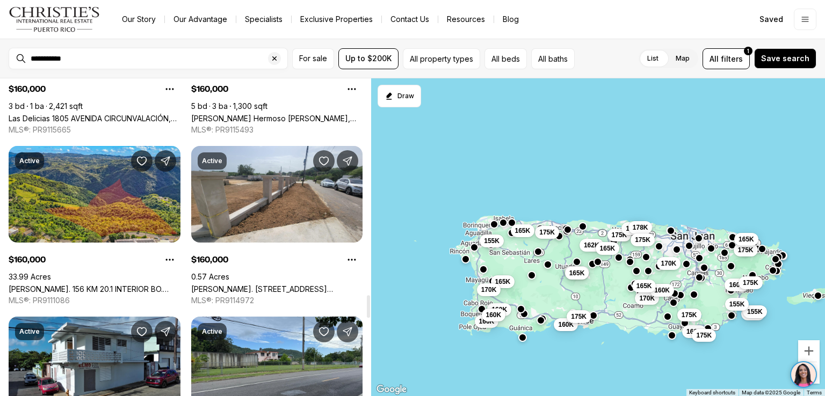
scroll to position [3061, 0]
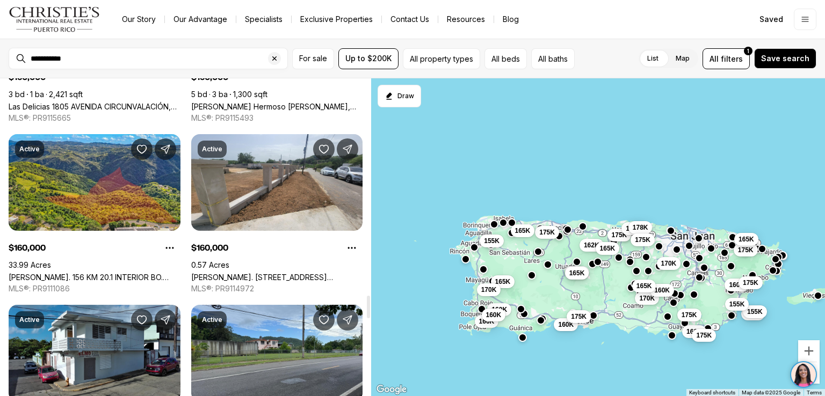
drag, startPoint x: 369, startPoint y: 282, endPoint x: 370, endPoint y: 307, distance: 25.3
click at [370, 307] on div at bounding box center [368, 307] width 3 height 23
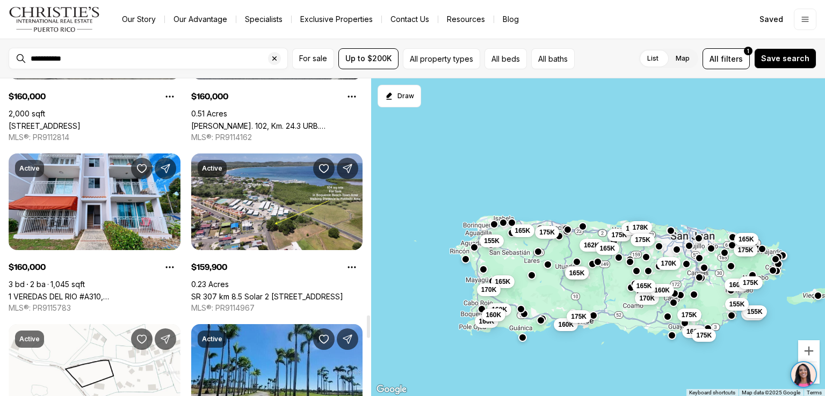
scroll to position [3401, 0]
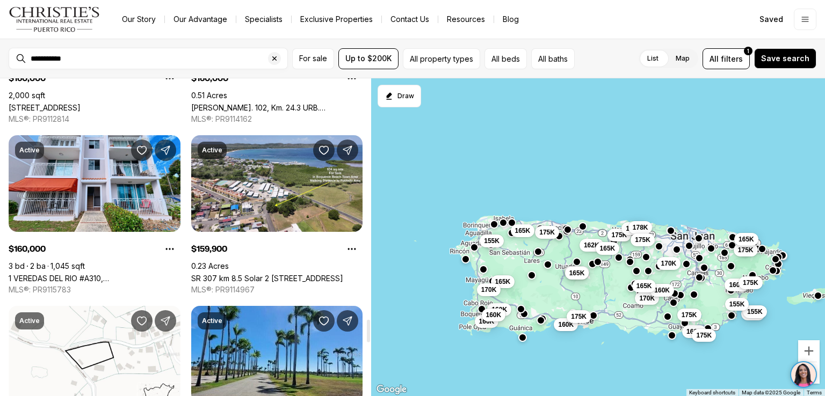
drag, startPoint x: 370, startPoint y: 307, endPoint x: 370, endPoint y: 331, distance: 24.2
click at [370, 331] on div at bounding box center [368, 331] width 3 height 23
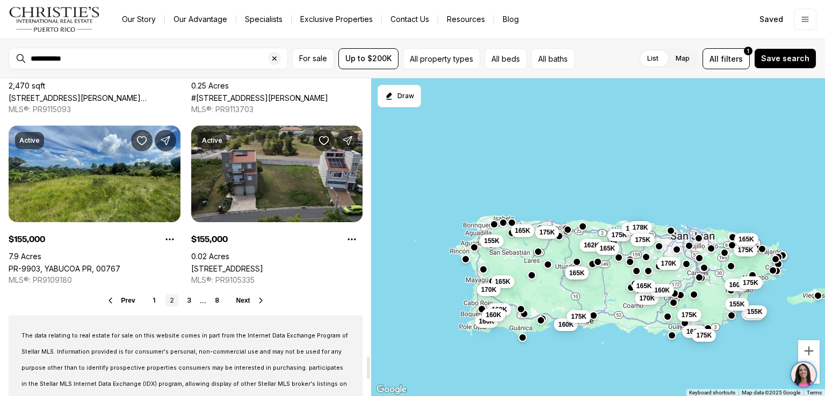
scroll to position [3918, 0]
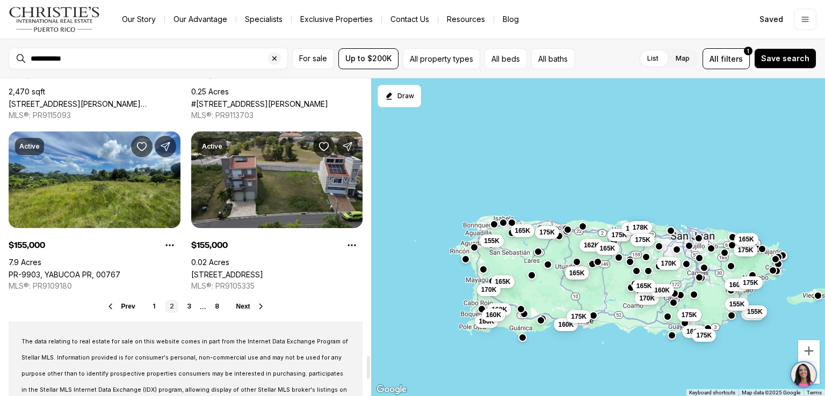
drag, startPoint x: 370, startPoint y: 331, endPoint x: 367, endPoint y: 368, distance: 36.6
click at [367, 368] on div at bounding box center [368, 368] width 3 height 23
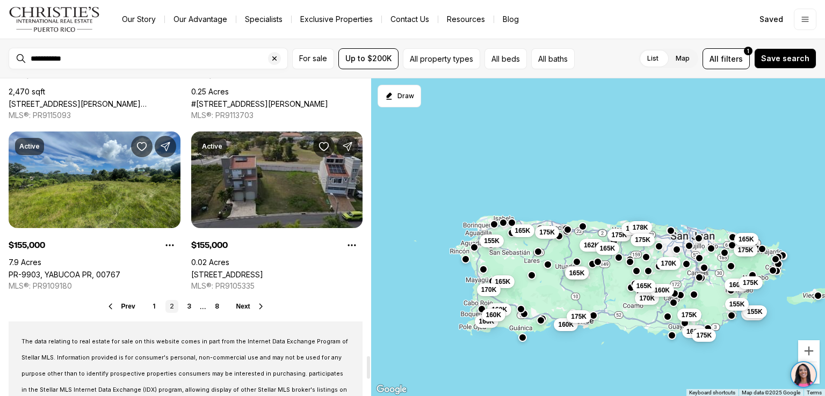
click at [247, 270] on link "[STREET_ADDRESS]" at bounding box center [227, 274] width 72 height 9
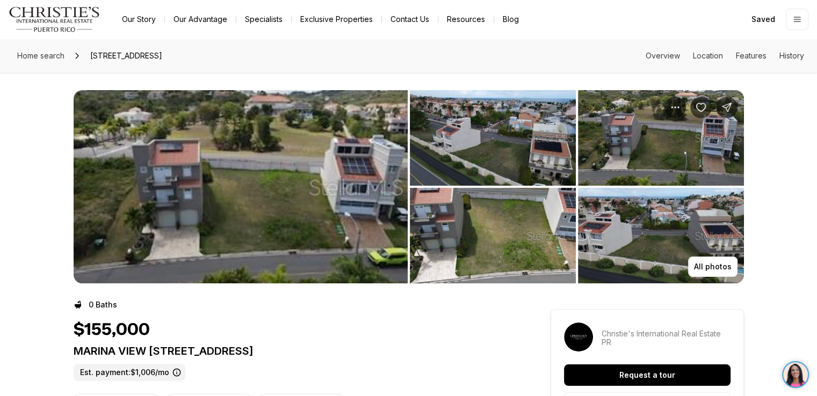
click at [329, 170] on img "View image gallery" at bounding box center [241, 186] width 334 height 193
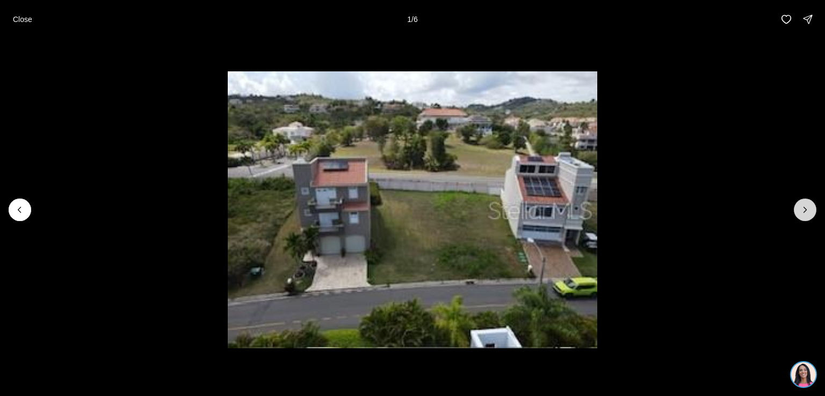
click at [803, 211] on icon "Next slide" at bounding box center [805, 210] width 11 height 11
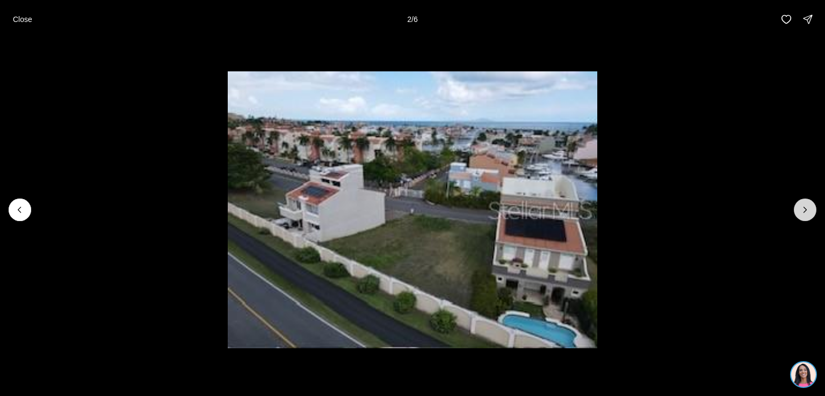
click at [803, 211] on icon "Next slide" at bounding box center [805, 210] width 11 height 11
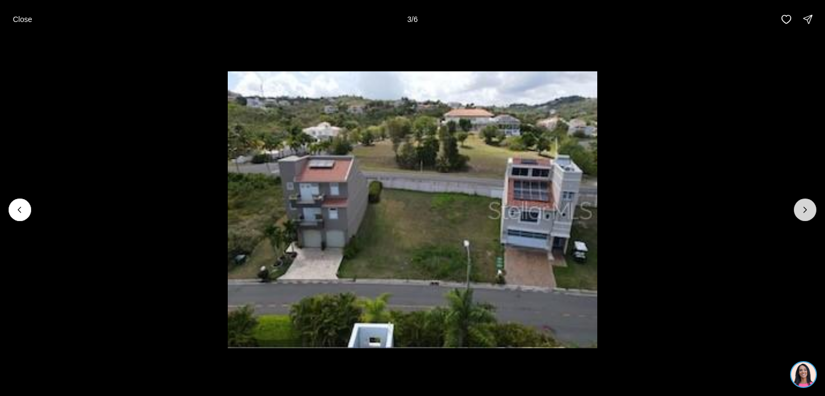
click at [803, 211] on icon "Next slide" at bounding box center [805, 210] width 11 height 11
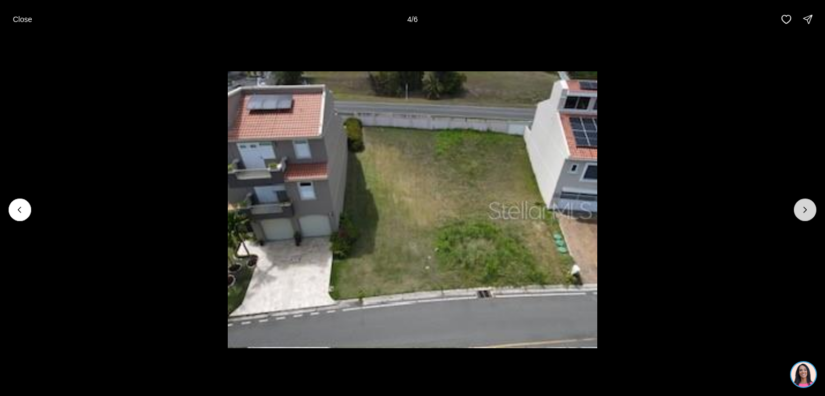
click at [803, 211] on icon "Next slide" at bounding box center [805, 210] width 11 height 11
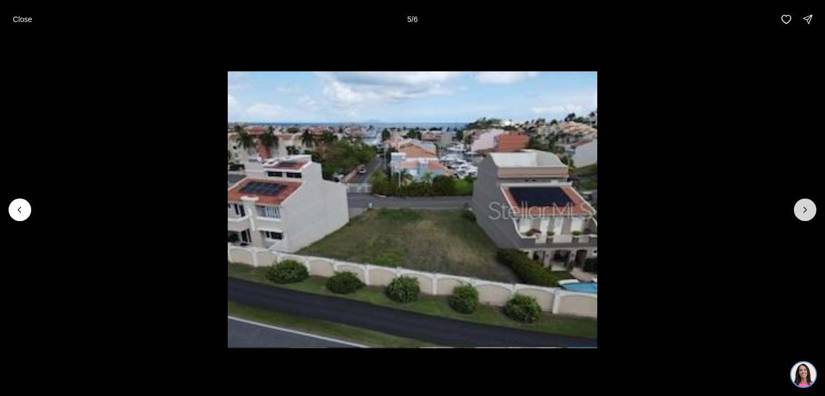
click at [803, 211] on icon "Next slide" at bounding box center [805, 210] width 11 height 11
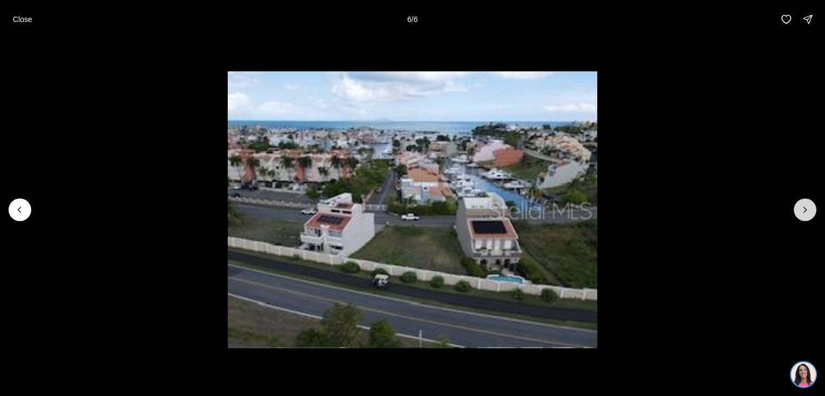
click at [803, 211] on div at bounding box center [805, 210] width 23 height 23
click at [16, 205] on icon "Previous slide" at bounding box center [20, 210] width 11 height 11
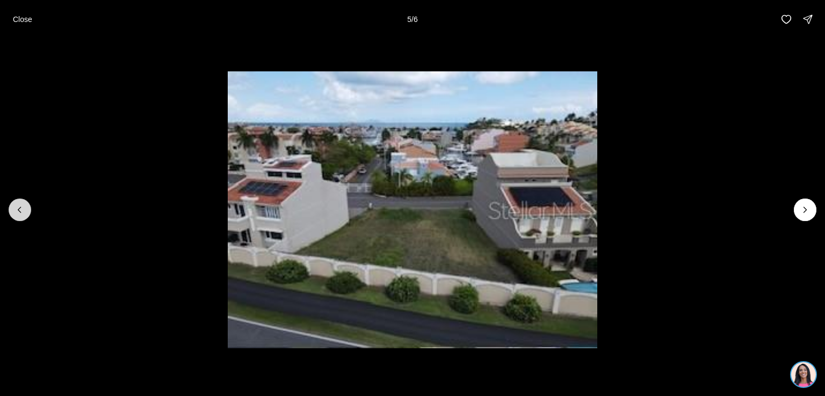
click at [16, 205] on icon "Previous slide" at bounding box center [20, 210] width 11 height 11
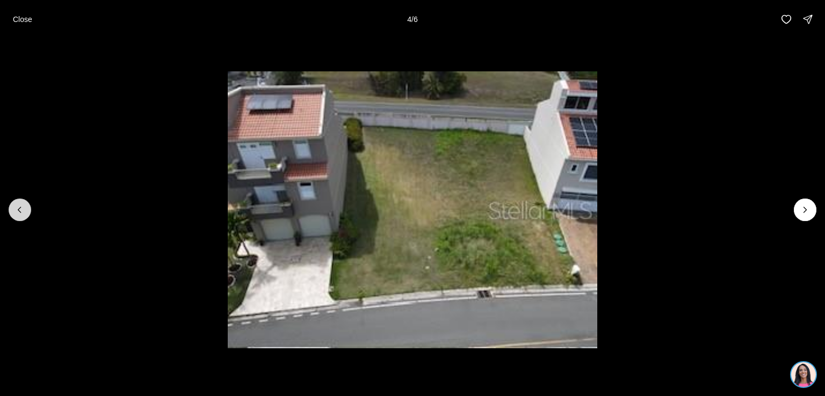
click at [16, 205] on icon "Previous slide" at bounding box center [20, 210] width 11 height 11
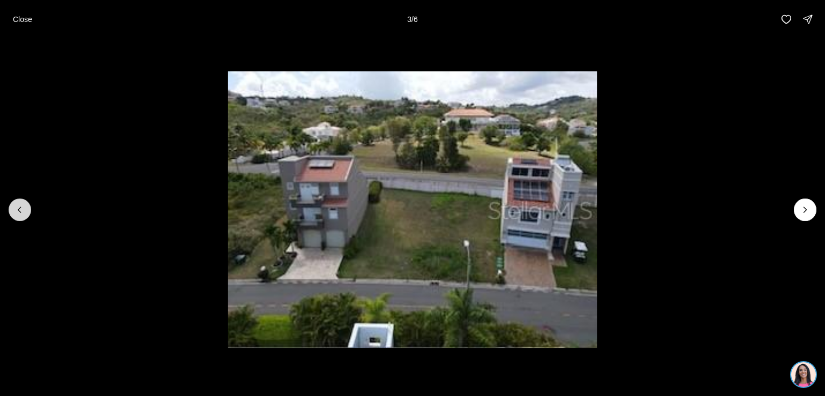
click at [16, 205] on icon "Previous slide" at bounding box center [20, 210] width 11 height 11
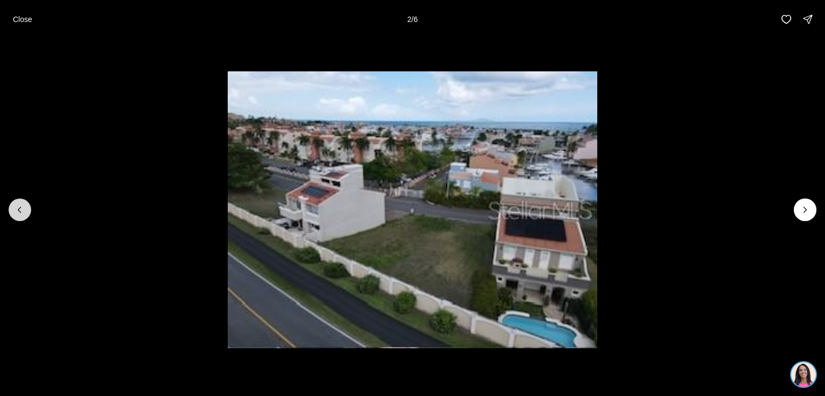
click at [16, 205] on icon "Previous slide" at bounding box center [20, 210] width 11 height 11
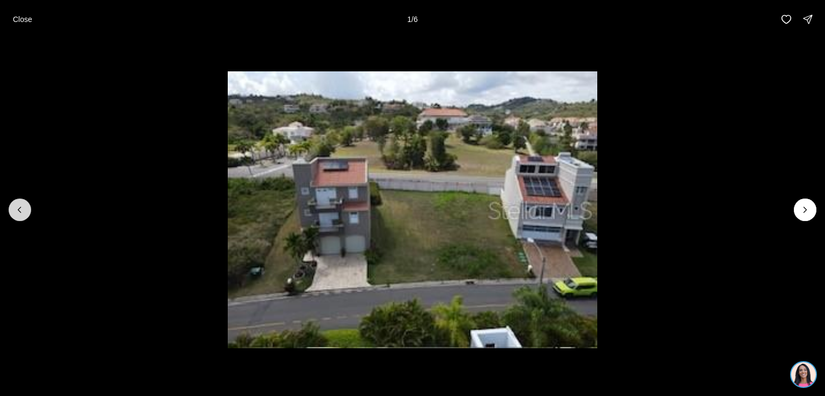
click at [16, 205] on div at bounding box center [20, 210] width 23 height 23
click at [19, 24] on button "Close" at bounding box center [22, 19] width 32 height 21
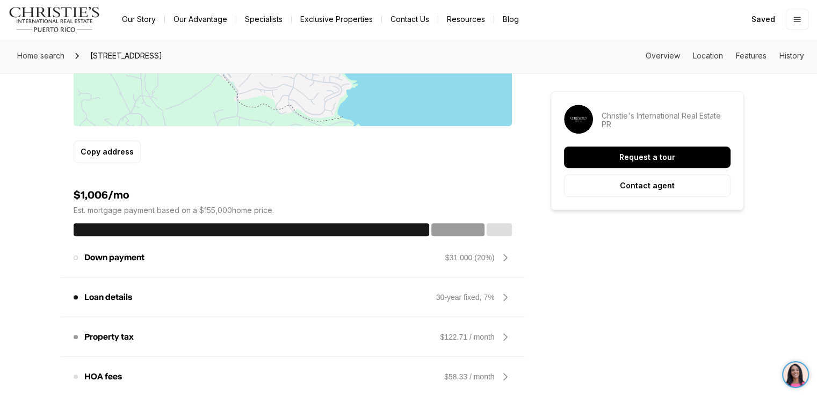
scroll to position [655, 0]
